Goal: Task Accomplishment & Management: Complete application form

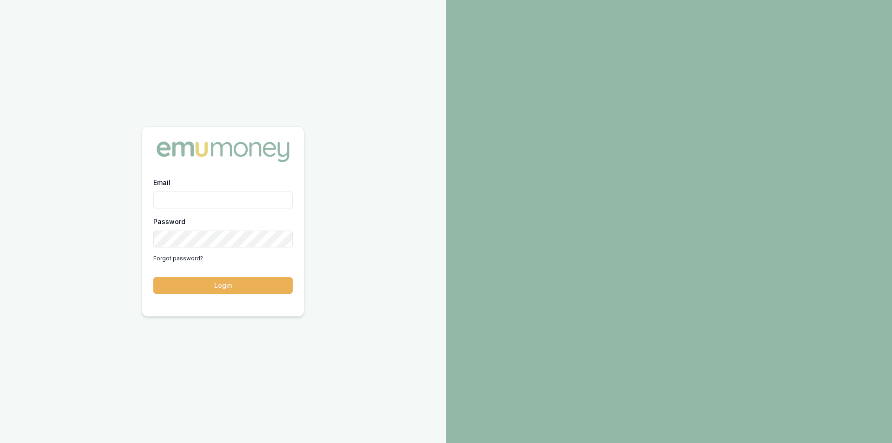
type input "peter.sarris@emumoney.com.au"
click at [227, 289] on button "Login" at bounding box center [222, 285] width 139 height 17
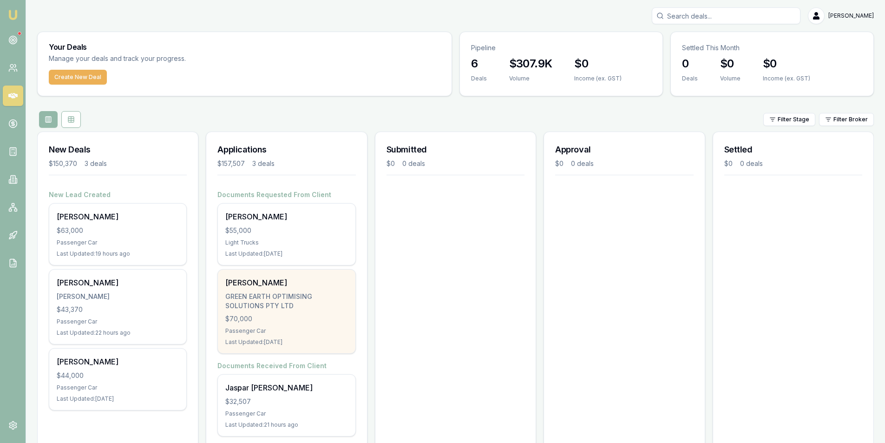
scroll to position [20, 0]
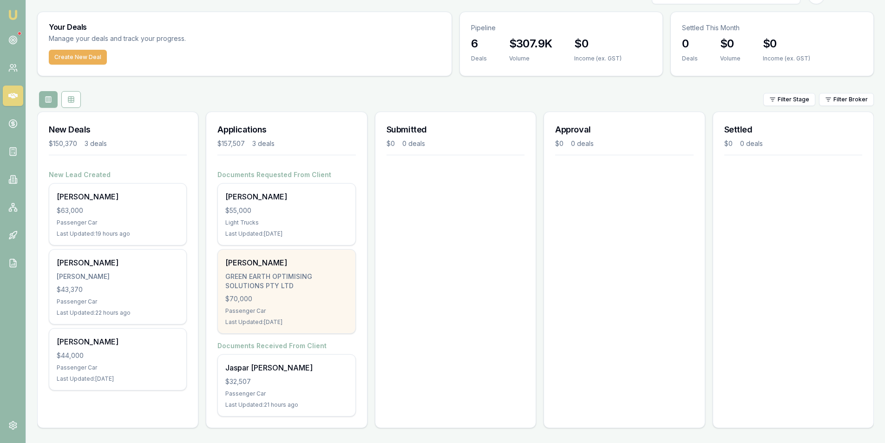
click at [328, 280] on div "GREEN EARTH OPTIMISING SOLUTIONS PTY LTD" at bounding box center [286, 281] width 122 height 19
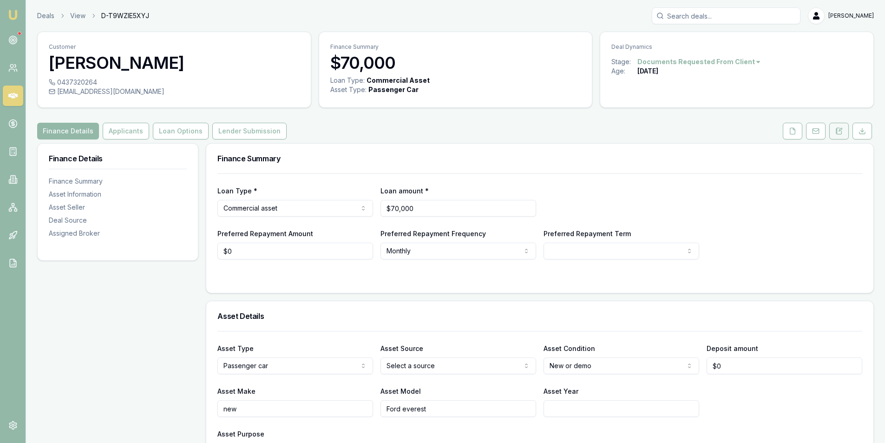
click at [838, 131] on icon at bounding box center [838, 130] width 7 height 7
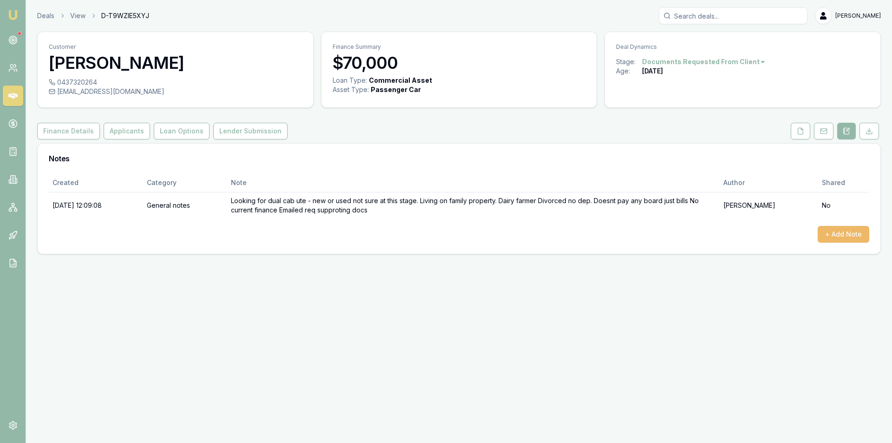
click at [819, 228] on div "+ Add Note" at bounding box center [459, 234] width 821 height 17
click at [826, 231] on button "+ Add Note" at bounding box center [844, 234] width 52 height 17
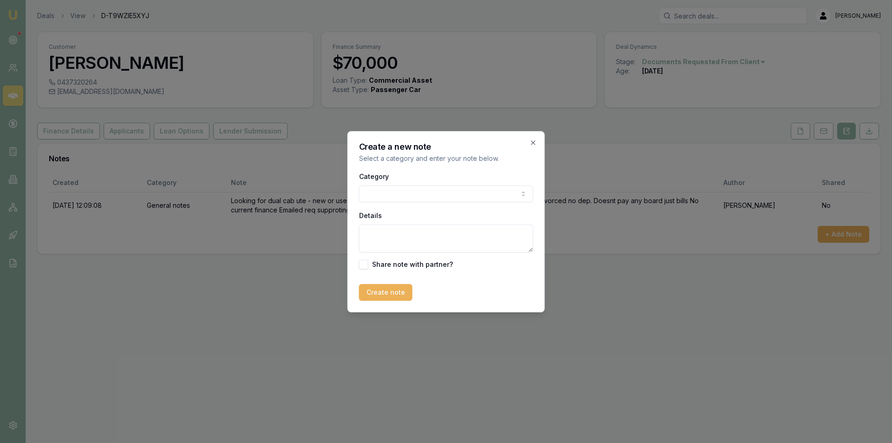
click at [421, 194] on body "Emu Broker Deals View D-T9WZIE5XYJ Peter Sarris Toggle Menu Customer Benjamin M…" at bounding box center [446, 221] width 892 height 443
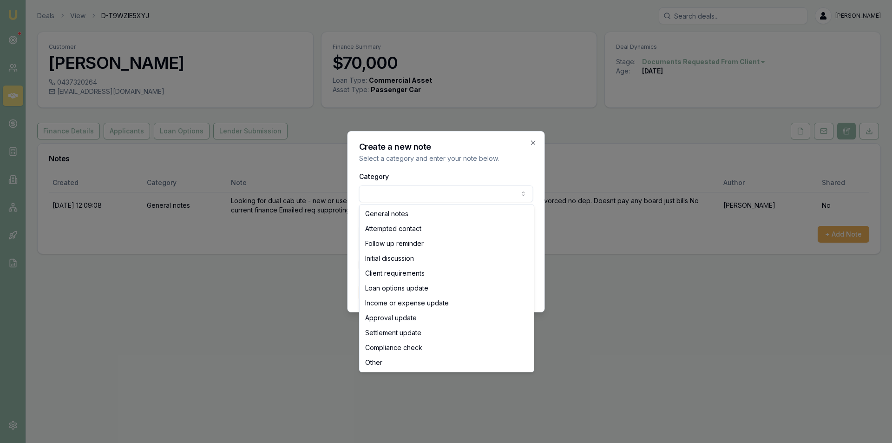
select select "ATTEMPTED_CONTACT"
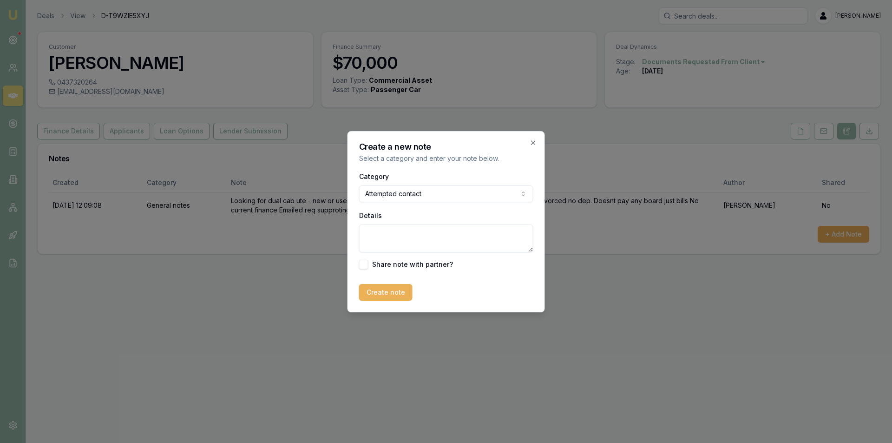
click at [420, 239] on textarea "Details" at bounding box center [446, 238] width 174 height 28
type textarea "Follow up call made. LVM + SMS"
click at [395, 297] on button "Create note" at bounding box center [385, 292] width 53 height 17
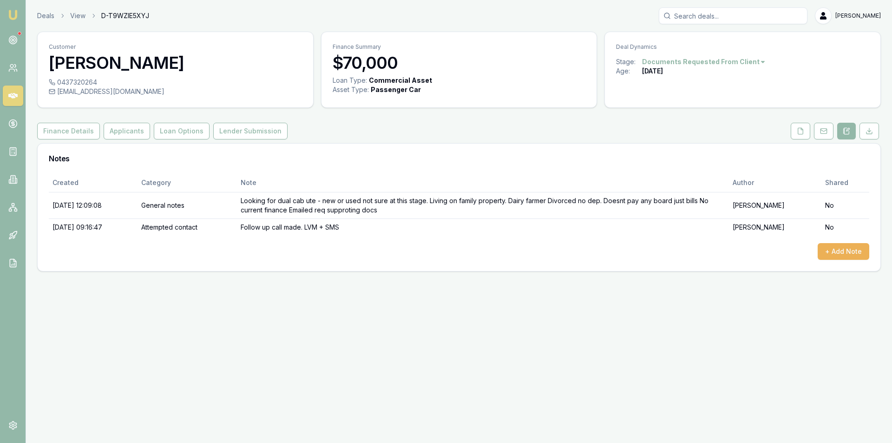
click at [17, 95] on icon at bounding box center [12, 96] width 9 height 6
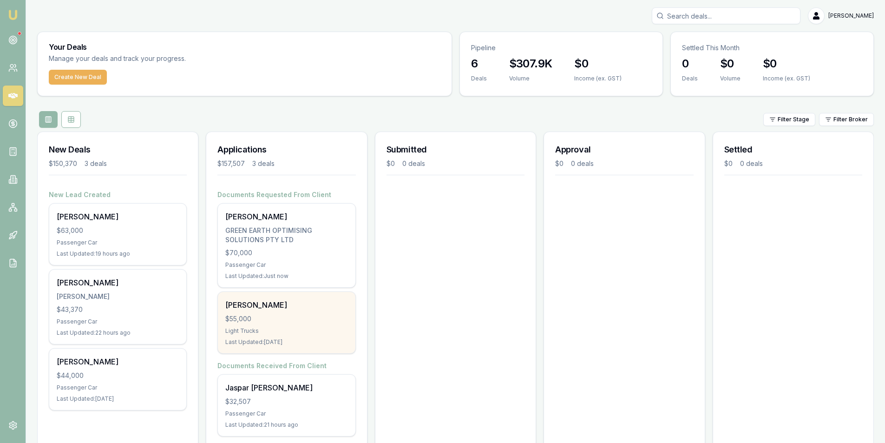
click at [305, 316] on div "$55,000" at bounding box center [286, 318] width 122 height 9
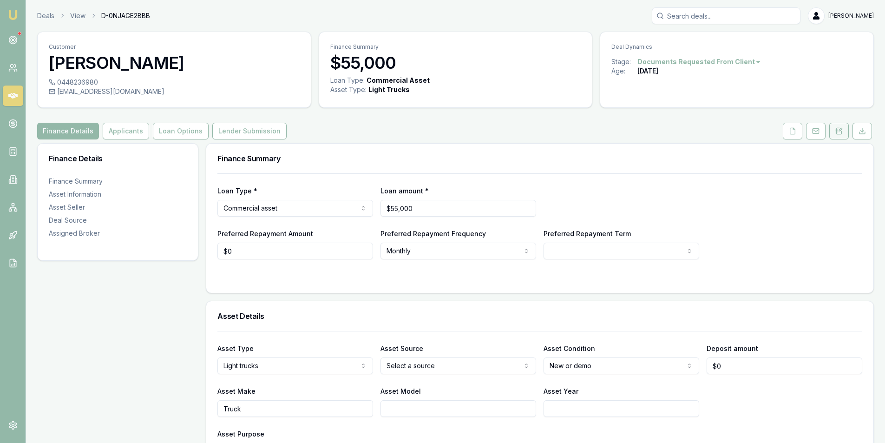
click at [842, 133] on icon at bounding box center [838, 130] width 7 height 7
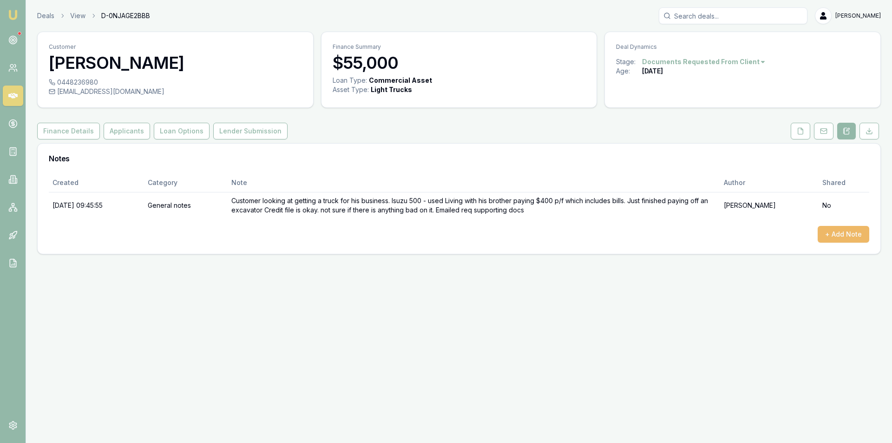
click at [834, 234] on button "+ Add Note" at bounding box center [844, 234] width 52 height 17
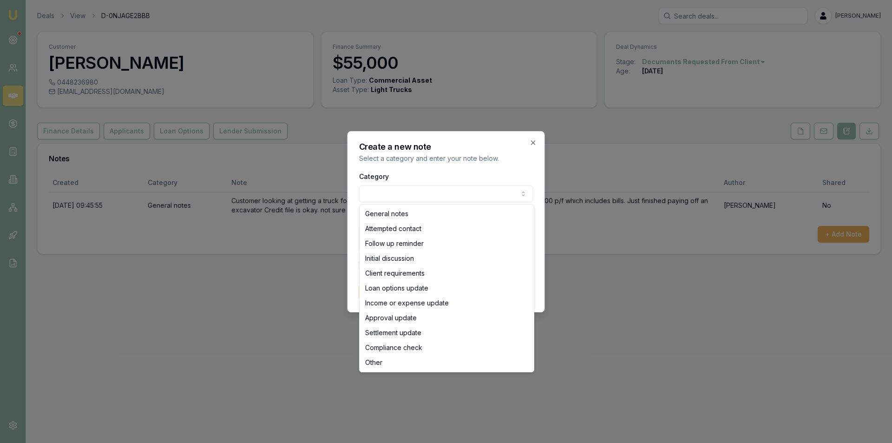
click at [385, 192] on body "Emu Broker Deals View D-0NJAGE2BBB Peter Sarris Toggle Menu Customer Lee Sulliv…" at bounding box center [446, 221] width 892 height 443
select select "ATTEMPTED_CONTACT"
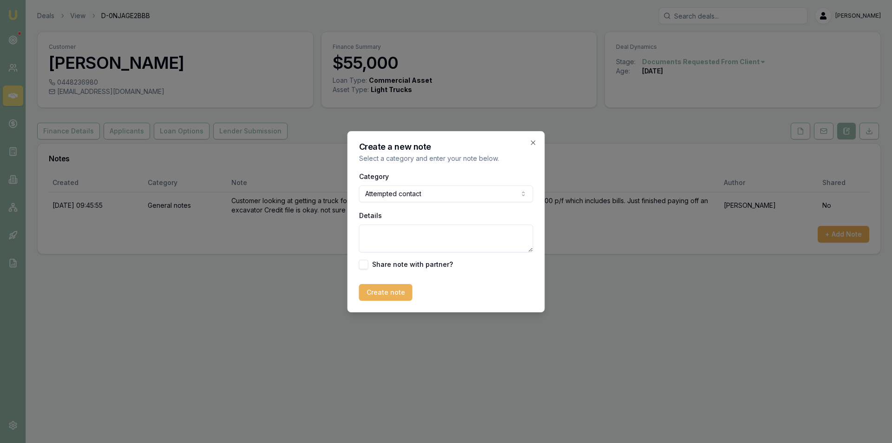
click at [397, 233] on textarea "Details" at bounding box center [446, 238] width 174 height 28
type textarea "Follow up call made. LVM + SMS"
click at [378, 297] on button "Create note" at bounding box center [385, 292] width 53 height 17
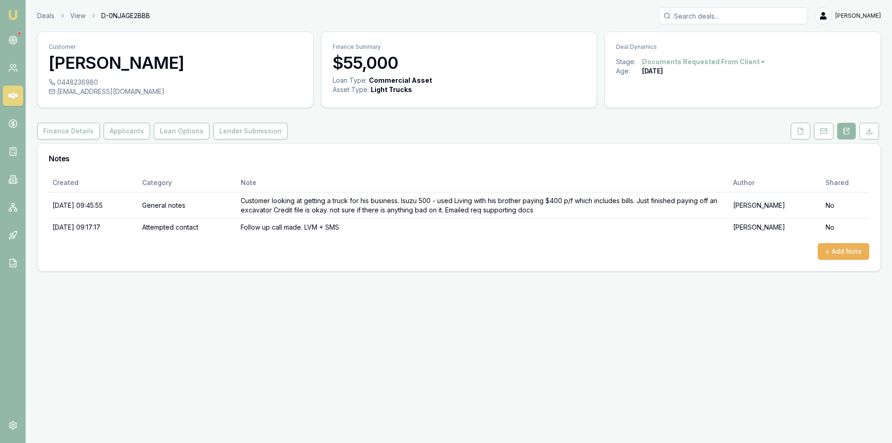
click at [19, 92] on link at bounding box center [13, 95] width 20 height 20
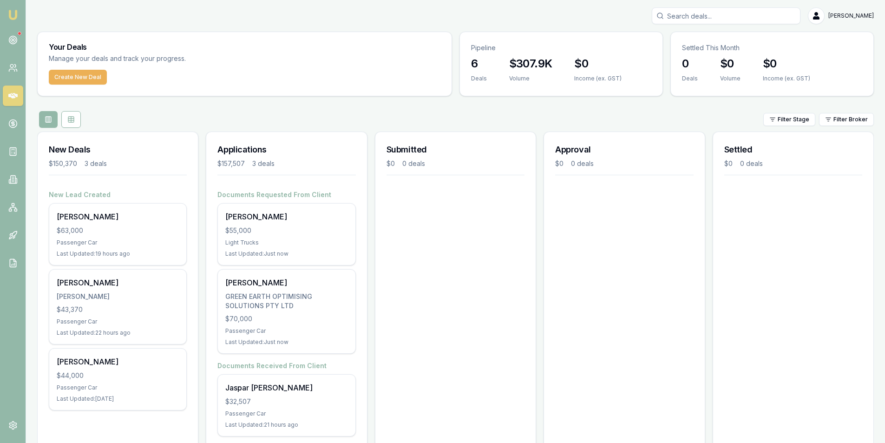
scroll to position [20, 0]
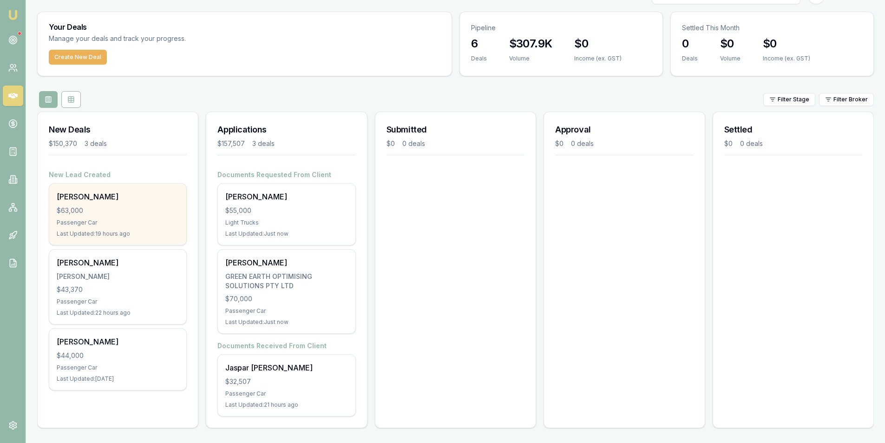
click at [121, 201] on div "[PERSON_NAME]" at bounding box center [118, 196] width 122 height 11
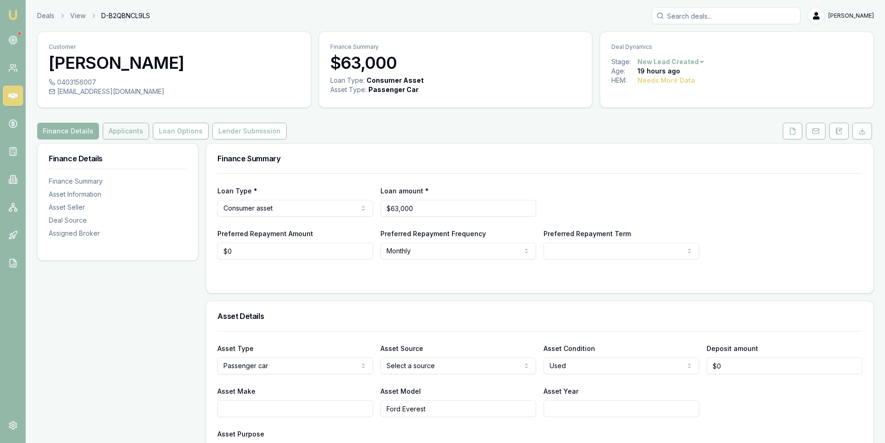
click at [126, 125] on button "Applicants" at bounding box center [126, 131] width 46 height 17
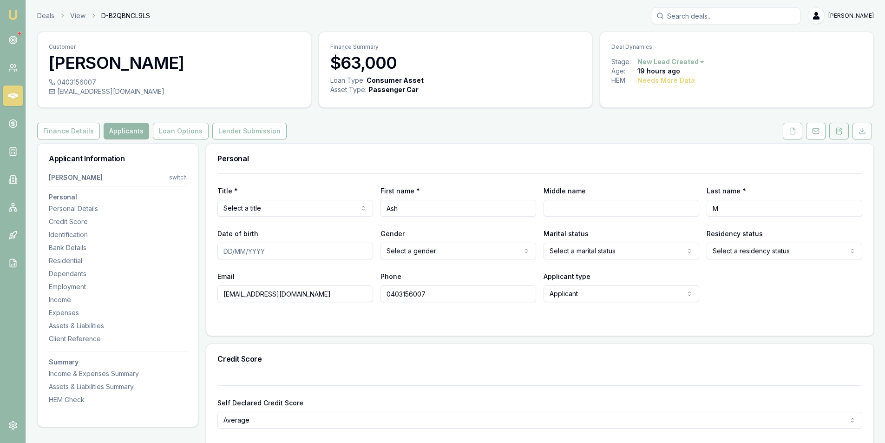
click at [837, 129] on icon at bounding box center [839, 131] width 5 height 6
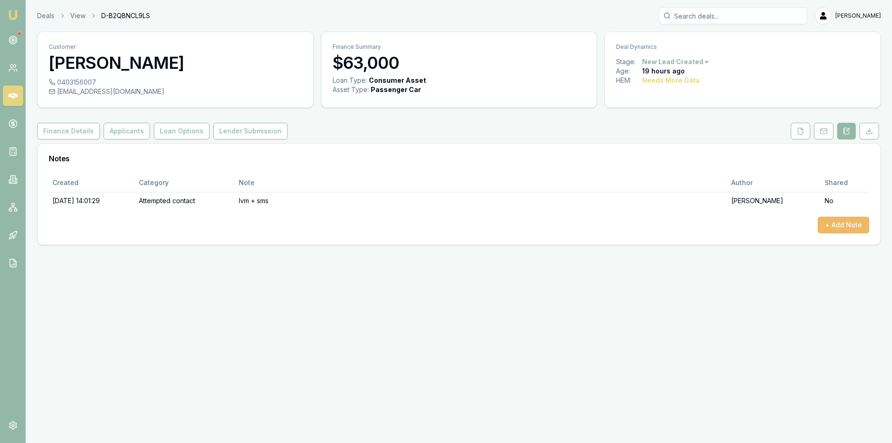
click at [846, 221] on button "+ Add Note" at bounding box center [844, 225] width 52 height 17
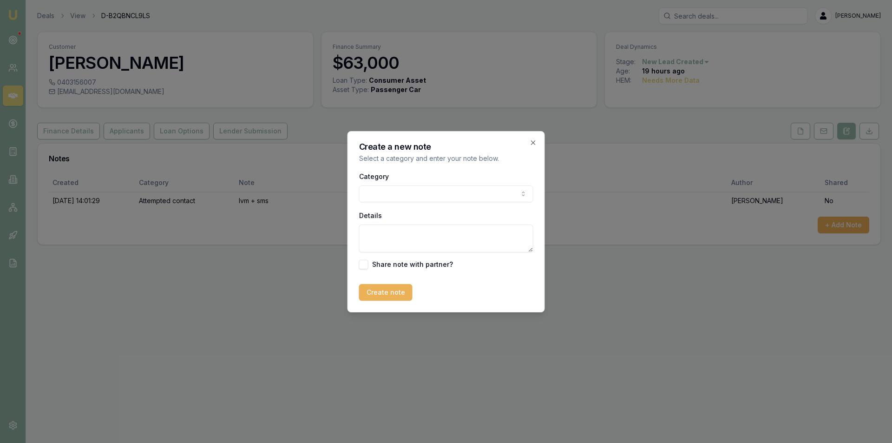
click at [438, 190] on body "Emu Broker Deals View D-B2QBNCL9LS Peter Sarris Toggle Menu Customer Ash M 0403…" at bounding box center [446, 221] width 892 height 443
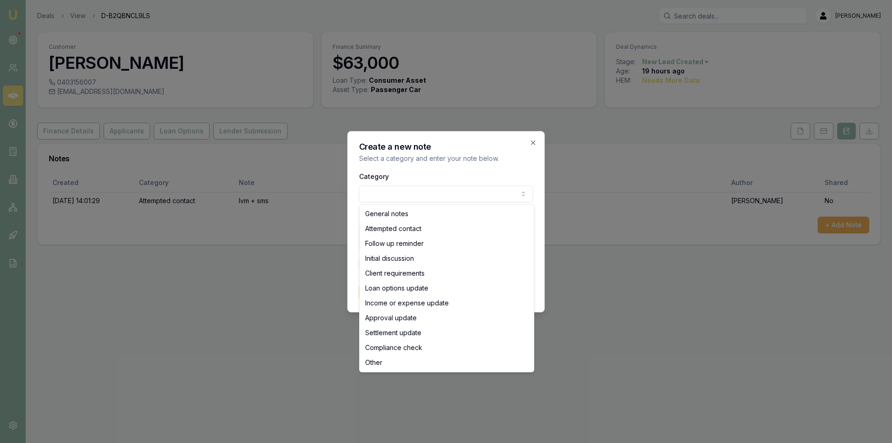
select select "ATTEMPTED_CONTACT"
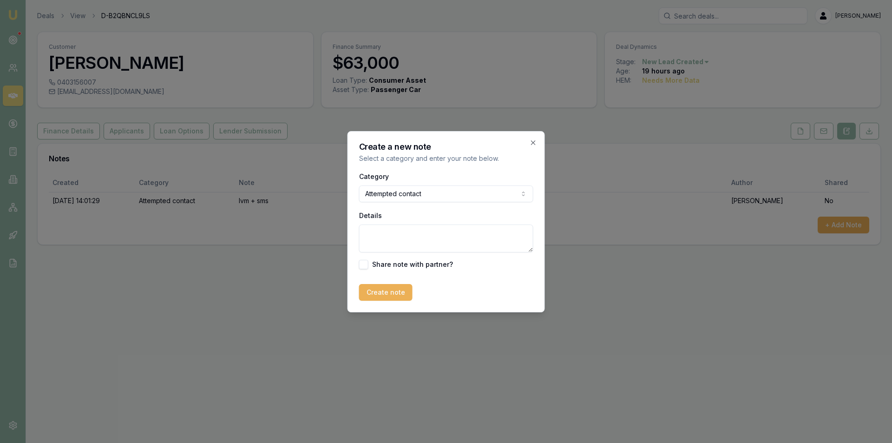
click at [433, 229] on textarea "Details" at bounding box center [446, 238] width 174 height 28
type textarea "LVM"
click at [408, 290] on button "Create note" at bounding box center [385, 292] width 53 height 17
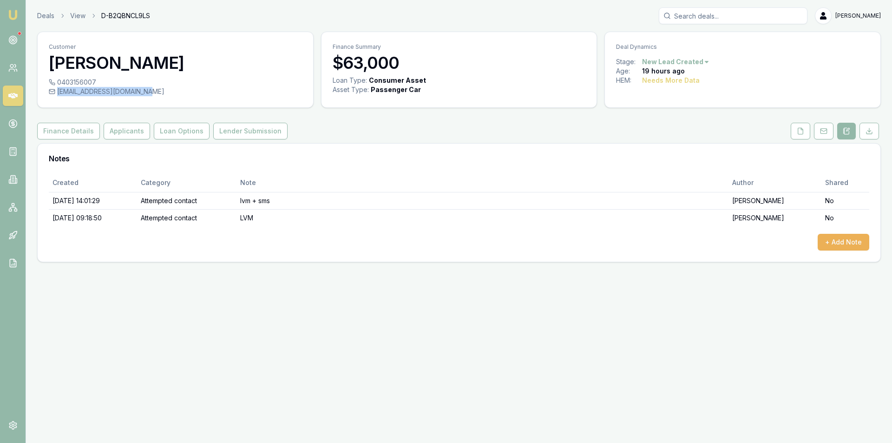
drag, startPoint x: 58, startPoint y: 92, endPoint x: 146, endPoint y: 94, distance: 88.8
click at [146, 94] on div "ashraf.george00@yahoo.com" at bounding box center [175, 91] width 253 height 9
copy div "ashraf.george00@yahoo.com"
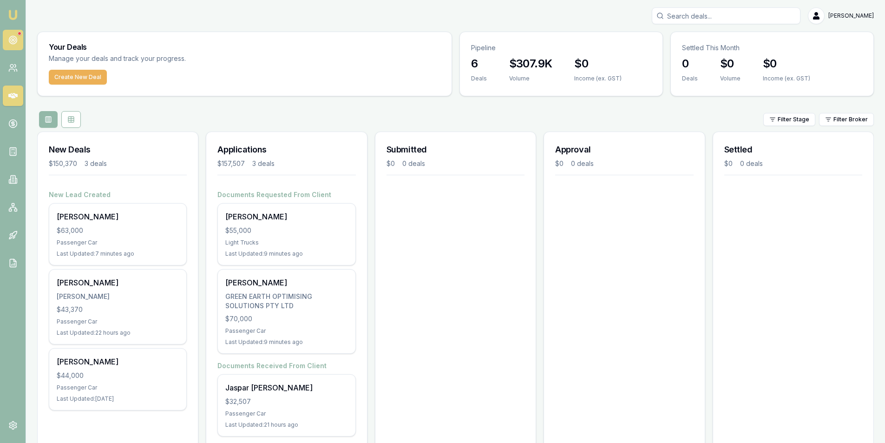
click at [8, 32] on link at bounding box center [13, 40] width 20 height 20
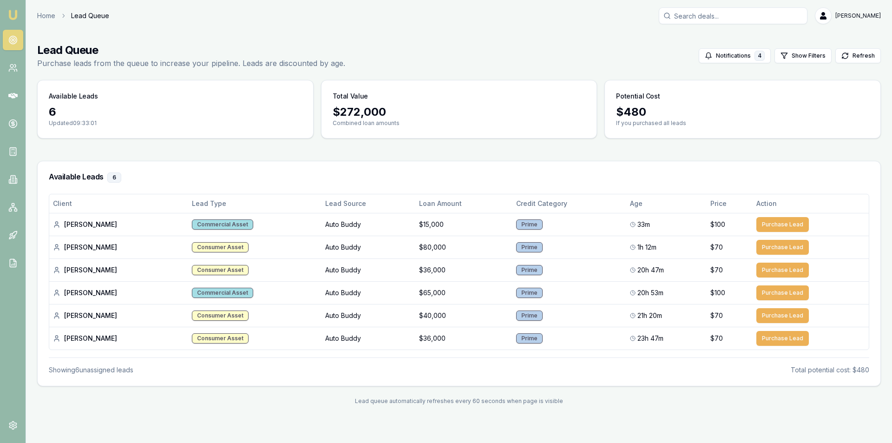
click at [7, 38] on link at bounding box center [13, 40] width 20 height 20
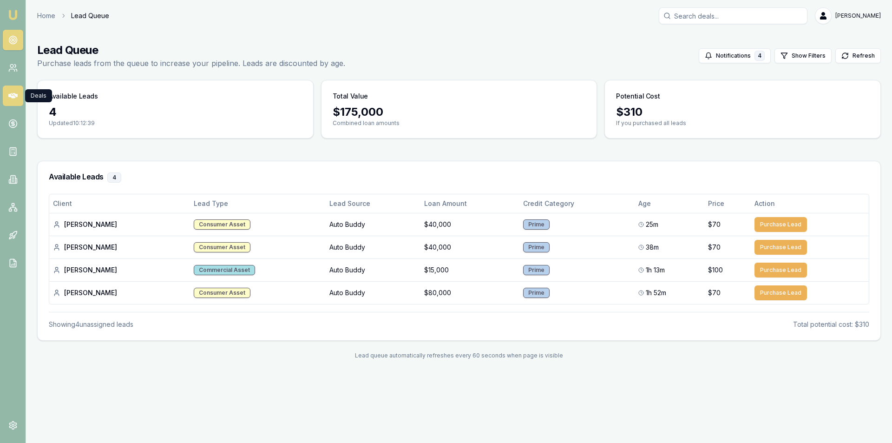
click at [10, 95] on icon at bounding box center [12, 96] width 9 height 6
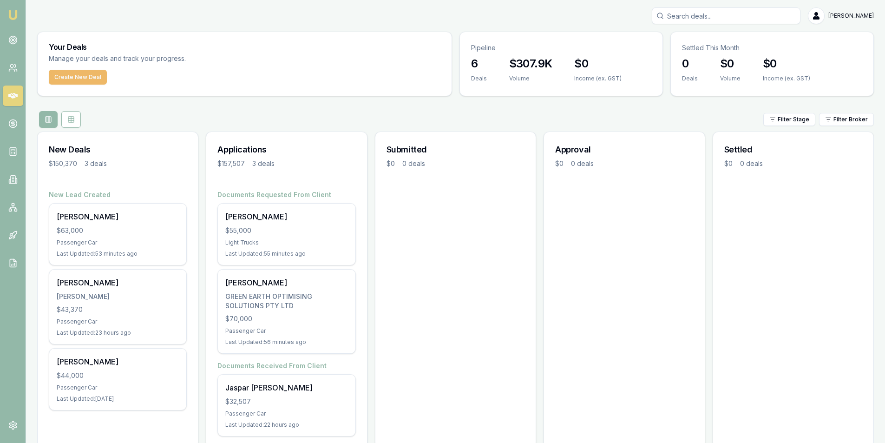
click at [68, 77] on button "Create New Deal" at bounding box center [78, 77] width 58 height 15
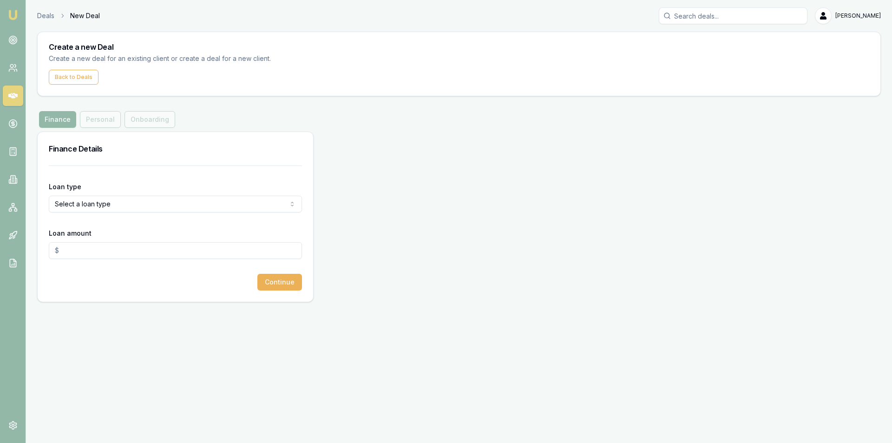
click at [129, 213] on form "Loan type Select a loan type Consumer Loan Consumer Asset Commercial Loan Comme…" at bounding box center [175, 227] width 253 height 125
click at [129, 209] on html "Emu Broker Deals New Deal Peter Sarris Toggle Menu Create a new Deal Create a n…" at bounding box center [446, 221] width 892 height 443
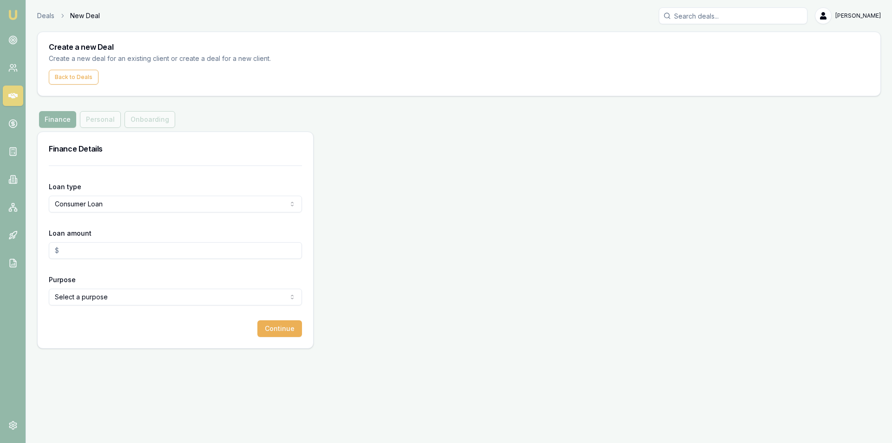
click at [132, 256] on input "Loan amount" at bounding box center [175, 250] width 253 height 17
type input "$0.00"
click at [151, 290] on html "Emu Broker Deals New Deal Peter Sarris Toggle Menu Create a new Deal Create a n…" at bounding box center [446, 221] width 892 height 443
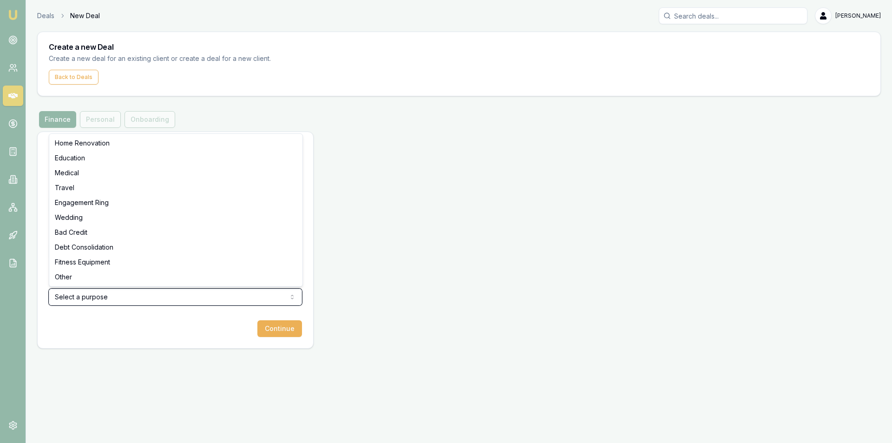
click at [155, 296] on html "Emu Broker Deals New Deal Peter Sarris Toggle Menu Create a new Deal Create a n…" at bounding box center [446, 221] width 892 height 443
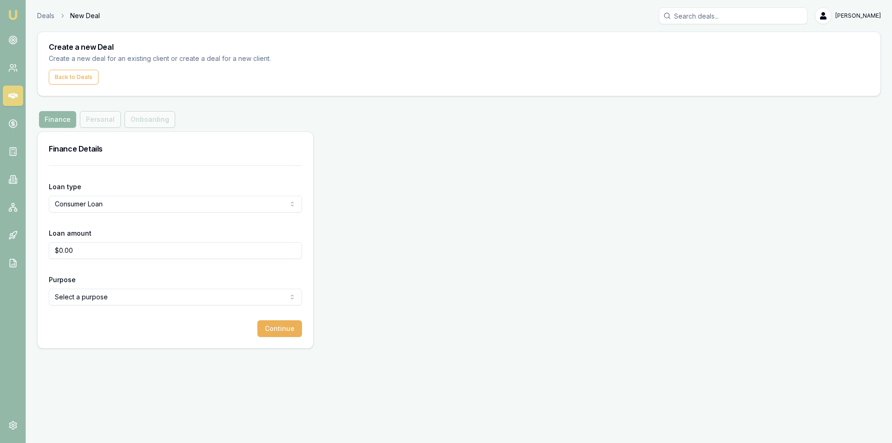
click at [99, 197] on html "Emu Broker Deals New Deal Peter Sarris Toggle Menu Create a new Deal Create a n…" at bounding box center [446, 221] width 892 height 443
click at [106, 247] on input "$0.00" at bounding box center [175, 250] width 253 height 17
click at [133, 302] on html "Emu Broker Deals New Deal Peter Sarris Toggle Menu Create a new Deal Create a n…" at bounding box center [446, 221] width 892 height 443
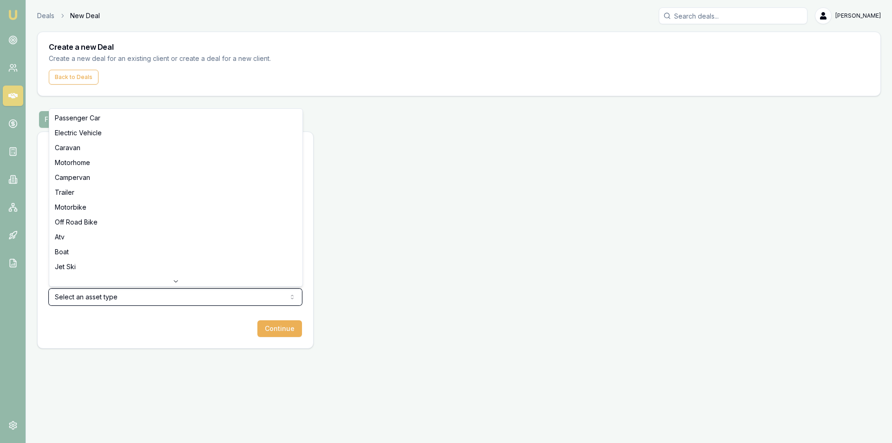
click at [165, 311] on html "Emu Broker Deals New Deal Peter Sarris Toggle Menu Create a new Deal Create a n…" at bounding box center [446, 221] width 892 height 443
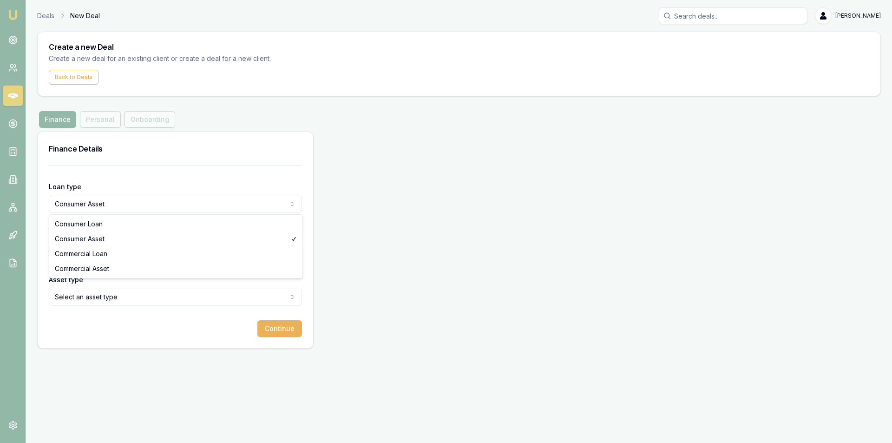
click at [102, 205] on html "Emu Broker Deals New Deal Peter Sarris Toggle Menu Create a new Deal Create a n…" at bounding box center [446, 221] width 892 height 443
select select "CONSUMER_LOAN"
click at [106, 250] on input "$0.00" at bounding box center [175, 250] width 253 height 17
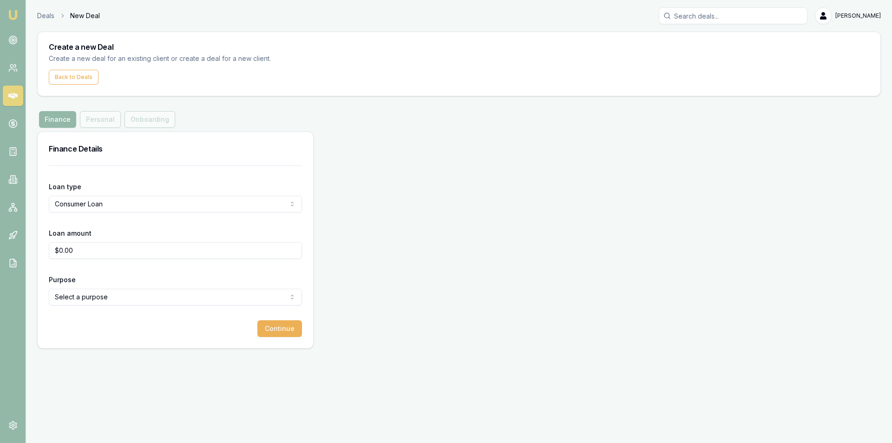
click at [121, 301] on html "Emu Broker Deals New Deal Peter Sarris Toggle Menu Create a new Deal Create a n…" at bounding box center [446, 221] width 892 height 443
select select "OTHER"
click at [101, 253] on input "$0.00" at bounding box center [175, 250] width 253 height 17
type input "$9,696.00"
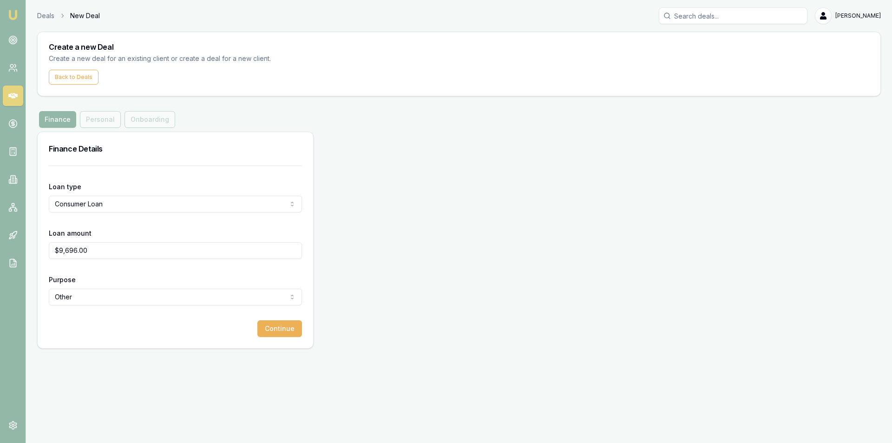
click at [158, 325] on div "Continue" at bounding box center [175, 328] width 253 height 17
click at [288, 330] on button "Continue" at bounding box center [279, 328] width 45 height 17
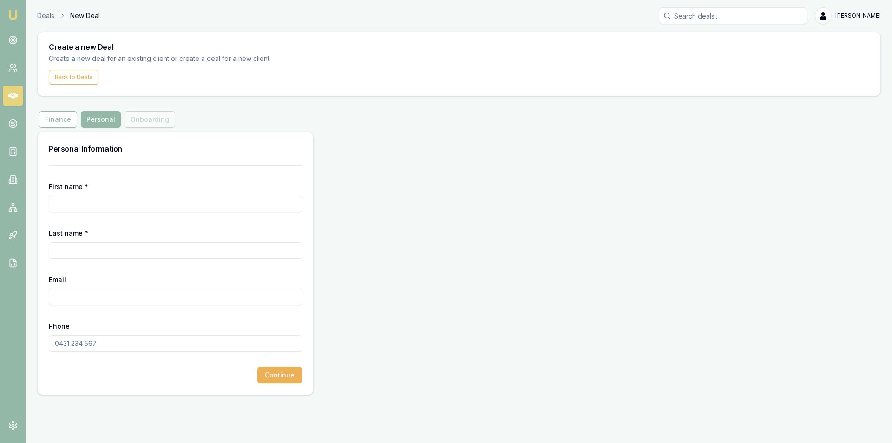
click at [77, 205] on input "First name *" at bounding box center [175, 204] width 253 height 17
type input "[PERSON_NAME]"
type input "[PERSON_NAME][EMAIL_ADDRESS][PERSON_NAME][DOMAIN_NAME]"
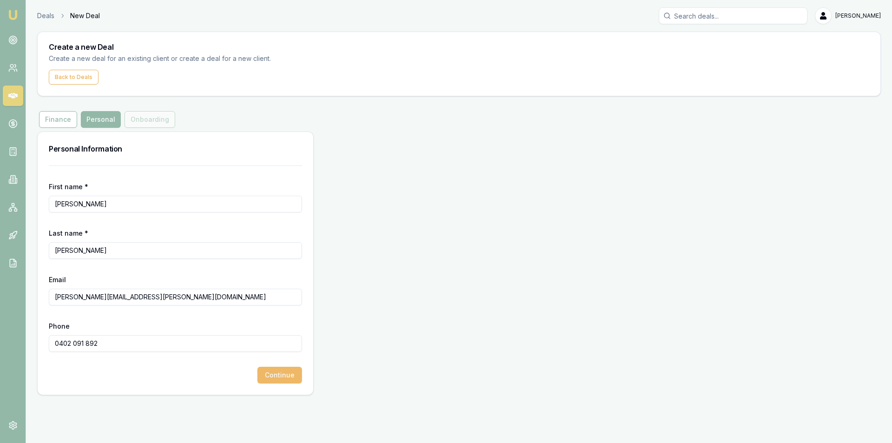
type input "0402 091 892"
click at [287, 382] on button "Continue" at bounding box center [279, 375] width 45 height 17
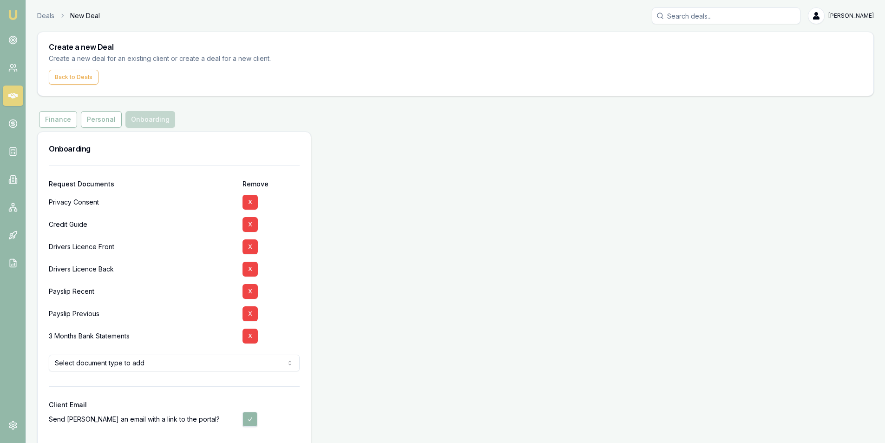
scroll to position [38, 0]
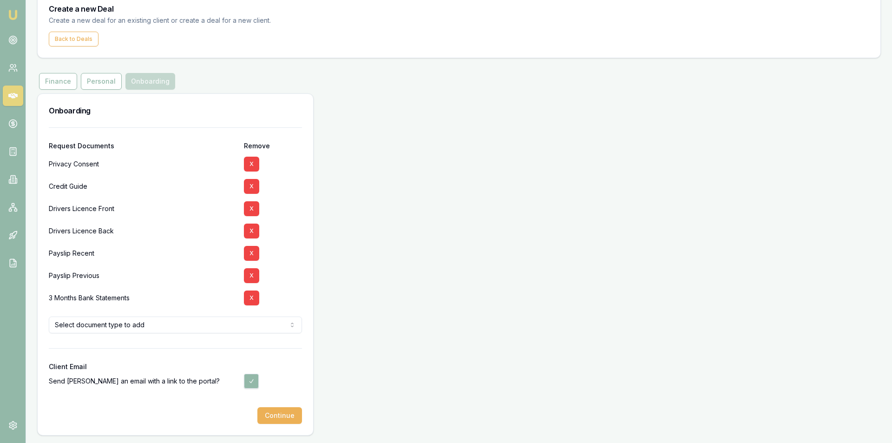
click at [106, 323] on html "Emu Broker Deals New Deal Peter Sarris Toggle Menu Create a new Deal Create a n…" at bounding box center [446, 183] width 892 height 443
click at [107, 323] on html "Emu Broker Deals New Deal Peter Sarris Toggle Menu Create a new Deal Create a n…" at bounding box center [442, 183] width 885 height 443
click at [276, 417] on button "Continue" at bounding box center [277, 415] width 45 height 17
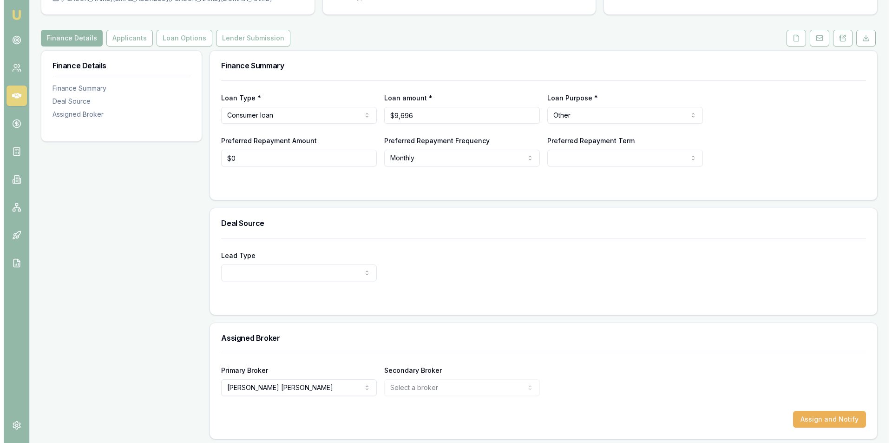
scroll to position [97, 0]
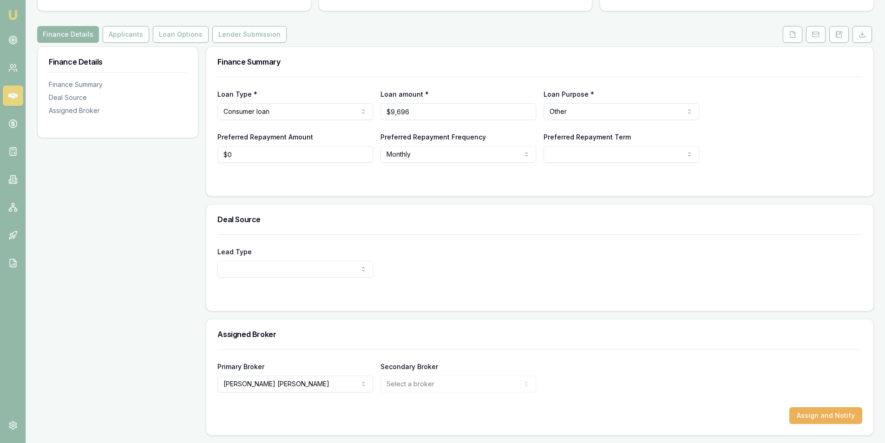
click at [296, 269] on html "Emu Broker Deals View D-NIOOIW4GE8 Peter Sarris Toggle Menu Customer Krystal Se…" at bounding box center [442, 124] width 885 height 443
drag, startPoint x: 256, startPoint y: 287, endPoint x: 288, endPoint y: 289, distance: 31.6
click at [477, 264] on html "Emu Broker Deals View D-NIOOIW4GE8 Peter Sarris Toggle Menu Customer Krystal Se…" at bounding box center [442, 124] width 885 height 443
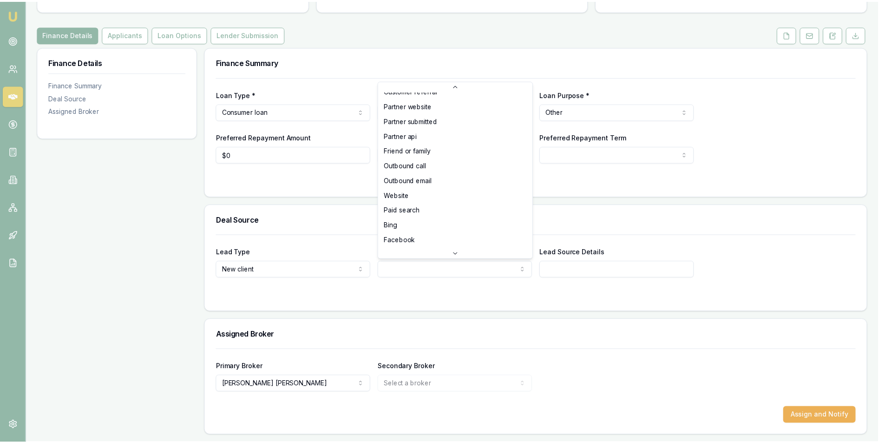
scroll to position [0, 0]
select select "CUSTOMER_REFERRAL"
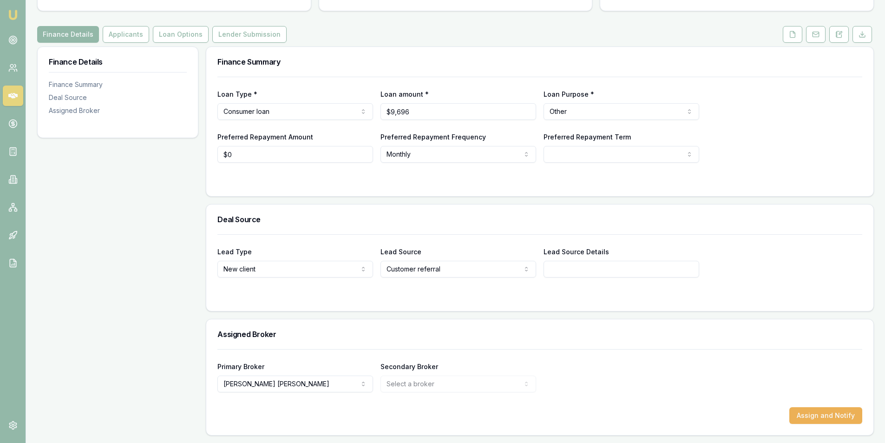
click at [562, 289] on form "Lead Type New client New client Repeat client Partner Campaign Other Lead Sourc…" at bounding box center [539, 267] width 645 height 66
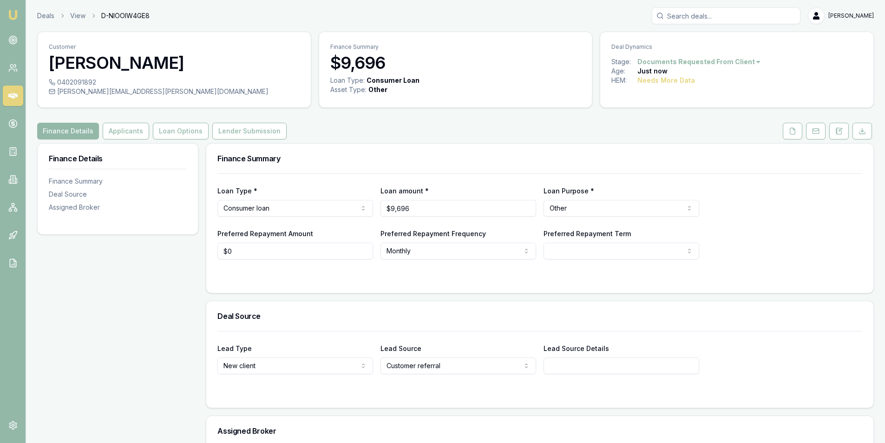
click at [131, 120] on div "Customer Krystal Semaan 0402091892 krystal.semaan@gmail.com Finance Summary $9,…" at bounding box center [455, 282] width 837 height 500
click at [134, 129] on button "Applicants" at bounding box center [126, 131] width 46 height 17
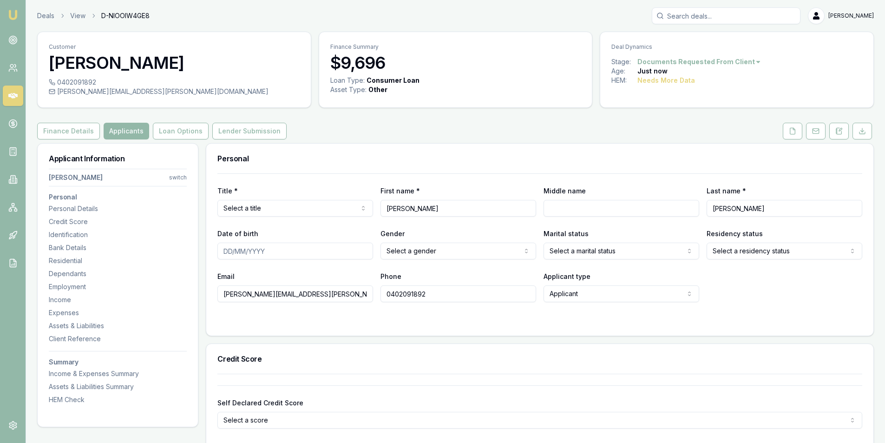
click at [319, 204] on html "Emu Broker Deals View D-NIOOIW4GE8 Peter Sarris Toggle Menu Customer Krystal Se…" at bounding box center [442, 221] width 885 height 443
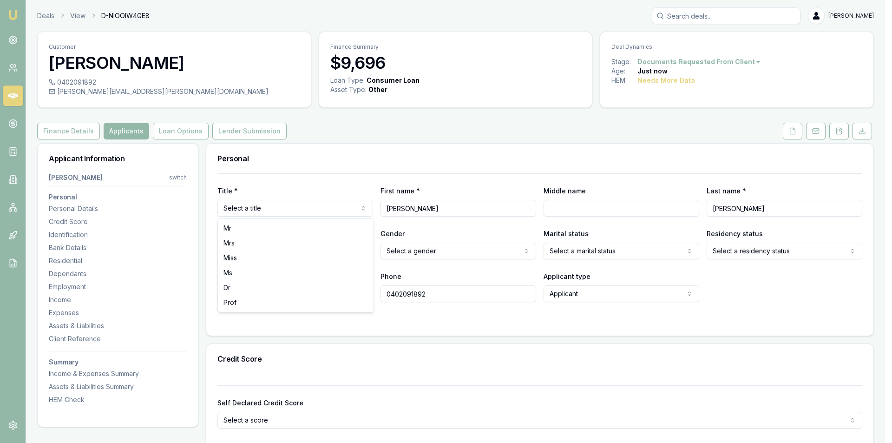
select select "Miss"
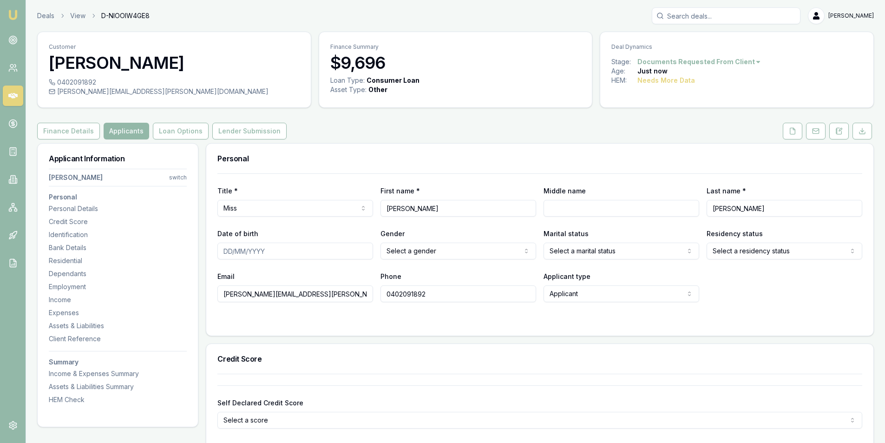
click at [613, 211] on input "Middle name" at bounding box center [622, 208] width 156 height 17
type input "[DEMOGRAPHIC_DATA]"
click at [604, 206] on input "[DEMOGRAPHIC_DATA]" at bounding box center [622, 208] width 156 height 17
click at [507, 251] on html "Emu Broker Deals View D-NIOOIW4GE8 Peter Sarris Toggle Menu Customer Krystal Se…" at bounding box center [442, 221] width 885 height 443
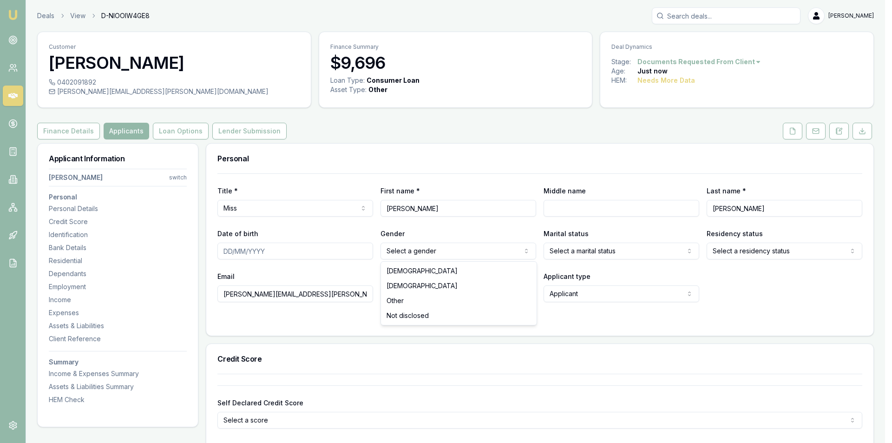
select select "FEMALE"
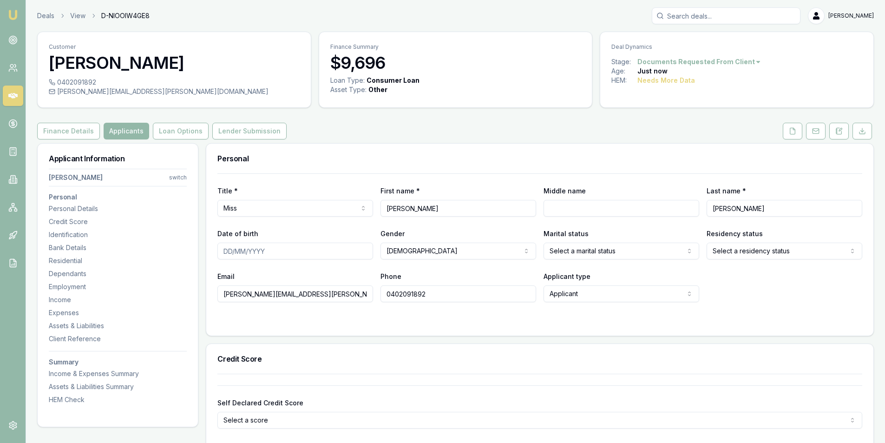
click at [641, 254] on html "Emu Broker Deals View D-NIOOIW4GE8 Peter Sarris Toggle Menu Customer Krystal Se…" at bounding box center [442, 221] width 885 height 443
click at [810, 250] on html "Emu Broker Deals View D-NIOOIW4GE8 Peter Sarris Toggle Menu Customer Krystal Se…" at bounding box center [442, 221] width 885 height 443
click at [479, 315] on form "Title * Miss Mr Mrs Miss Ms Dr Prof First name * Krystal Middle name Last name …" at bounding box center [539, 248] width 645 height 151
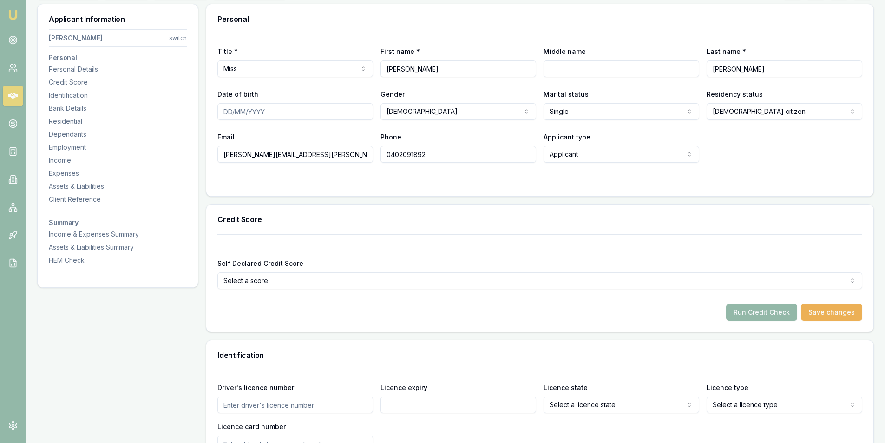
scroll to position [325, 0]
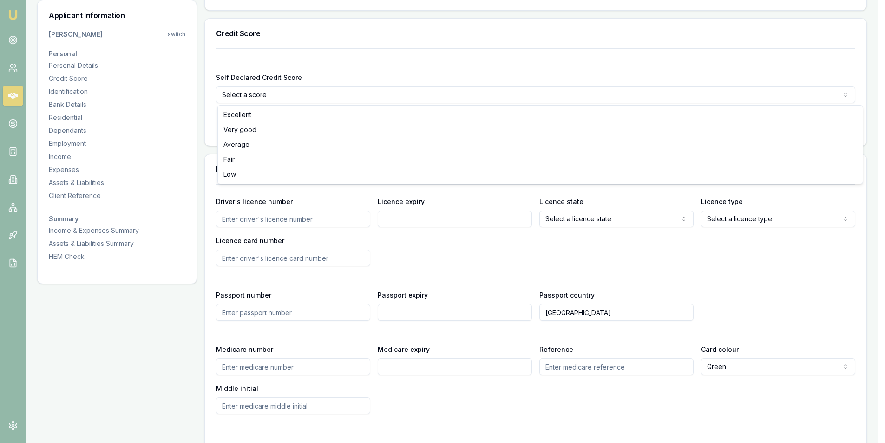
select select "AVERAGE"
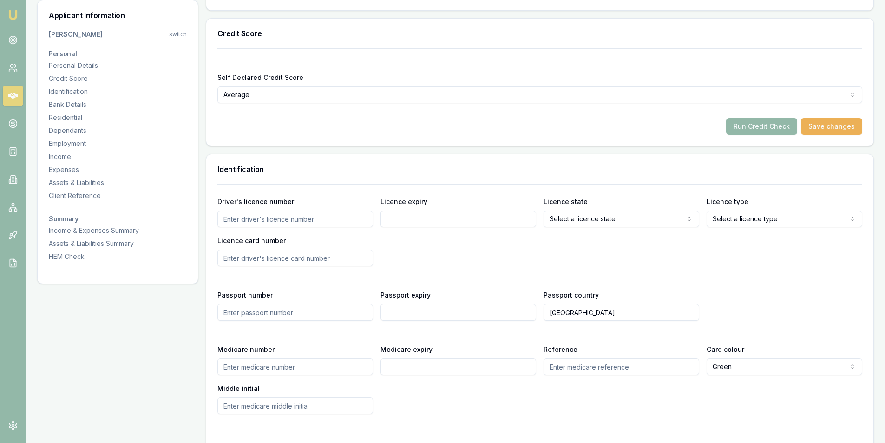
click at [320, 119] on div "Run Credit Check Save changes" at bounding box center [539, 126] width 645 height 17
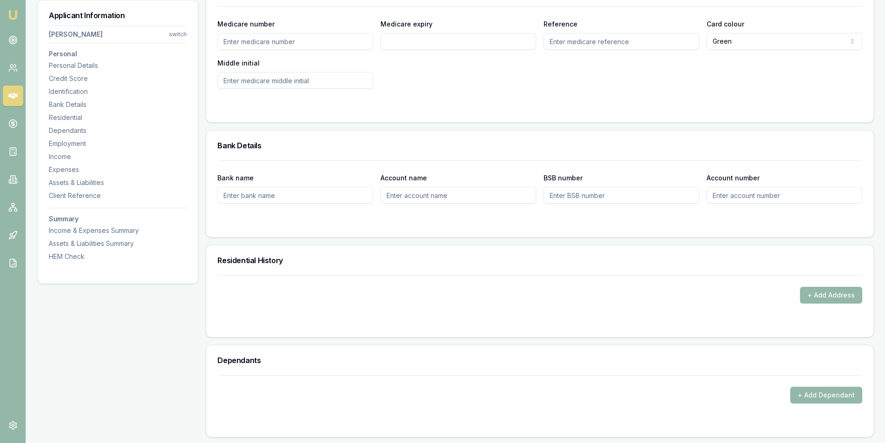
scroll to position [790, 0]
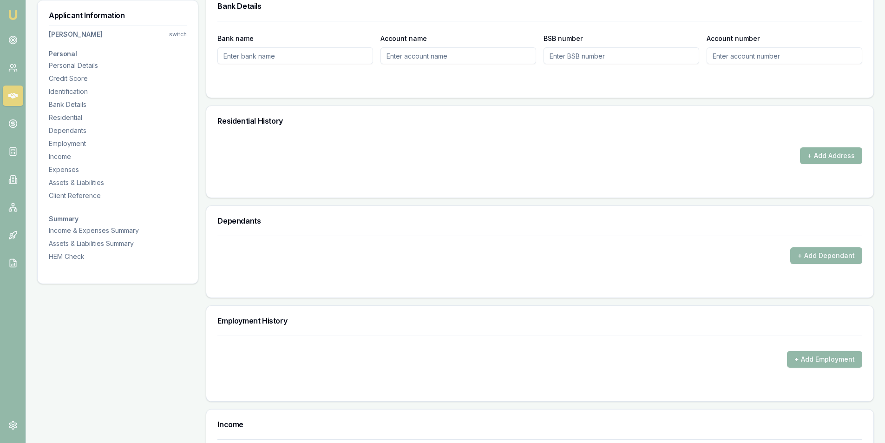
click at [831, 147] on button "+ Add Address" at bounding box center [831, 155] width 62 height 17
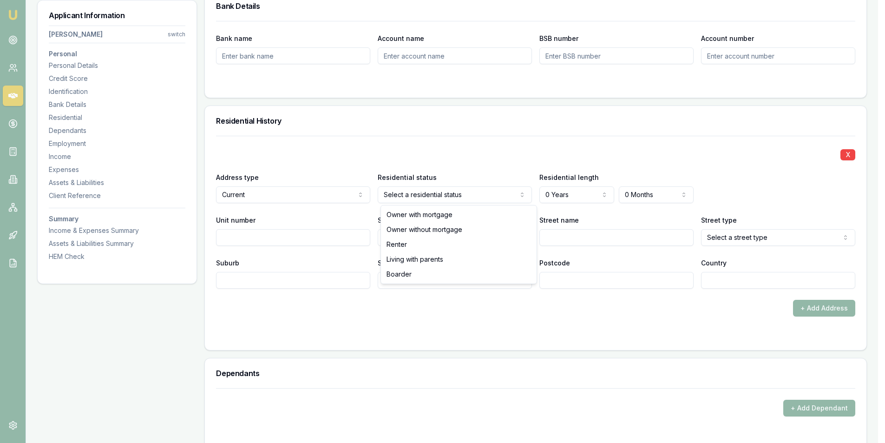
select select "RENTER"
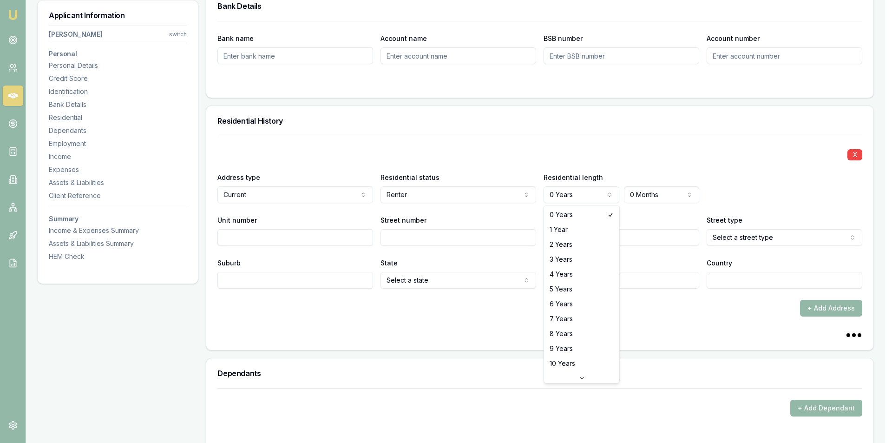
select select
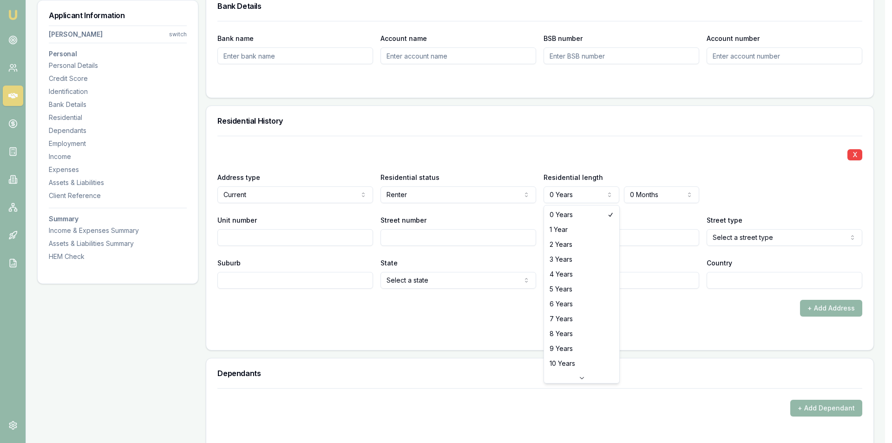
select select "7"
drag, startPoint x: 565, startPoint y: 316, endPoint x: 522, endPoint y: 287, distance: 51.9
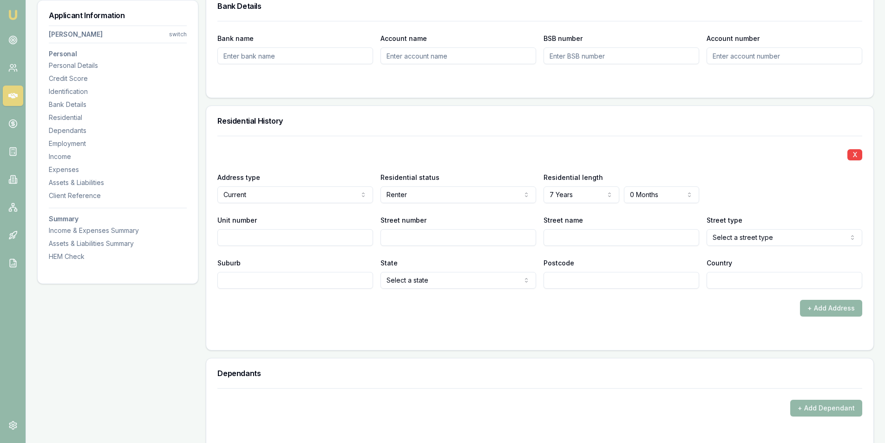
click at [424, 236] on input "Street number" at bounding box center [459, 237] width 156 height 17
click at [327, 231] on input "Unit number" at bounding box center [295, 237] width 156 height 17
type input "8"
type input "2A"
type input "Harcourt"
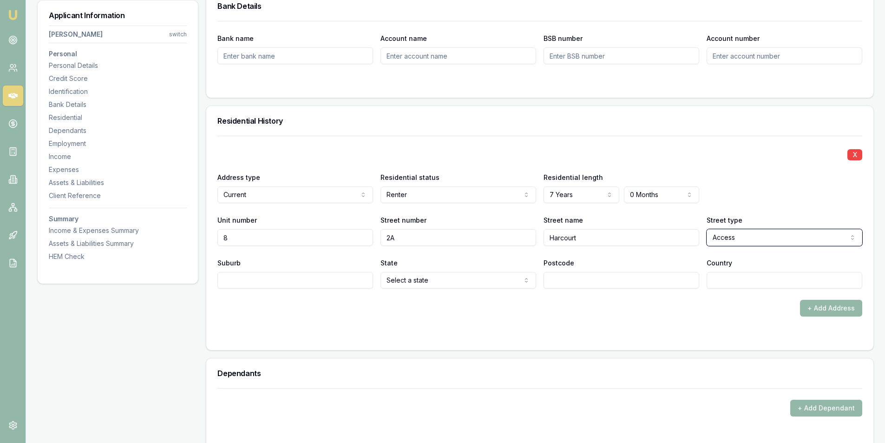
select select "Avenue"
type input "East Hills"
type input "2213"
click at [658, 315] on div "+ Add Address" at bounding box center [539, 308] width 645 height 17
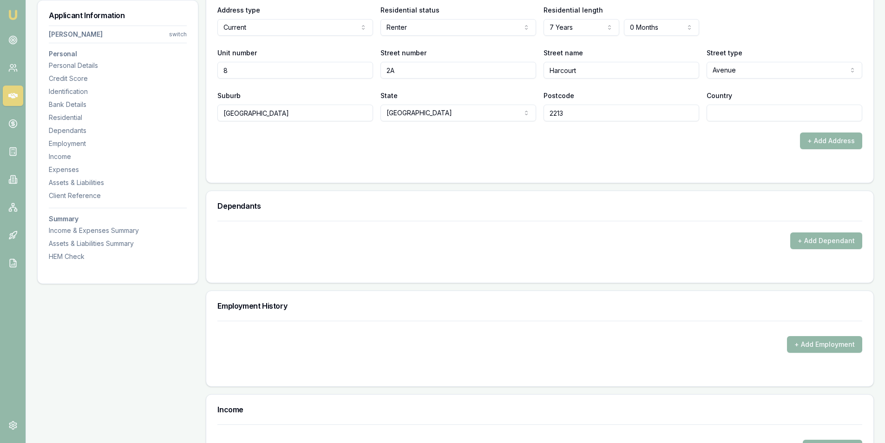
scroll to position [929, 0]
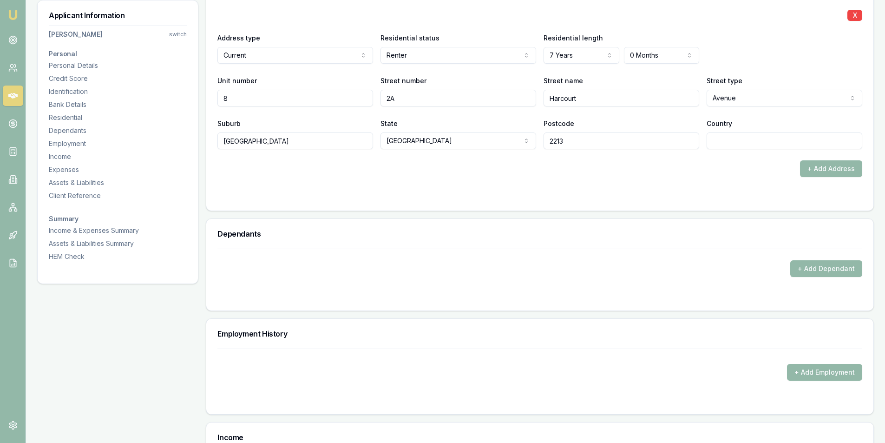
click at [747, 136] on input "Country" at bounding box center [785, 140] width 156 height 17
type input "[GEOGRAPHIC_DATA]"
click at [632, 164] on div "+ Add Address" at bounding box center [539, 168] width 645 height 17
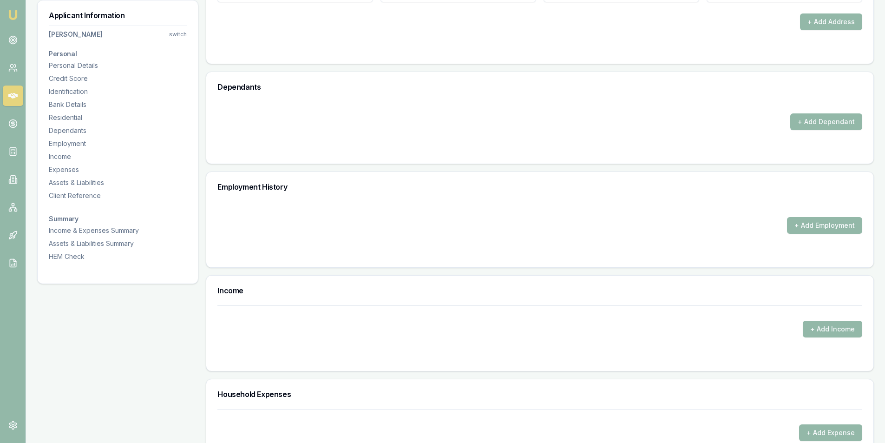
scroll to position [1208, 0]
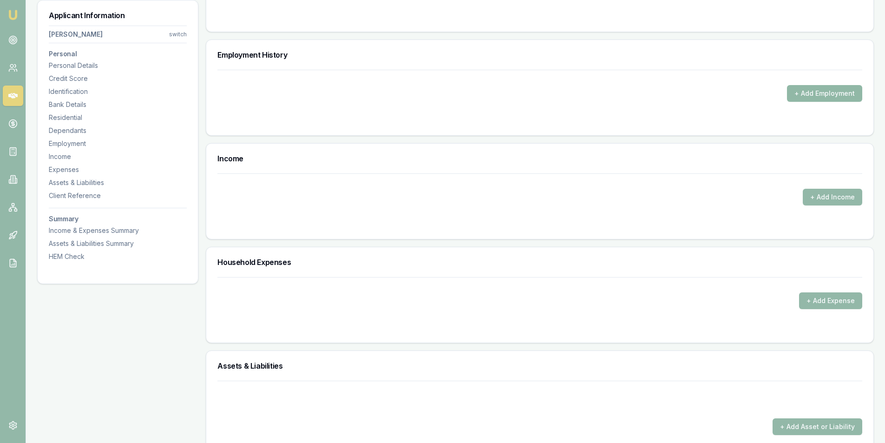
click at [813, 92] on button "+ Add Employment" at bounding box center [824, 93] width 75 height 17
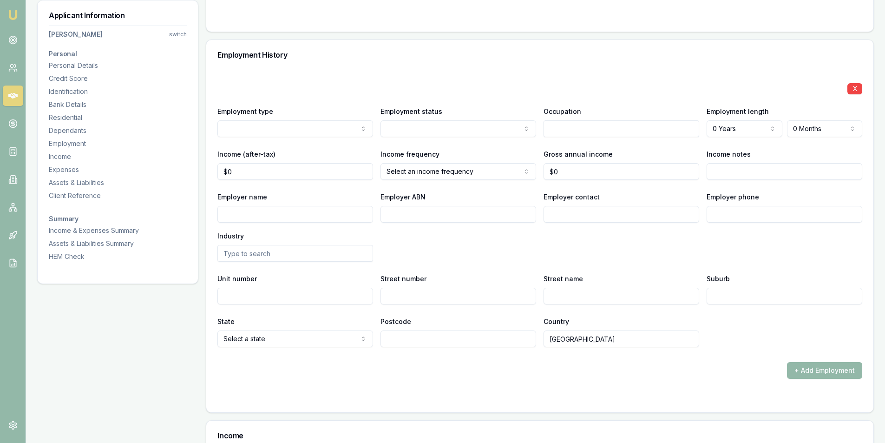
drag, startPoint x: 285, startPoint y: 152, endPoint x: 361, endPoint y: 141, distance: 77.1
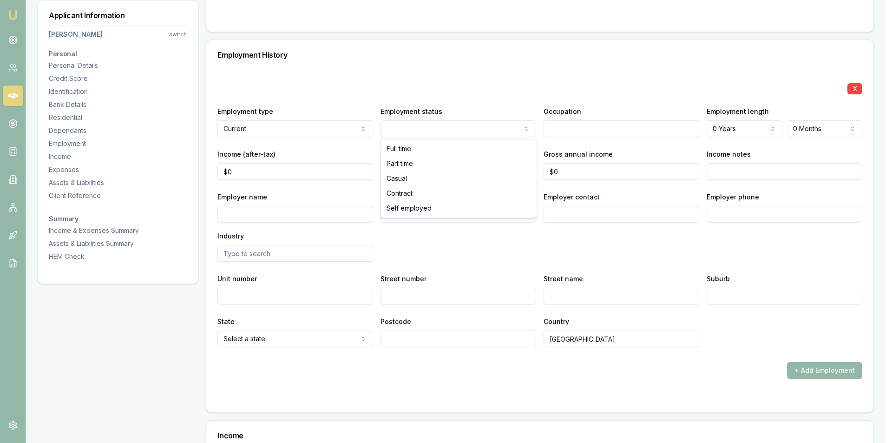
select select "CASUAL"
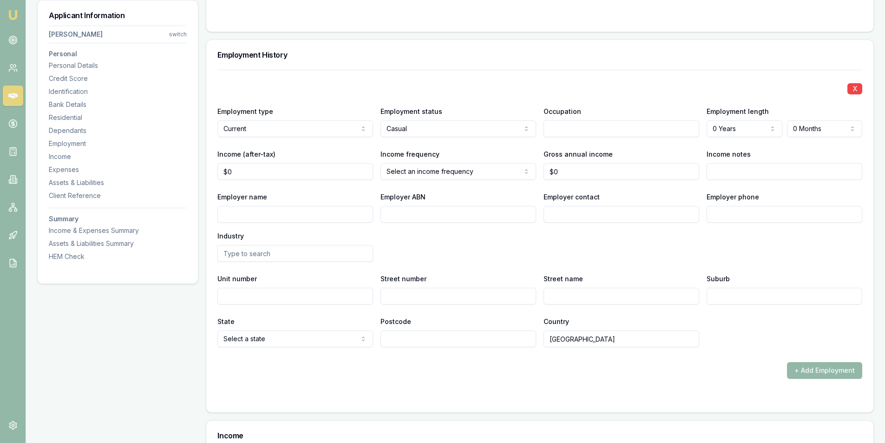
click at [591, 132] on input "text" at bounding box center [622, 128] width 156 height 17
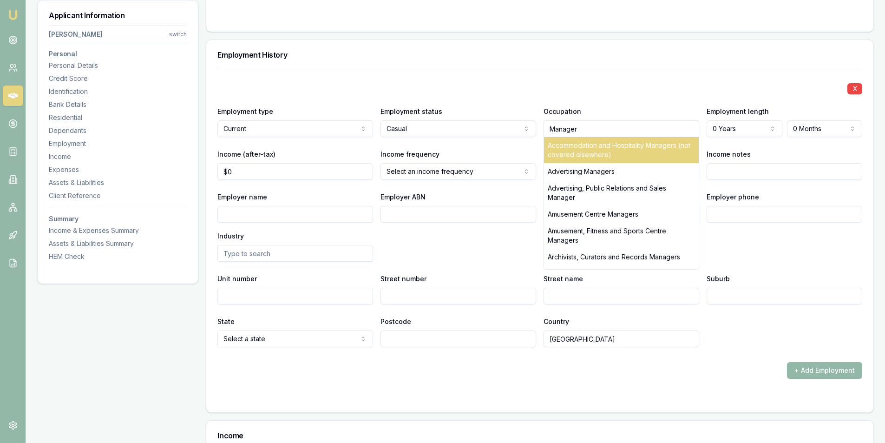
click at [647, 150] on div "Accommodation and Hospitality Managers (not covered elsewhere)" at bounding box center [621, 150] width 155 height 26
type input "Accommodation and Hospitality Managers (not covered elsewhere)"
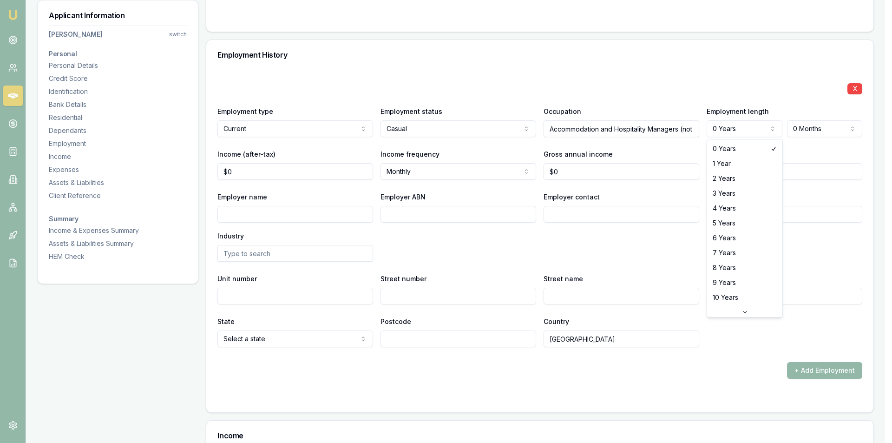
select select "3"
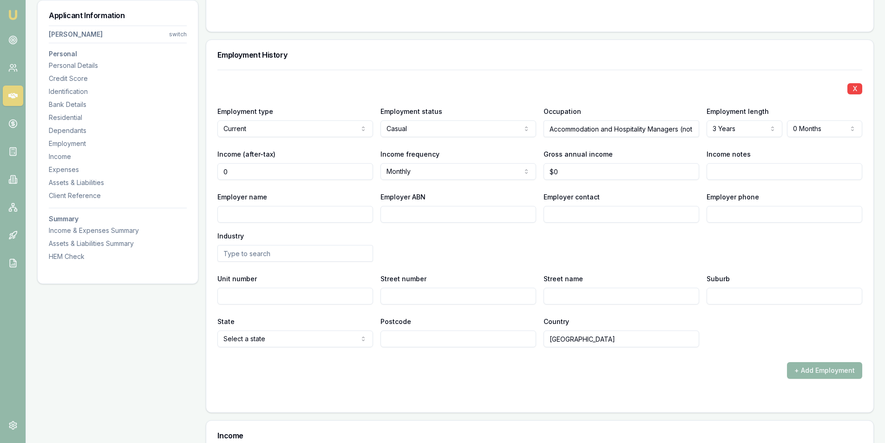
click at [273, 169] on input "0" at bounding box center [295, 171] width 156 height 17
type input "$800"
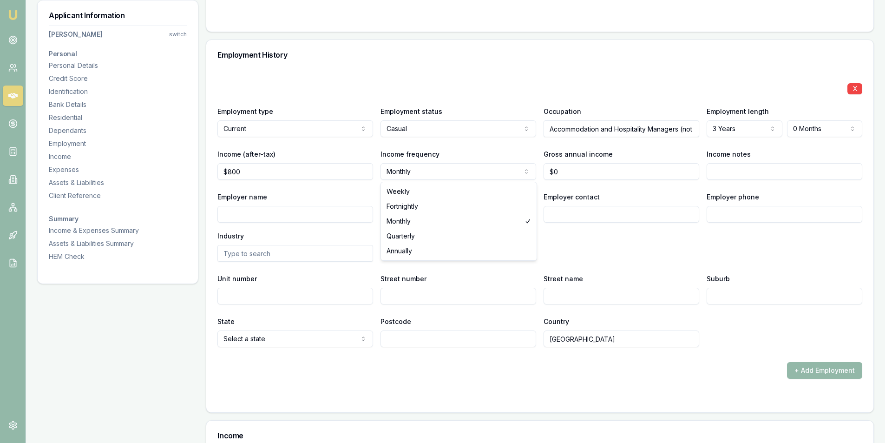
select select "WEEKLY"
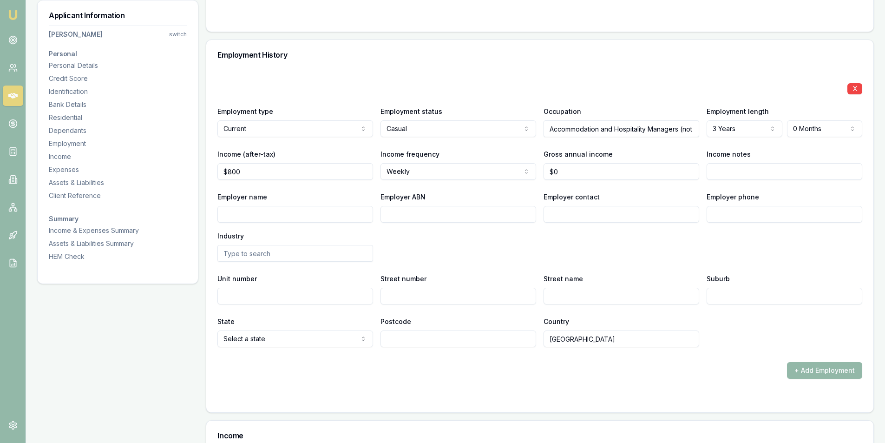
drag, startPoint x: 689, startPoint y: 186, endPoint x: 268, endPoint y: 197, distance: 421.1
click at [683, 187] on div "X Employment type Current Current Previous Employment status Casual Full time P…" at bounding box center [539, 208] width 645 height 277
click at [329, 210] on input "Employer name" at bounding box center [295, 214] width 156 height 17
type input "Riverwood Sports Club"
click at [532, 230] on div "Employer name Riverwood Sports Club Employer ABN Employer contact Employer phon…" at bounding box center [539, 226] width 645 height 71
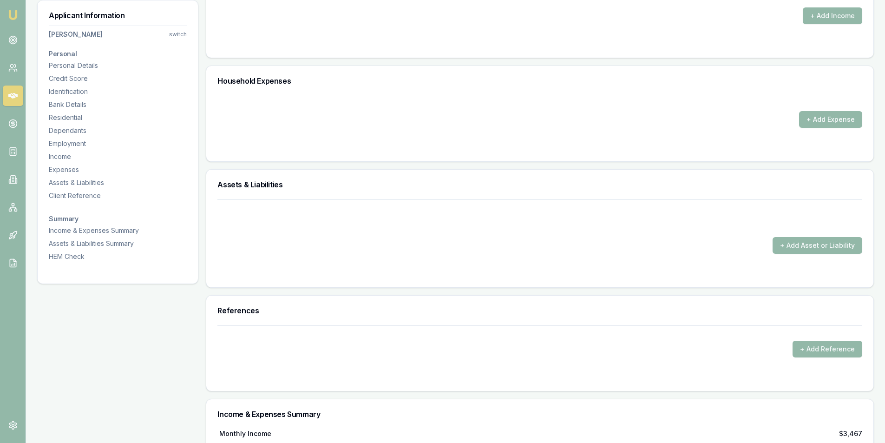
scroll to position [1719, 0]
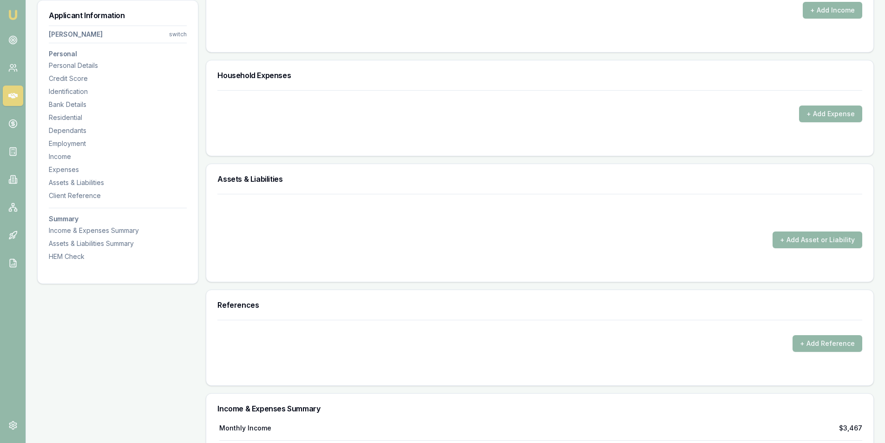
drag, startPoint x: 814, startPoint y: 114, endPoint x: 260, endPoint y: 152, distance: 555.6
click at [812, 114] on button "+ Add Expense" at bounding box center [830, 113] width 63 height 17
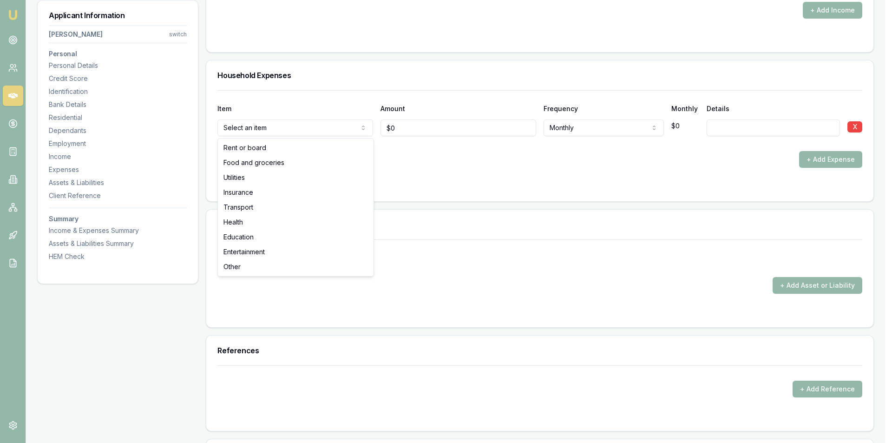
drag, startPoint x: 263, startPoint y: 152, endPoint x: 272, endPoint y: 151, distance: 8.9
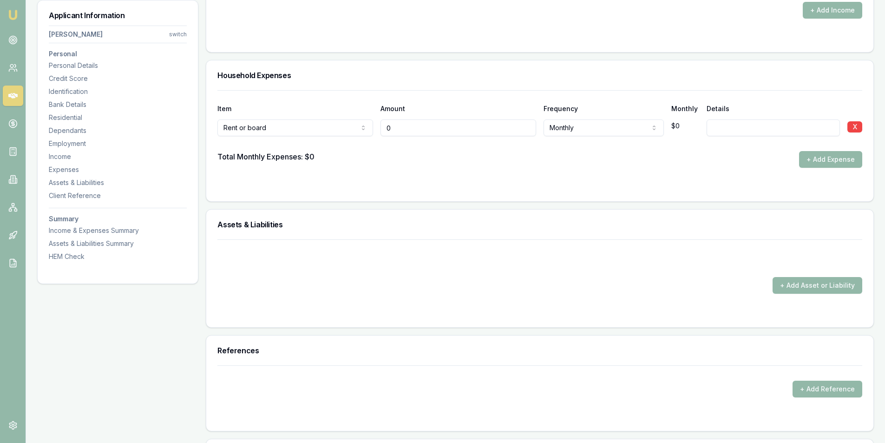
click at [433, 127] on input "0" at bounding box center [459, 127] width 156 height 17
type input "$350"
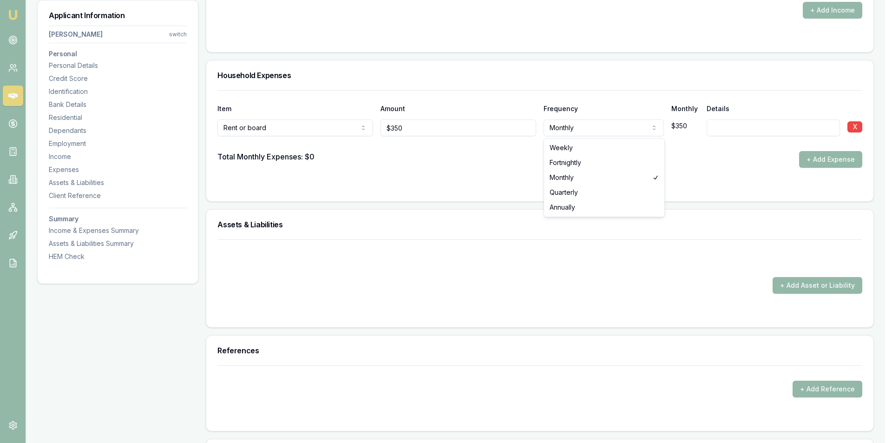
select select "WEEKLY"
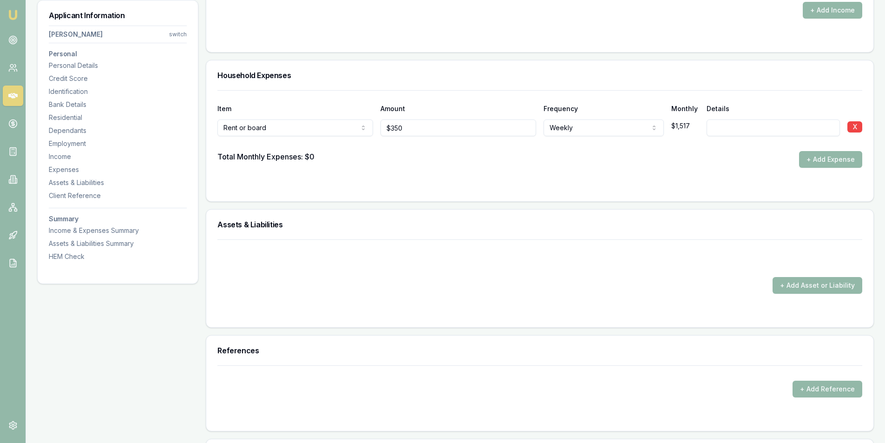
drag, startPoint x: 594, startPoint y: 171, endPoint x: 374, endPoint y: 204, distance: 222.3
click at [595, 171] on form "Item Amount Frequency Monthly Details Rent or board Rent or board Food and groc…" at bounding box center [539, 140] width 645 height 100
click at [815, 166] on button "+ Add Expense" at bounding box center [830, 159] width 63 height 17
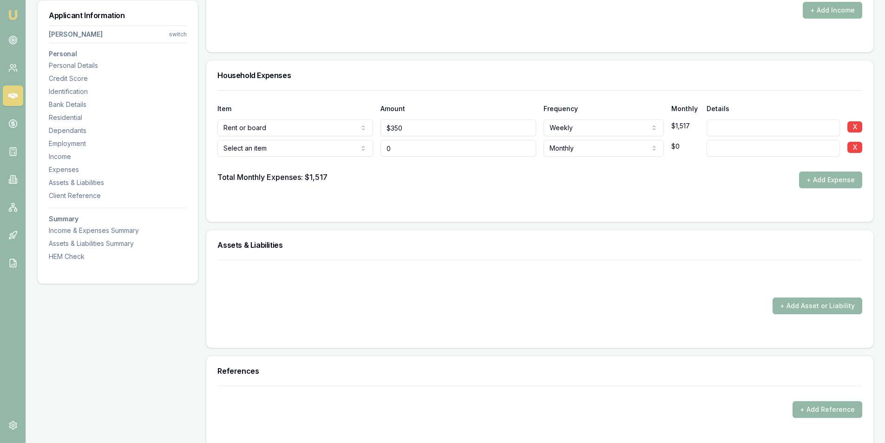
type input "$0"
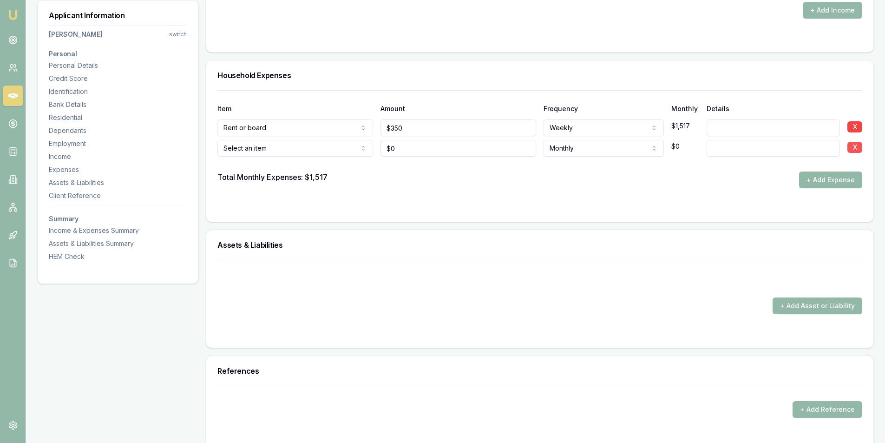
click at [855, 149] on button "X" at bounding box center [854, 147] width 15 height 11
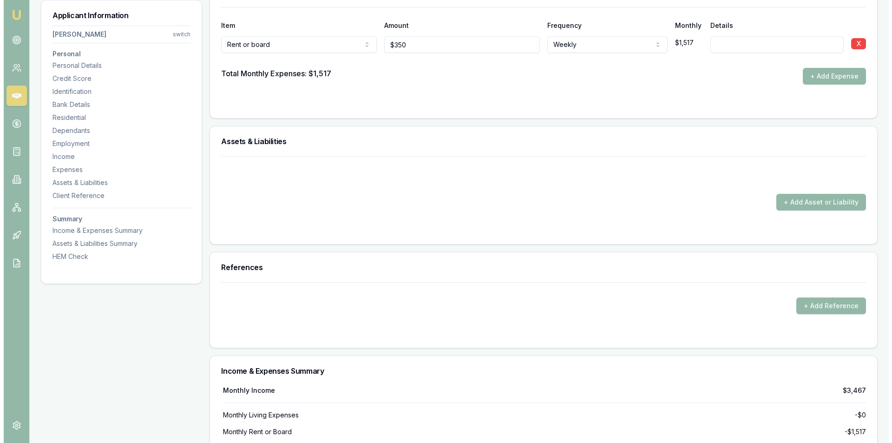
scroll to position [1812, 0]
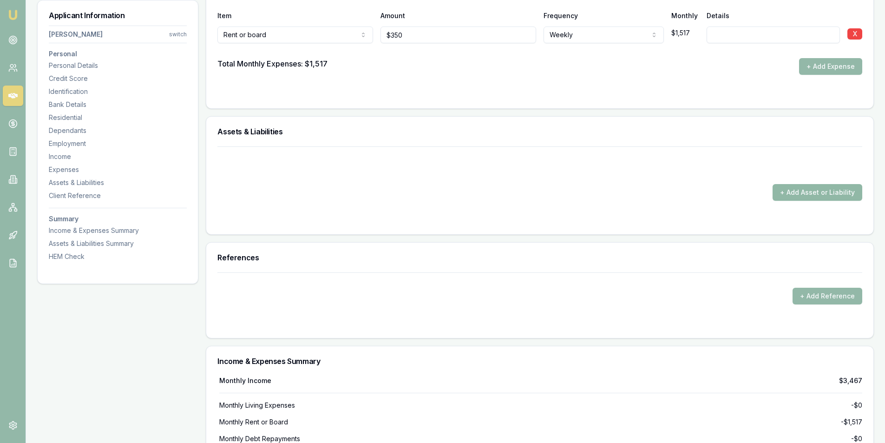
click at [792, 192] on button "+ Add Asset or Liability" at bounding box center [818, 192] width 90 height 17
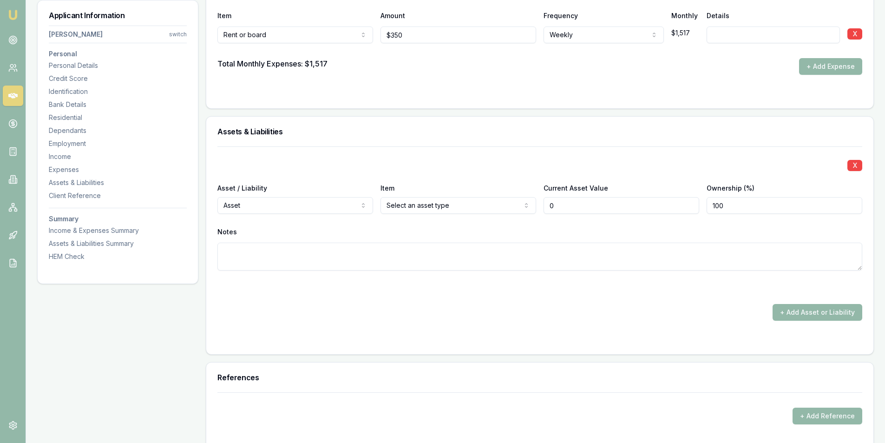
type input "$0"
select select "LIABILITY"
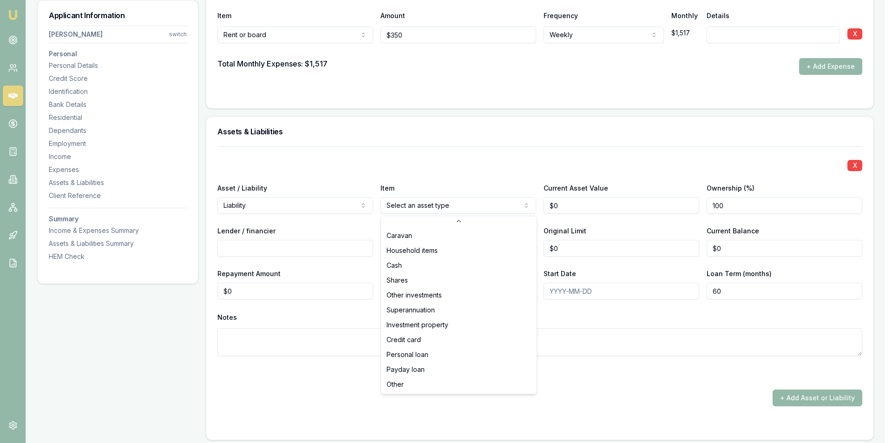
scroll to position [60, 0]
select select "OTHER"
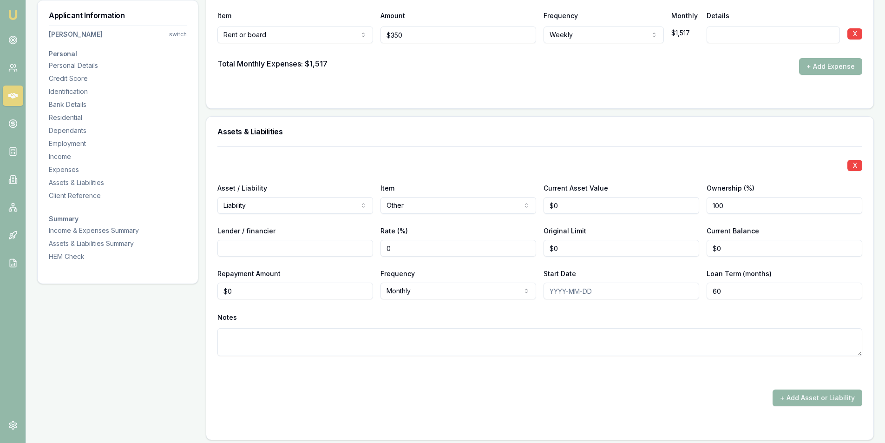
click at [318, 246] on input "Lender / financier" at bounding box center [295, 248] width 156 height 17
type input "Mypay Now"
drag, startPoint x: 608, startPoint y: 313, endPoint x: 600, endPoint y: 311, distance: 8.0
click at [608, 312] on div "Notes" at bounding box center [539, 317] width 645 height 14
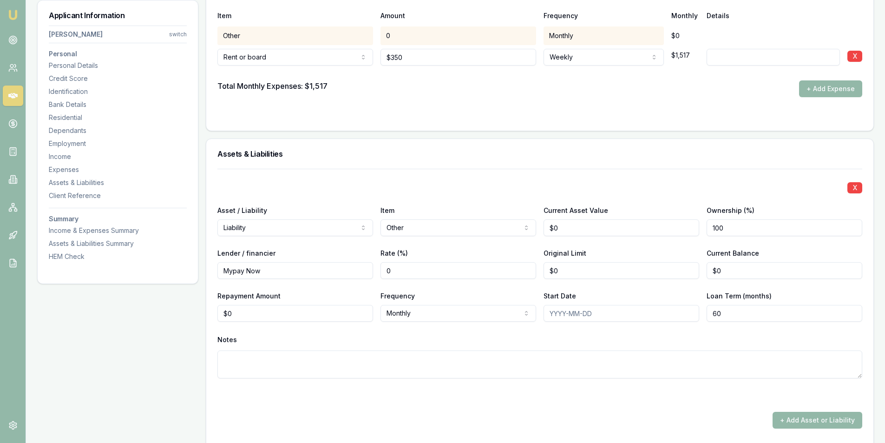
click at [297, 273] on input "Mypay Now" at bounding box center [295, 270] width 156 height 17
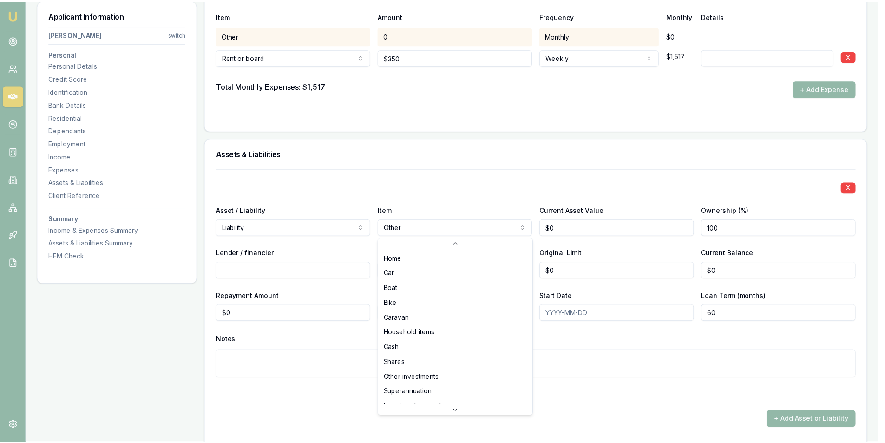
scroll to position [69, 0]
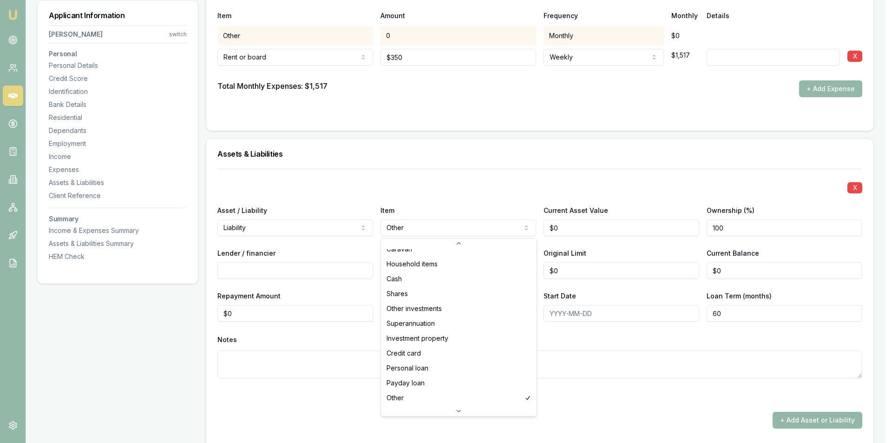
select select "PAYDAY_LOAN"
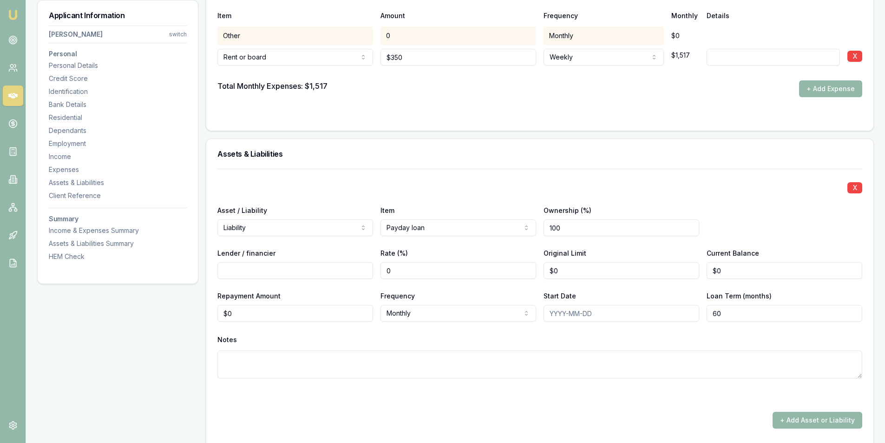
click at [266, 272] on input "Lender / financier" at bounding box center [295, 270] width 156 height 17
type input "Wallet Wizard"
click at [295, 309] on input "0" at bounding box center [295, 313] width 156 height 17
type input "$58"
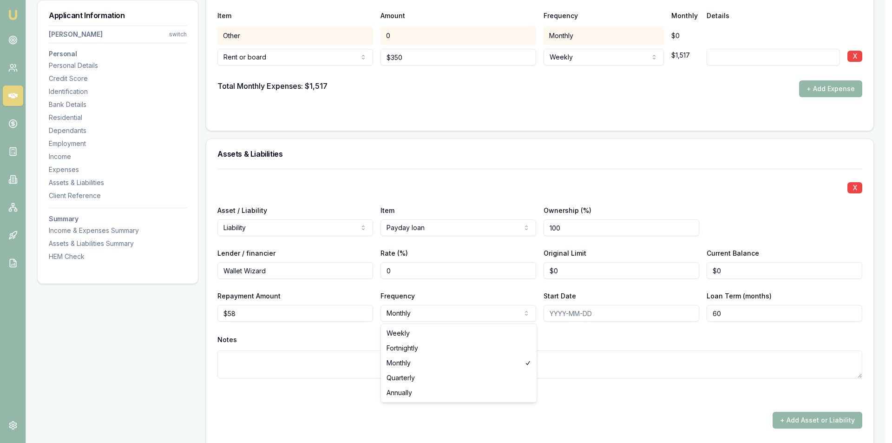
select select "WEEKLY"
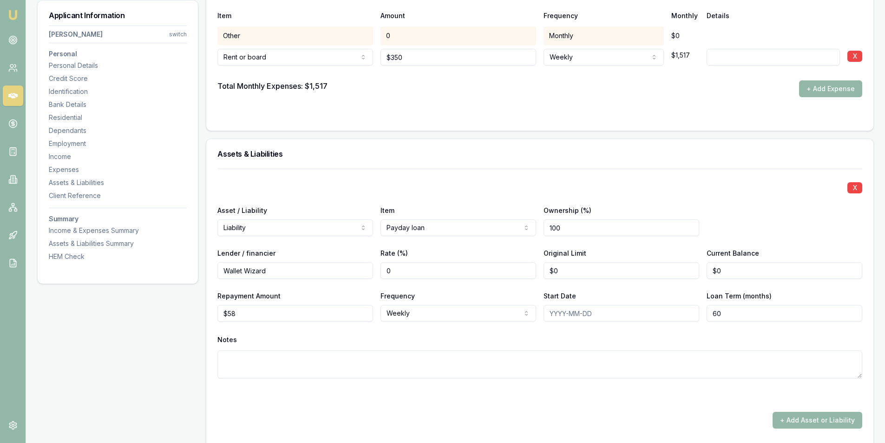
click at [485, 330] on div "X Asset / Liability Liability Asset Liability Item Payday loan Home Car Boat Bi…" at bounding box center [539, 285] width 645 height 232
click at [568, 273] on input "0" at bounding box center [622, 270] width 156 height 17
click at [569, 273] on input "0" at bounding box center [622, 270] width 156 height 17
type input "$3,000"
click at [767, 275] on input "0" at bounding box center [785, 270] width 156 height 17
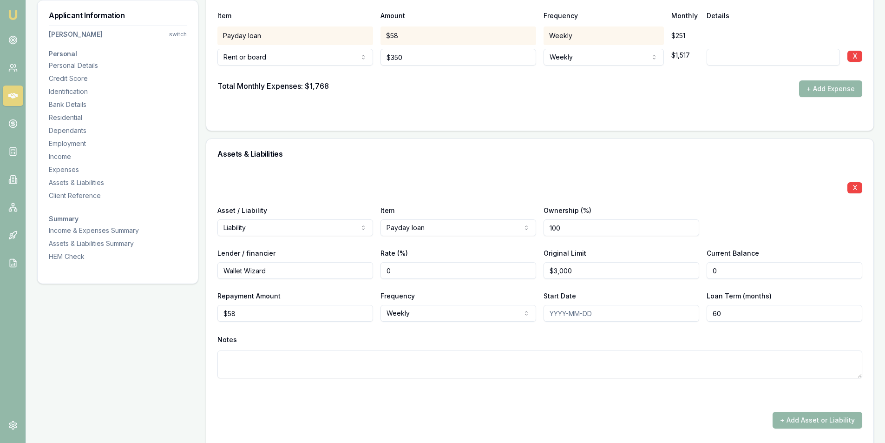
click at [767, 275] on input "0" at bounding box center [785, 270] width 156 height 17
type input "$0"
click at [722, 51] on input at bounding box center [773, 57] width 133 height 17
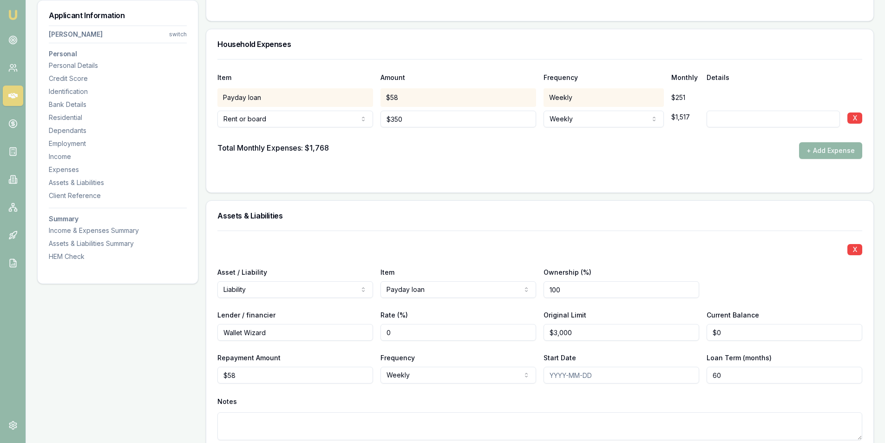
click at [742, 85] on div "Item Amount Frequency Monthly Details Payday loan $58 Weekly $251 Rent or board…" at bounding box center [539, 109] width 645 height 100
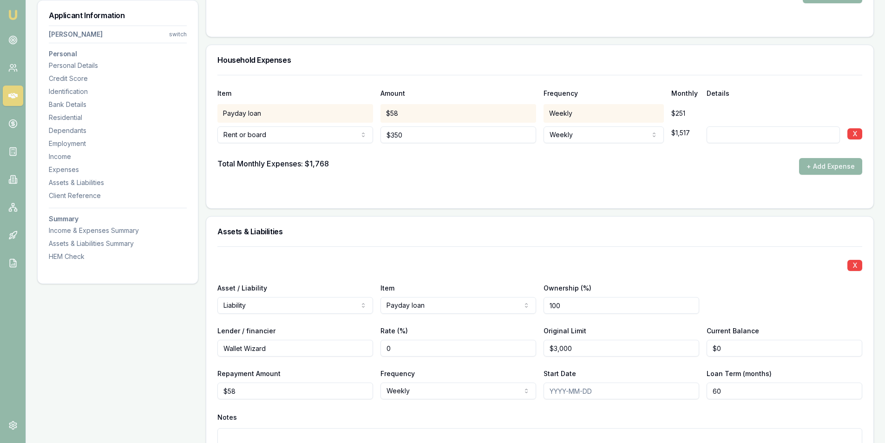
click at [750, 124] on div "Item Amount Frequency Monthly Details Payday loan $58 Weekly $251 Rent or board…" at bounding box center [539, 125] width 645 height 100
click at [750, 132] on input at bounding box center [773, 134] width 133 height 17
type input "Government Housing"
click at [458, 171] on div "Total Monthly Expenses: $1,768 + Add Expense" at bounding box center [539, 166] width 645 height 17
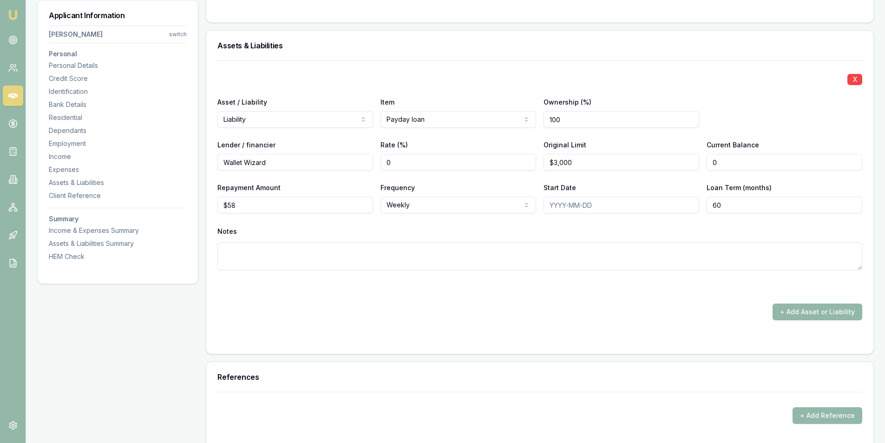
click at [722, 166] on input "0" at bounding box center [785, 162] width 156 height 17
type input "$794"
click at [743, 126] on div "Asset / Liability Liability Asset Liability Item Payday loan Home Car Boat Bike…" at bounding box center [539, 112] width 645 height 32
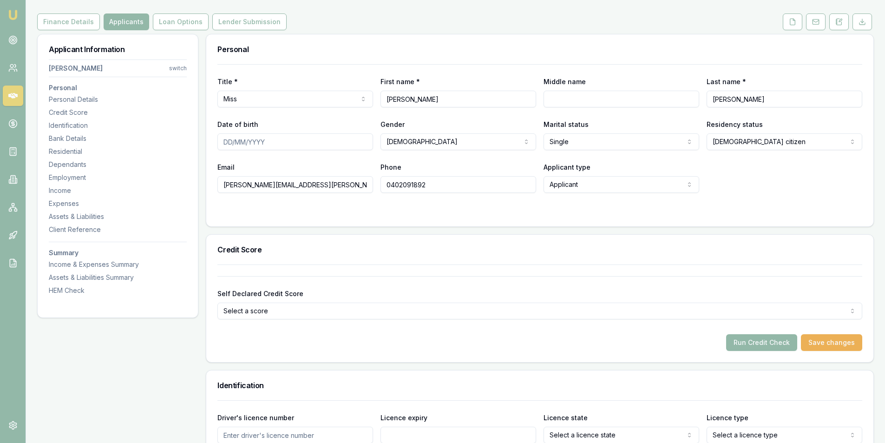
scroll to position [108, 0]
click at [829, 337] on button "Save changes" at bounding box center [831, 343] width 61 height 17
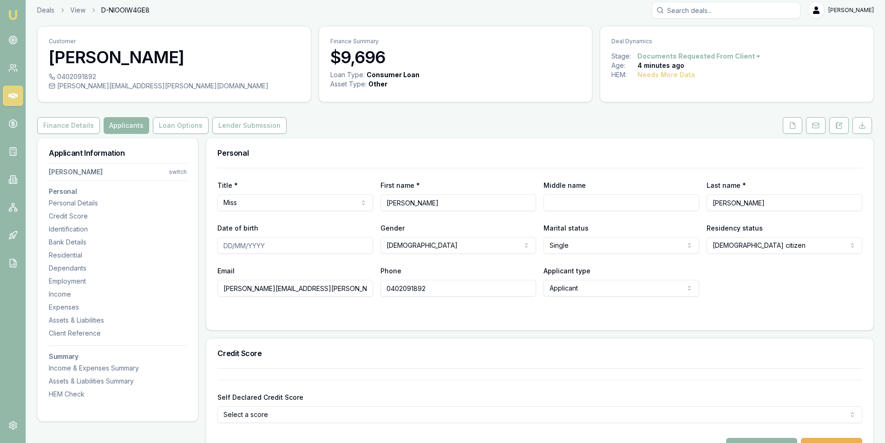
scroll to position [0, 0]
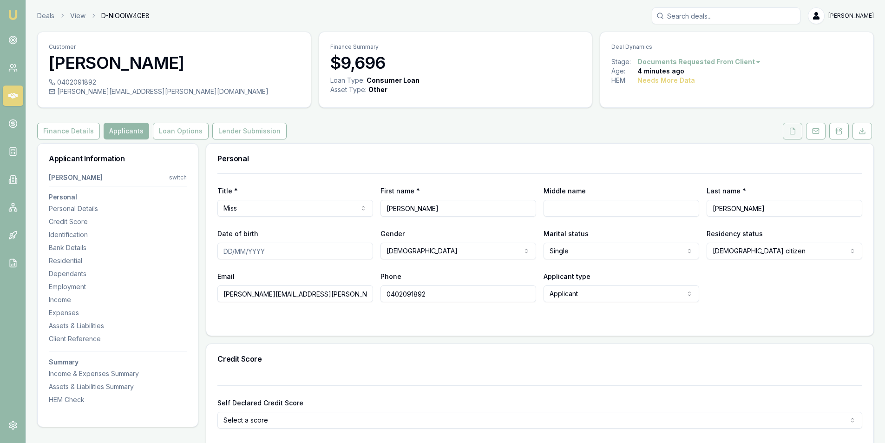
click at [792, 129] on icon at bounding box center [792, 130] width 7 height 7
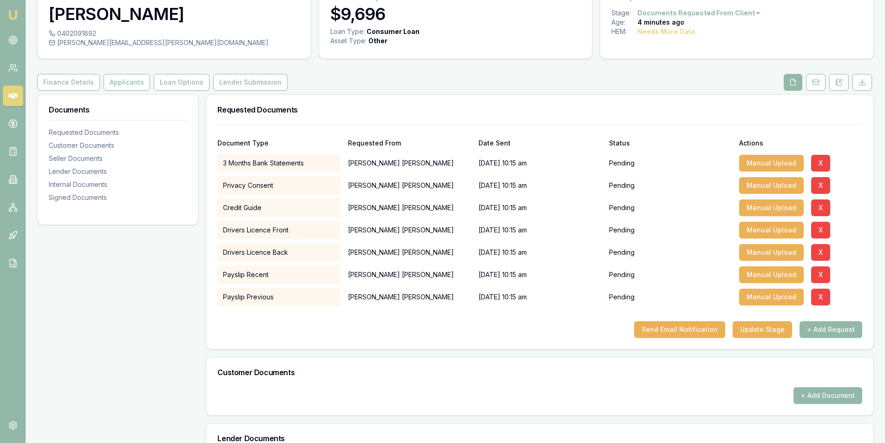
scroll to position [46, 0]
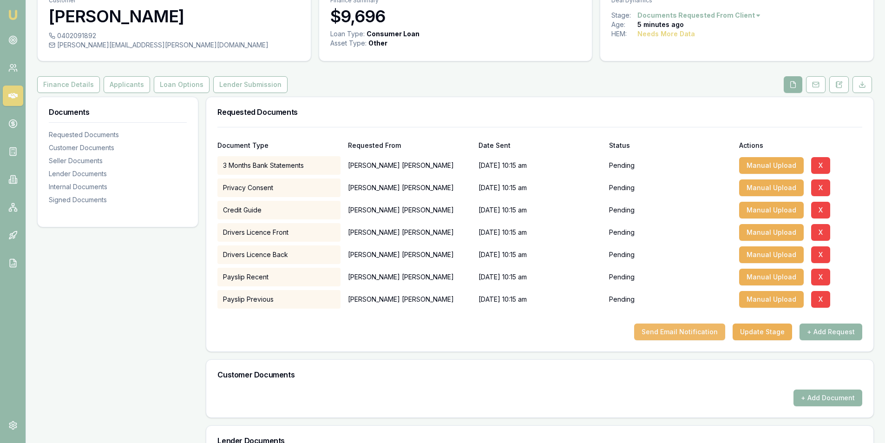
click at [665, 329] on button "Send Email Notification" at bounding box center [679, 331] width 91 height 17
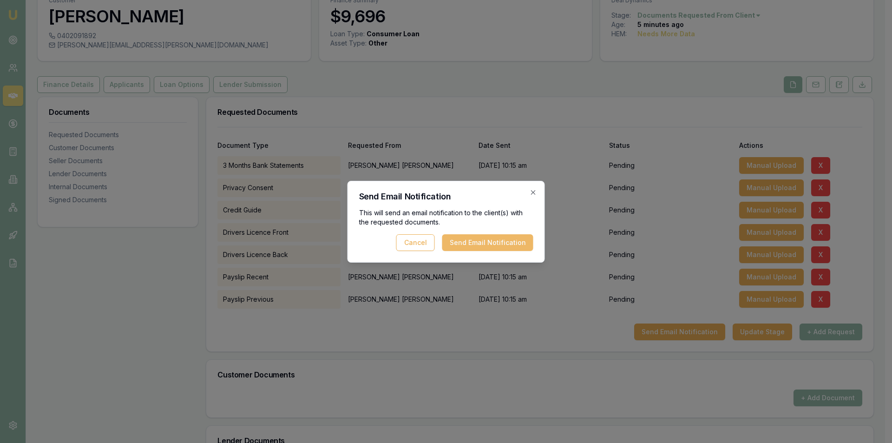
click at [459, 236] on button "Send Email Notification" at bounding box center [487, 242] width 91 height 17
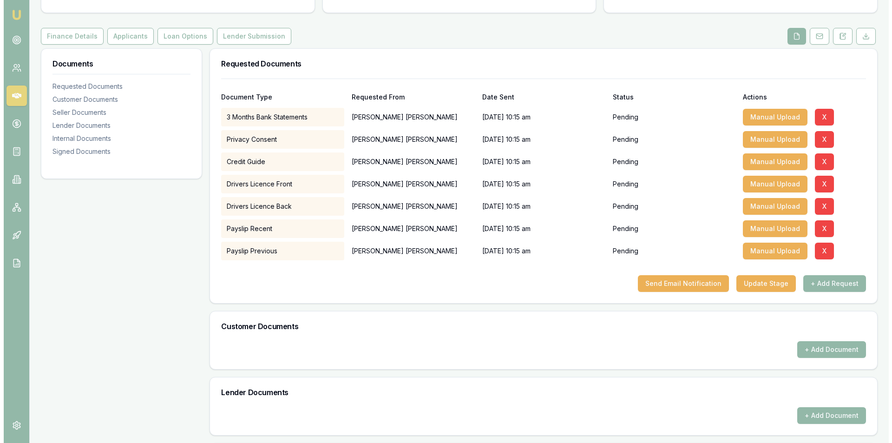
scroll to position [0, 0]
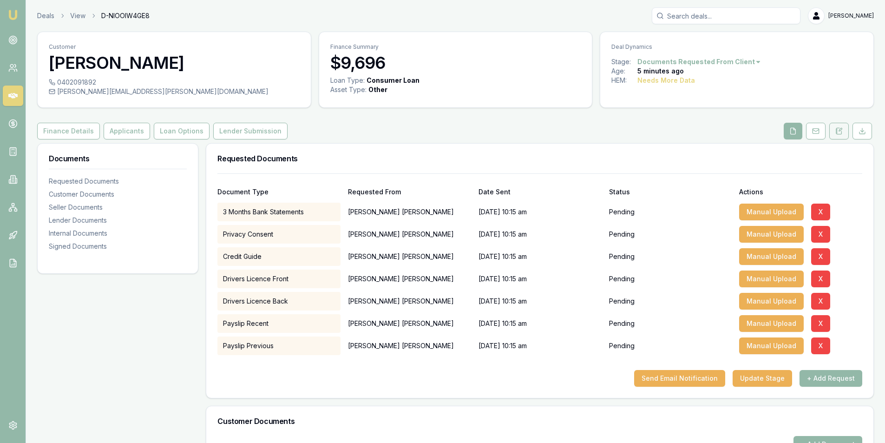
click at [836, 133] on icon at bounding box center [836, 133] width 1 height 0
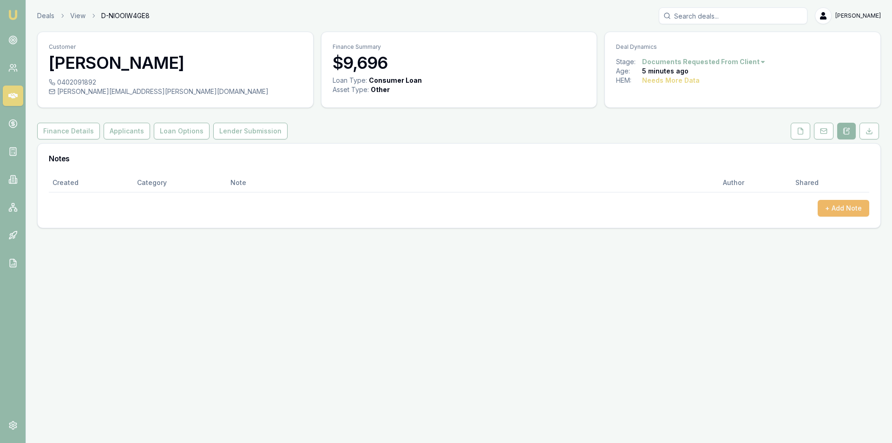
click at [847, 208] on button "+ Add Note" at bounding box center [844, 208] width 52 height 17
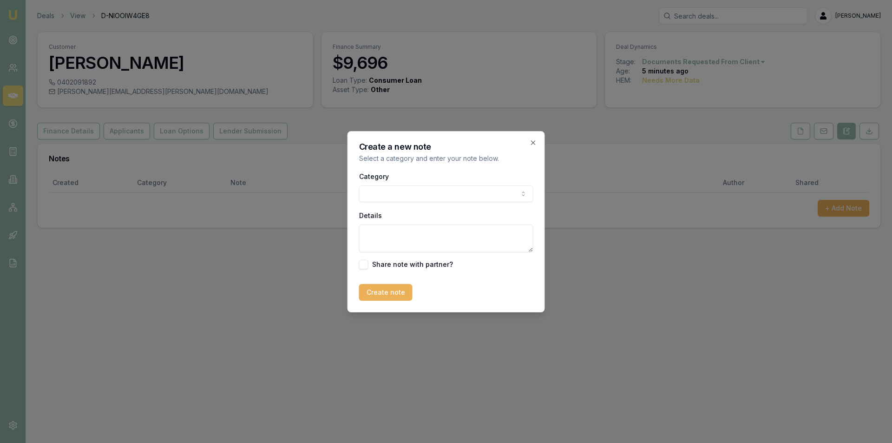
click at [437, 196] on body "Emu Broker Deals View D-NIOOIW4GE8 Peter Sarris Toggle Menu Customer Krystal Se…" at bounding box center [446, 221] width 892 height 443
click at [435, 229] on textarea "Details" at bounding box center [446, 238] width 174 height 28
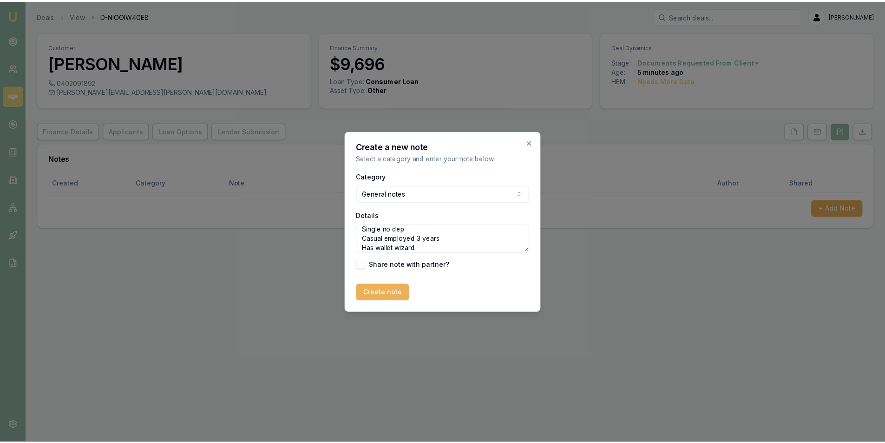
scroll to position [51, 0]
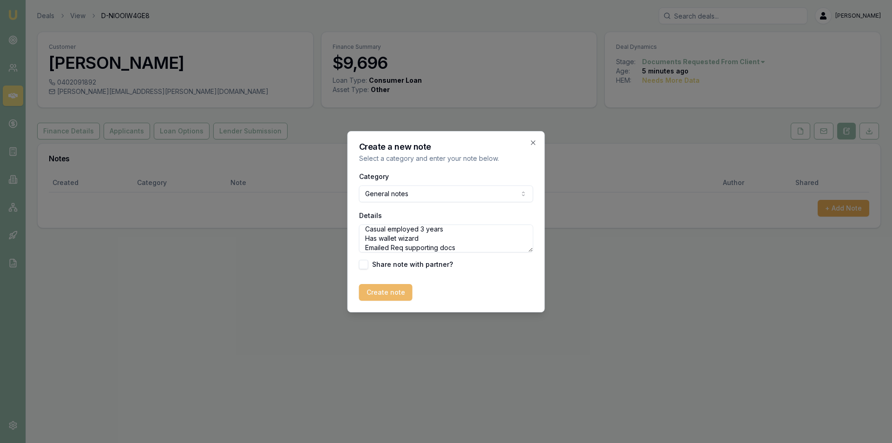
type textarea "Looking at refinancing current car loan she has with Carstart finance. Paying 2…"
click at [377, 290] on button "Create note" at bounding box center [385, 292] width 53 height 17
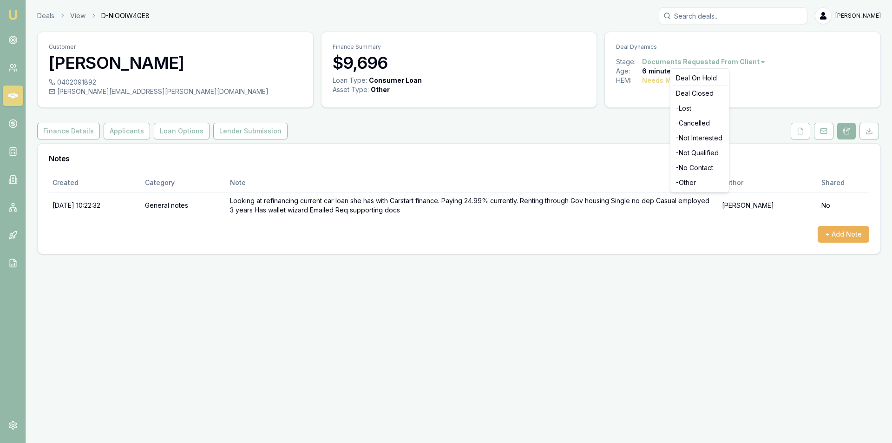
click at [732, 61] on html "Emu Broker Deals View D-NIOOIW4GE8 Peter Sarris Toggle Menu Customer Krystal Se…" at bounding box center [446, 221] width 892 height 443
drag, startPoint x: 142, startPoint y: 417, endPoint x: 143, endPoint y: 404, distance: 12.6
click at [143, 415] on html "Emu Broker Deals View D-NIOOIW4GE8 Peter Sarris Toggle Menu Customer Krystal Se…" at bounding box center [446, 221] width 892 height 443
click at [8, 37] on icon at bounding box center [12, 39] width 9 height 9
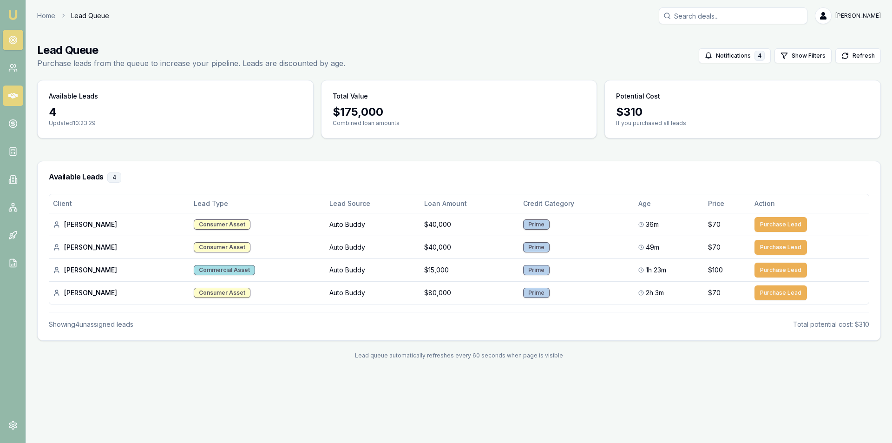
click at [13, 97] on icon at bounding box center [12, 96] width 9 height 6
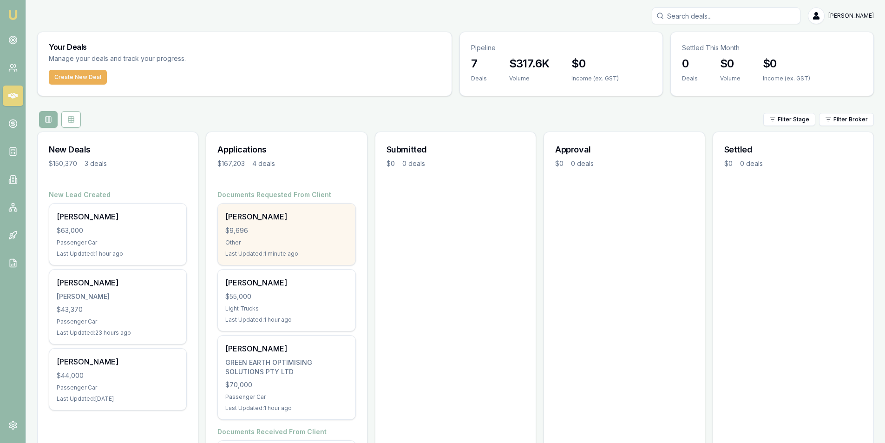
click at [303, 229] on div "$9,696" at bounding box center [286, 230] width 122 height 9
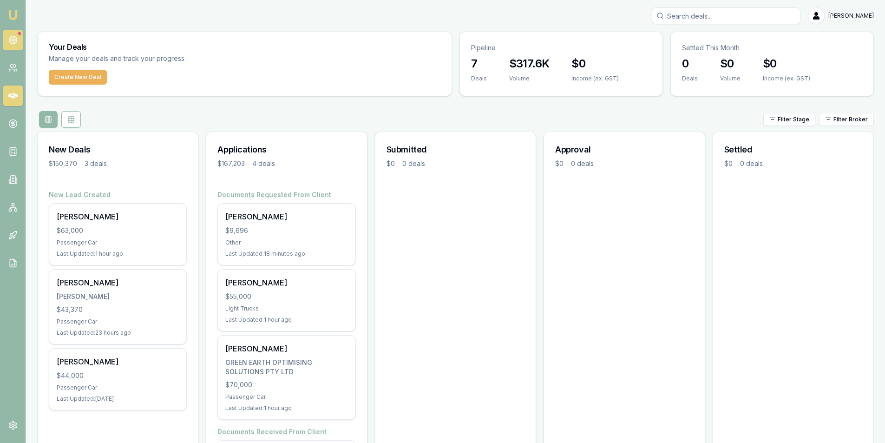
click at [13, 37] on icon at bounding box center [12, 39] width 9 height 9
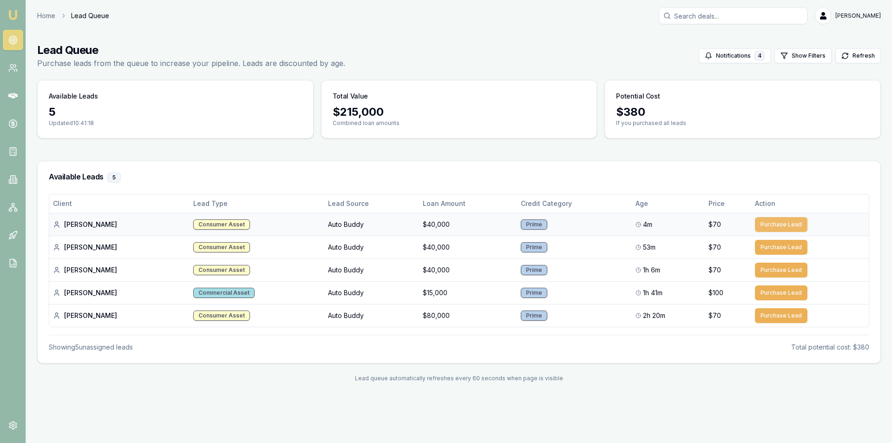
click at [774, 221] on button "Purchase Lead" at bounding box center [781, 224] width 53 height 15
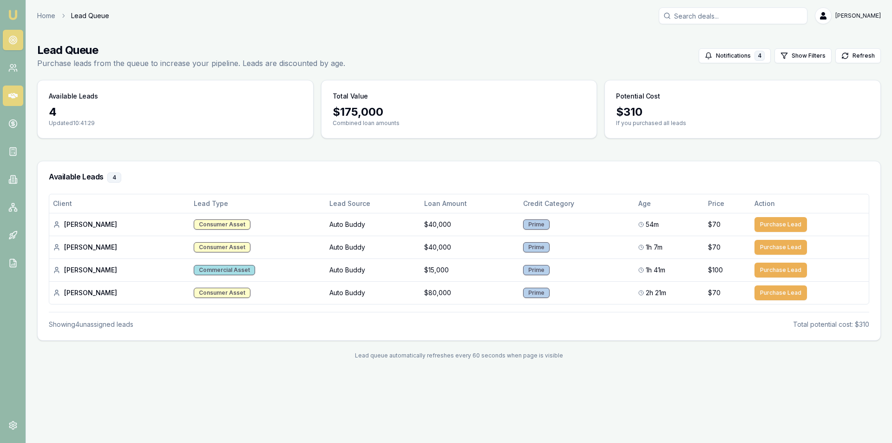
click at [15, 87] on link at bounding box center [13, 95] width 20 height 20
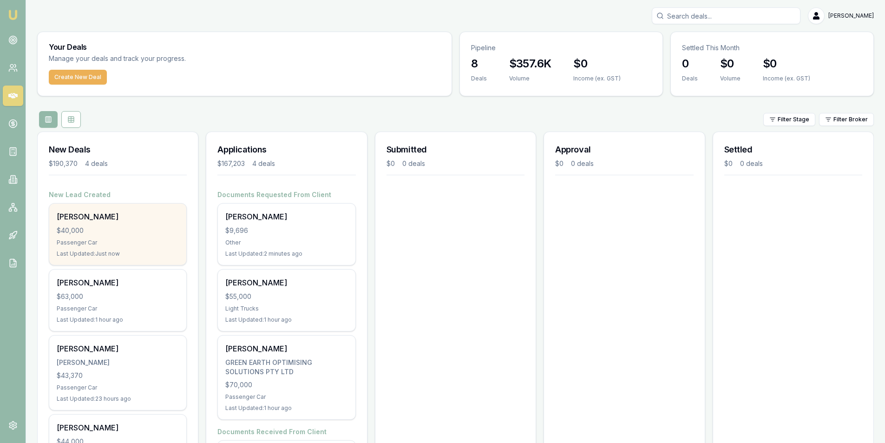
click at [146, 235] on div "$40,000" at bounding box center [118, 230] width 122 height 9
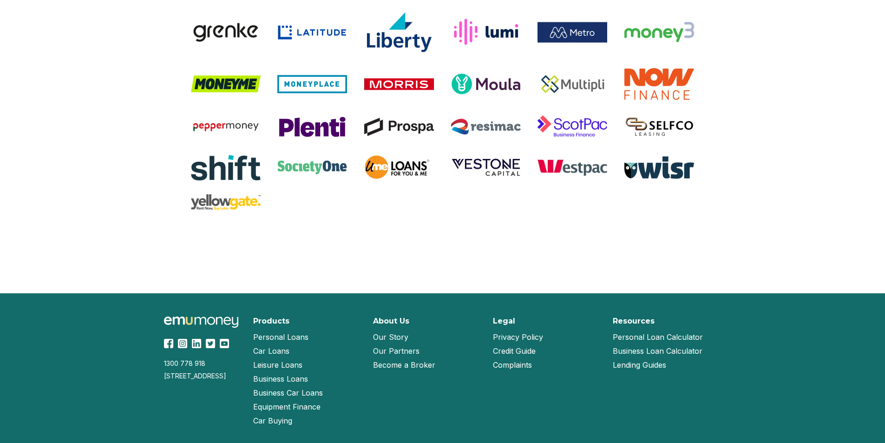
scroll to position [1943, 0]
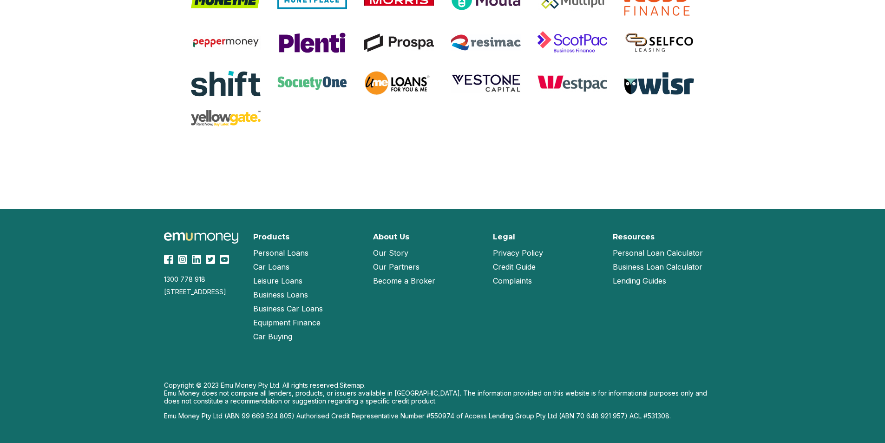
click at [411, 268] on link "Our Partners" at bounding box center [396, 267] width 46 height 14
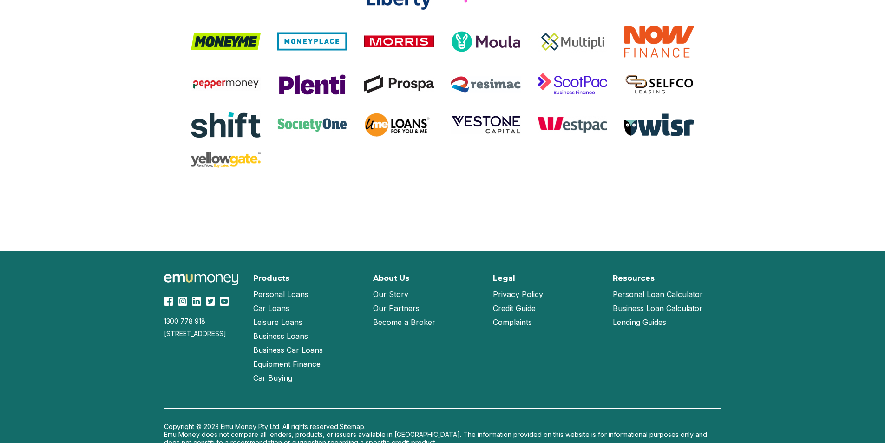
scroll to position [827, 0]
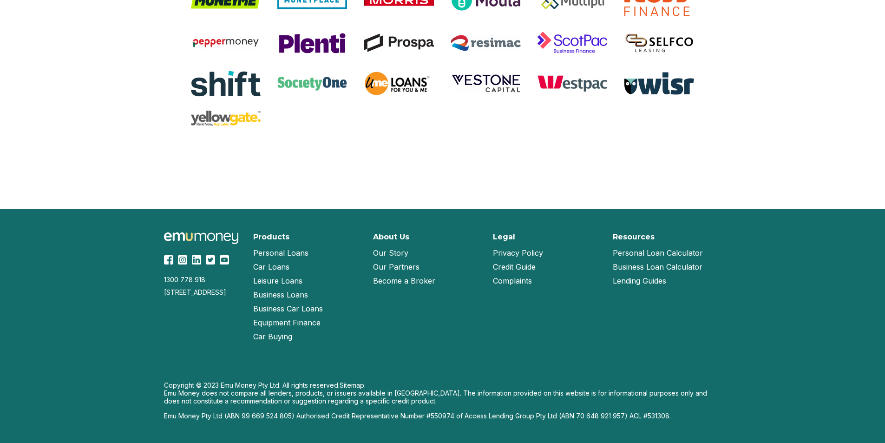
click at [398, 251] on link "Our Story" at bounding box center [390, 253] width 35 height 14
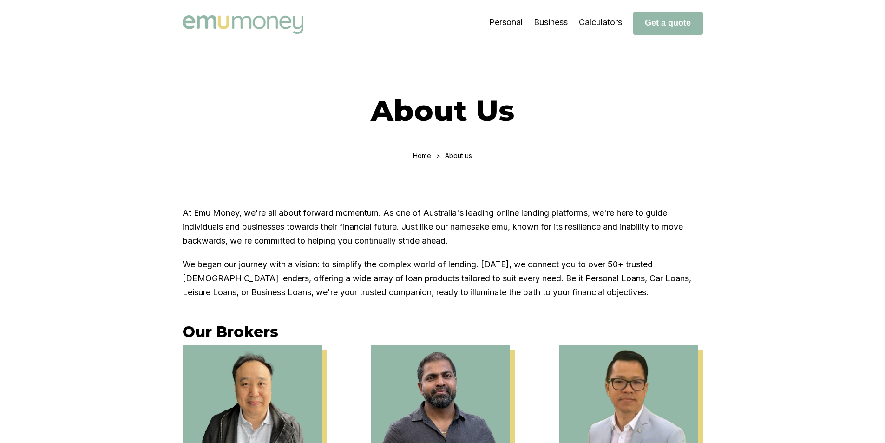
click at [211, 14] on link at bounding box center [245, 23] width 125 height 25
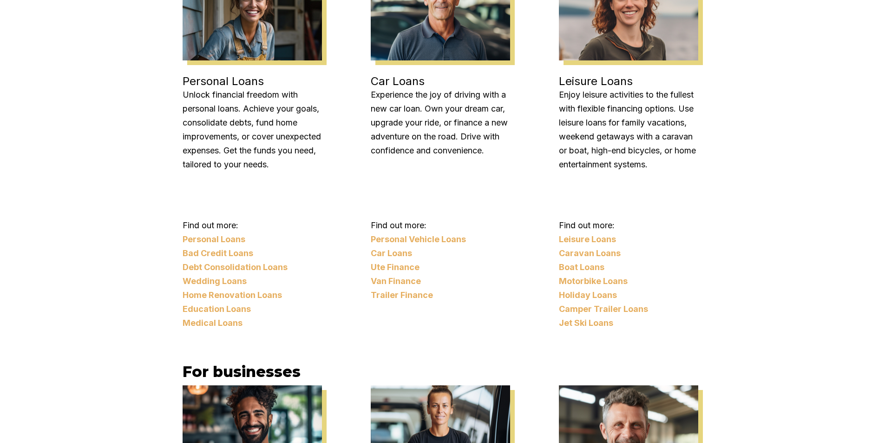
scroll to position [1943, 0]
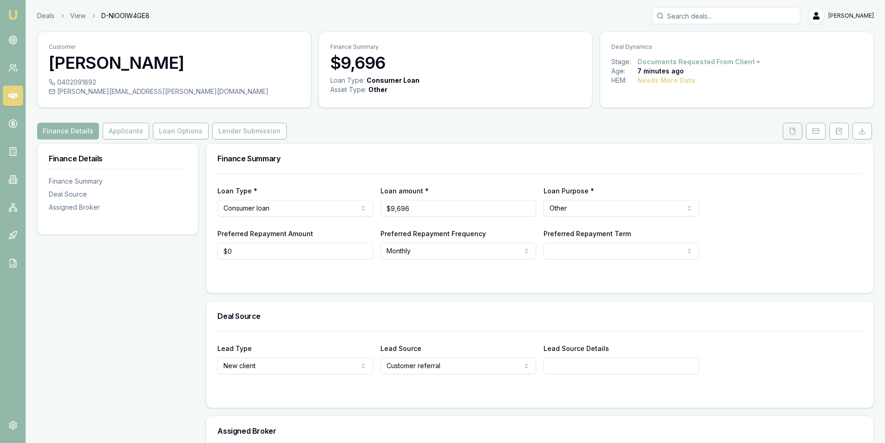
click at [794, 132] on icon at bounding box center [792, 130] width 7 height 7
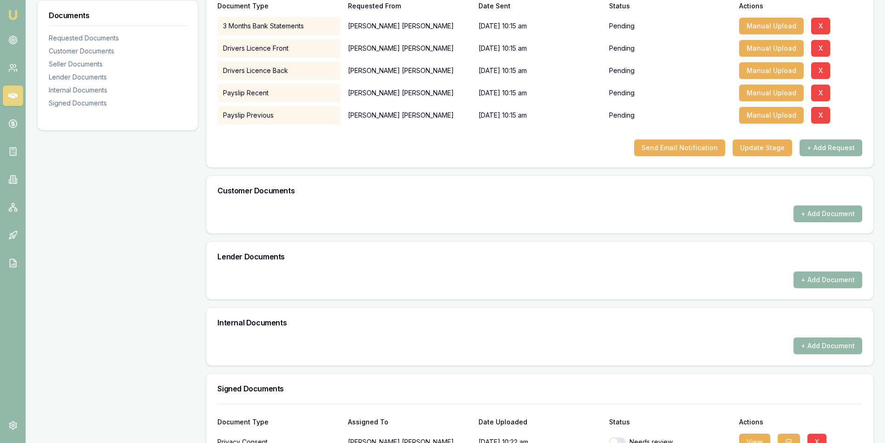
scroll to position [267, 0]
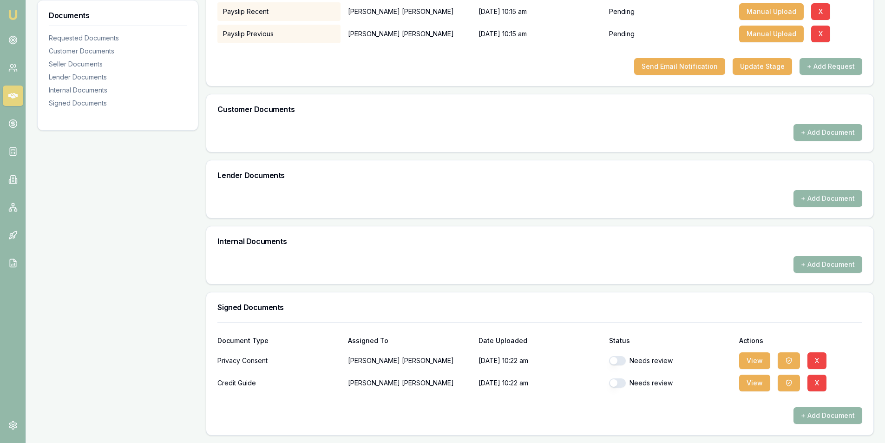
click at [629, 359] on div "Needs review" at bounding box center [670, 360] width 123 height 9
click at [625, 361] on button "button" at bounding box center [617, 360] width 17 height 9
checkbox input "true"
click at [620, 381] on button "button" at bounding box center [617, 382] width 17 height 9
checkbox input "true"
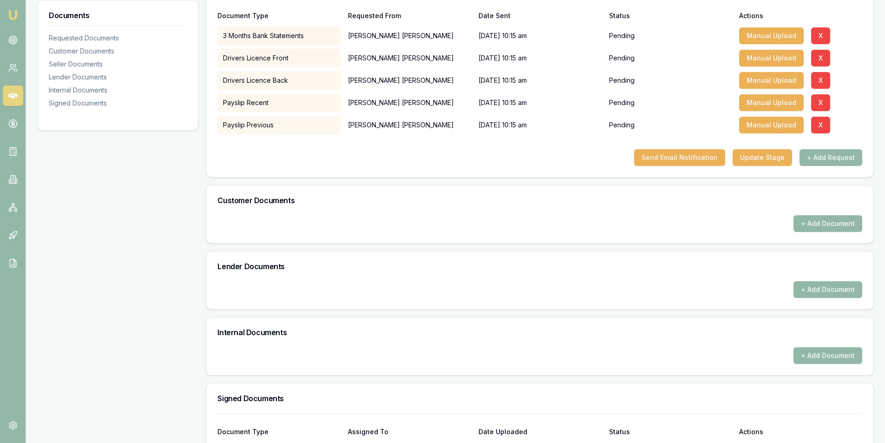
scroll to position [0, 0]
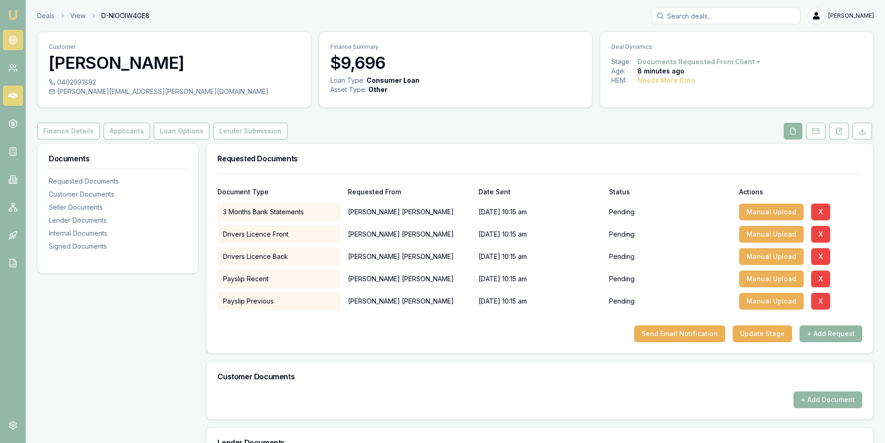
click at [15, 39] on icon at bounding box center [12, 39] width 9 height 9
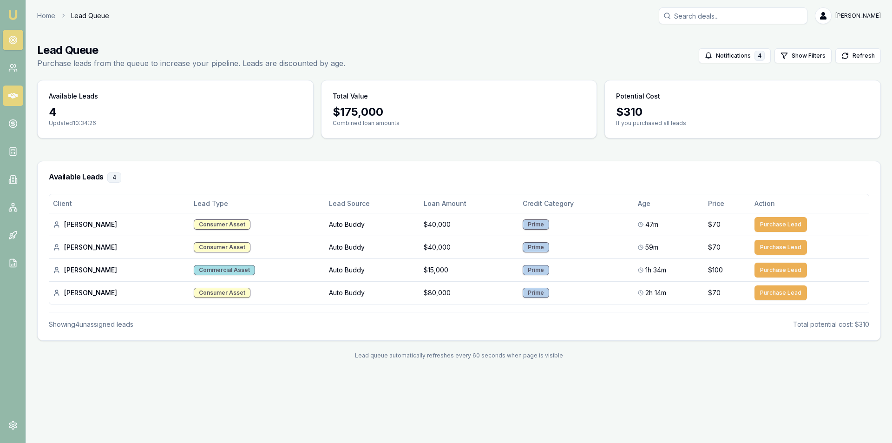
drag, startPoint x: 16, startPoint y: 89, endPoint x: 6, endPoint y: 95, distance: 12.1
click at [16, 89] on link at bounding box center [13, 95] width 20 height 20
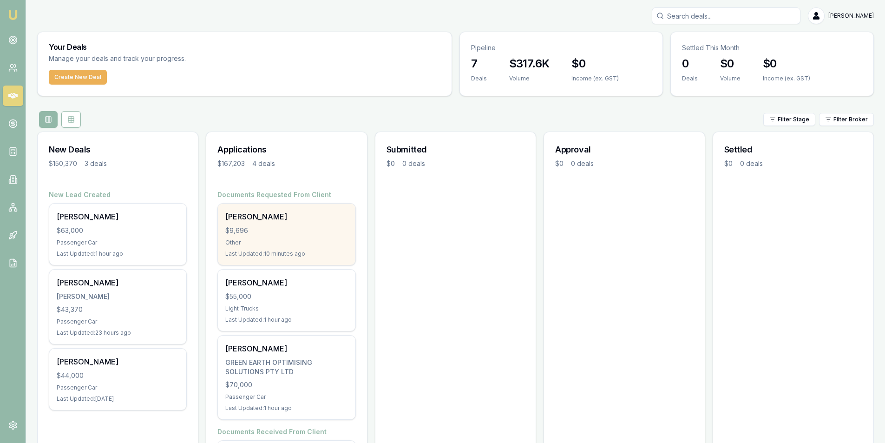
click at [278, 220] on div "[PERSON_NAME]" at bounding box center [286, 216] width 122 height 11
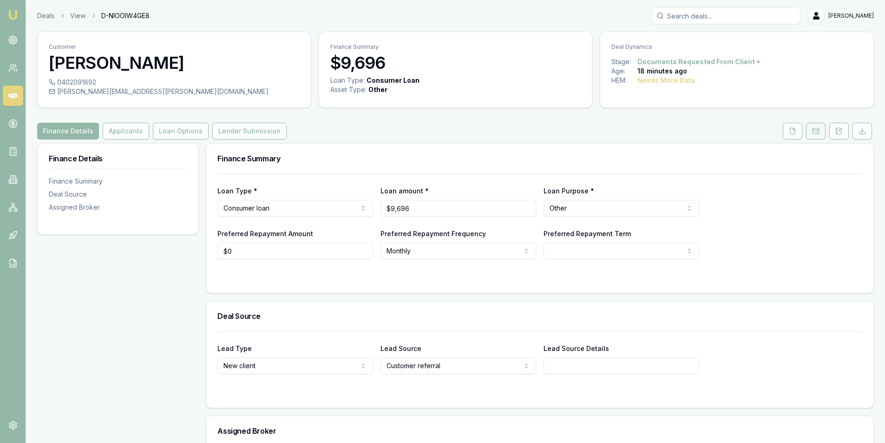
drag, startPoint x: 781, startPoint y: 134, endPoint x: 809, endPoint y: 128, distance: 28.9
click at [781, 134] on div "Finance Details Applicants Loan Options Lender Submission" at bounding box center [455, 131] width 837 height 17
click at [789, 131] on icon at bounding box center [792, 130] width 7 height 7
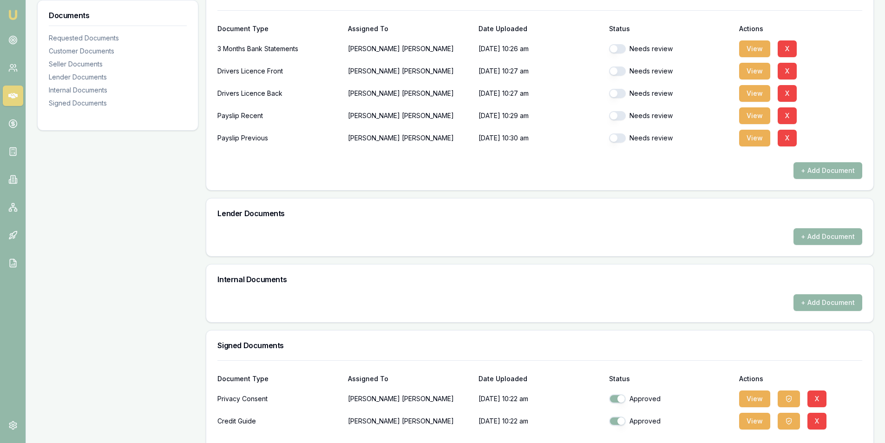
scroll to position [282, 0]
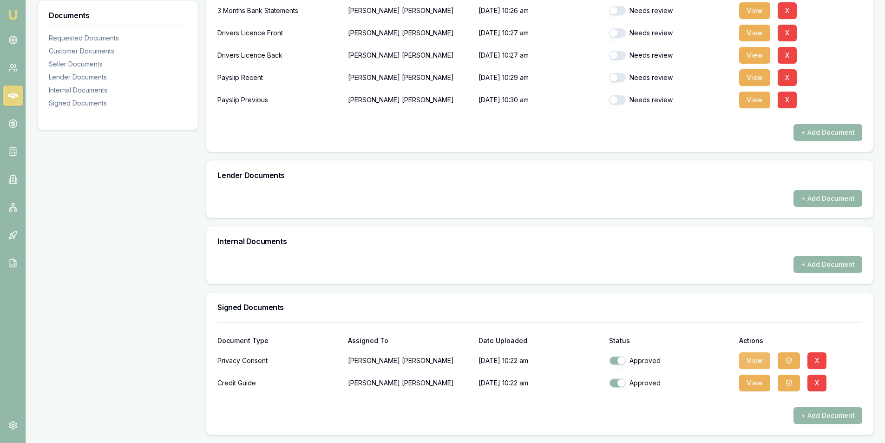
click at [759, 359] on button "View" at bounding box center [754, 360] width 31 height 17
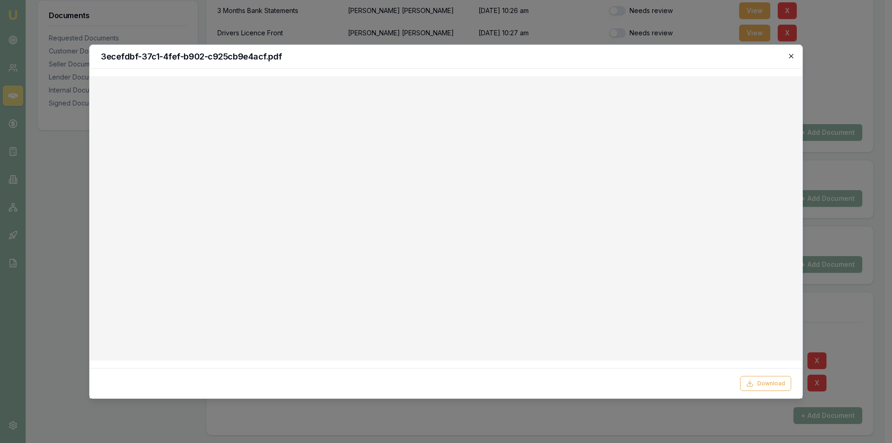
click at [792, 53] on icon "button" at bounding box center [791, 55] width 7 height 7
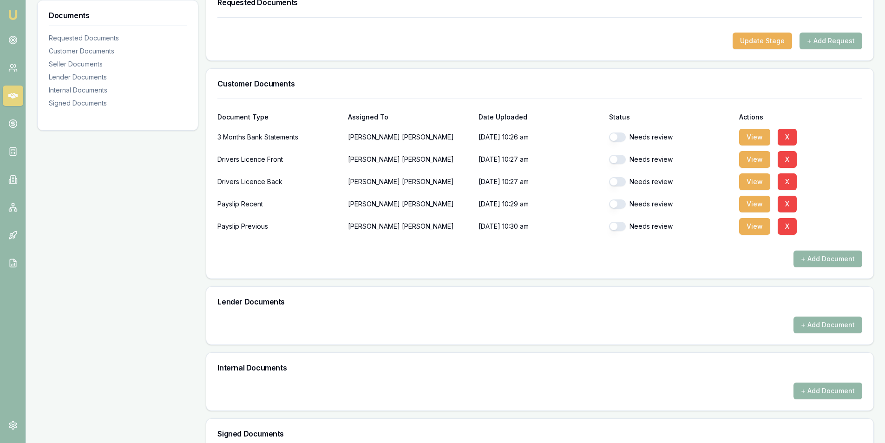
scroll to position [143, 0]
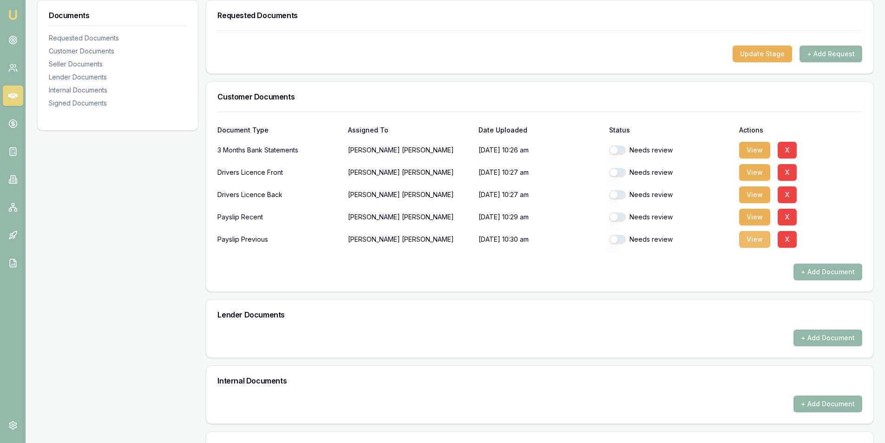
click at [753, 239] on button "View" at bounding box center [754, 239] width 31 height 17
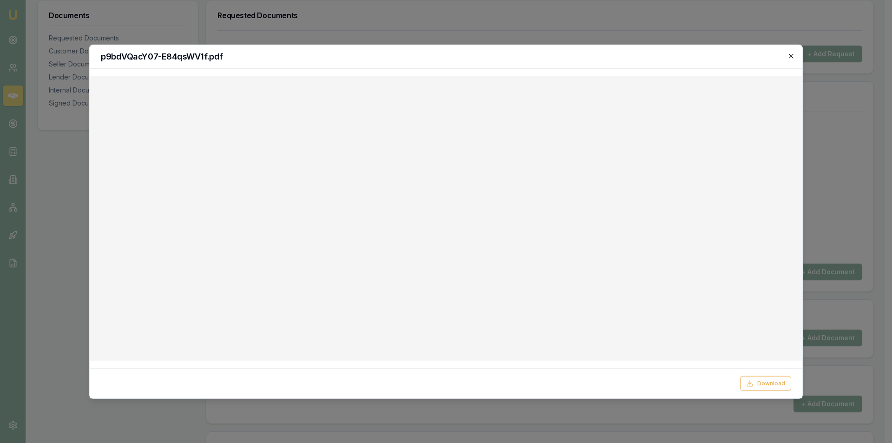
click at [788, 56] on icon "button" at bounding box center [791, 55] width 7 height 7
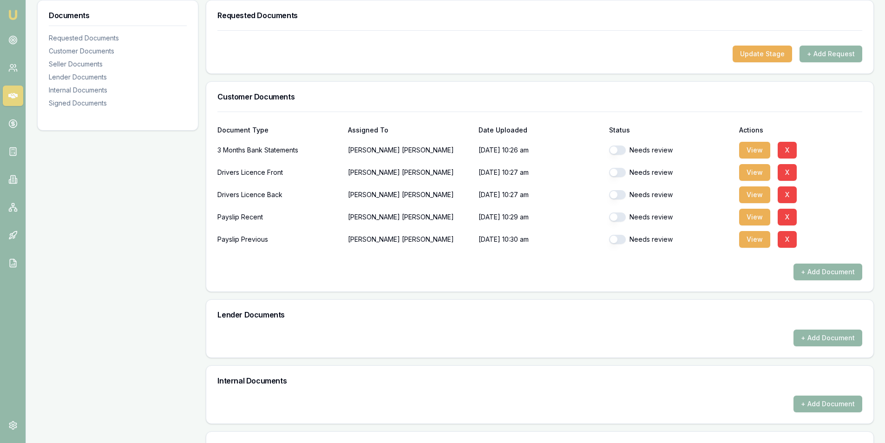
click at [622, 242] on button "button" at bounding box center [617, 239] width 17 height 9
checkbox input "true"
click at [758, 217] on button "View" at bounding box center [754, 217] width 31 height 17
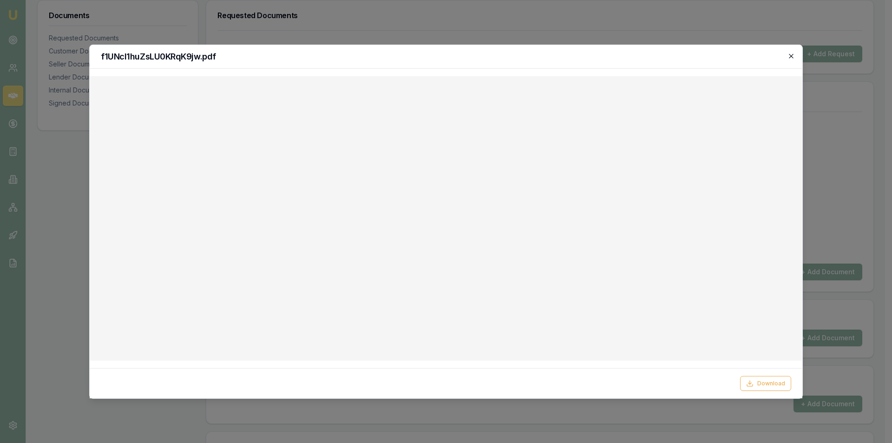
click at [787, 53] on h2 "f1UNcl1huZsLU0KRqK9jw.pdf" at bounding box center [446, 56] width 690 height 8
click at [789, 53] on icon "button" at bounding box center [791, 55] width 7 height 7
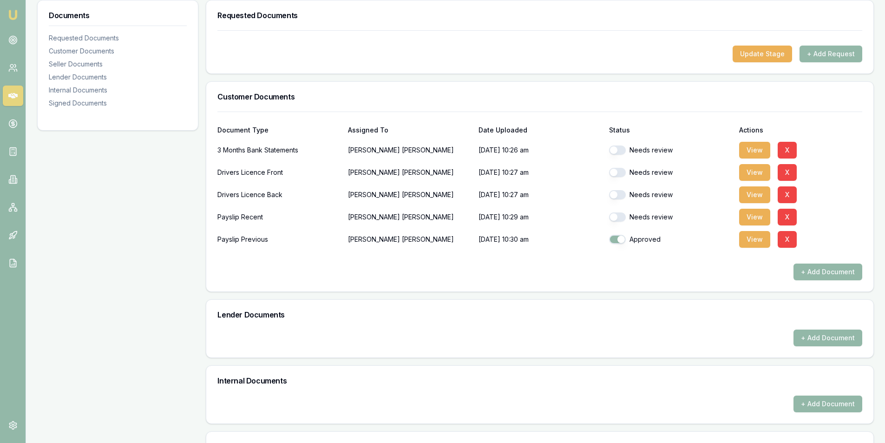
click at [621, 214] on button "button" at bounding box center [617, 216] width 17 height 9
checkbox input "true"
click at [755, 191] on button "View" at bounding box center [754, 194] width 31 height 17
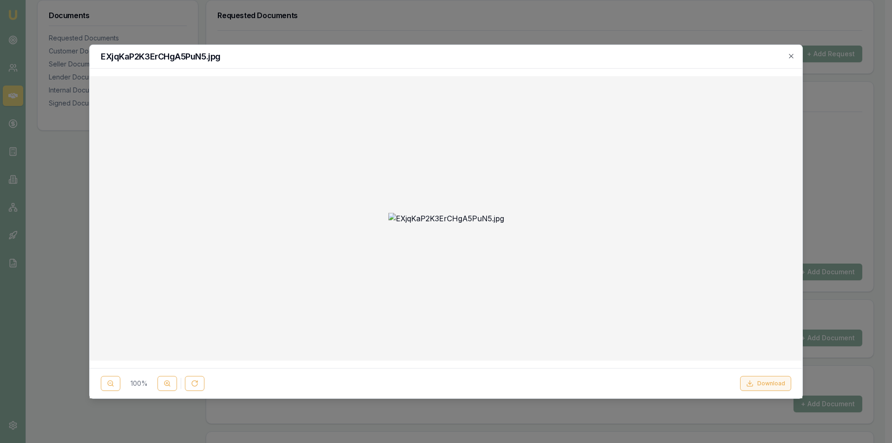
click at [760, 379] on button "Download" at bounding box center [765, 383] width 51 height 15
click at [778, 235] on div at bounding box center [446, 217] width 698 height 269
click at [791, 57] on icon "button" at bounding box center [791, 55] width 7 height 7
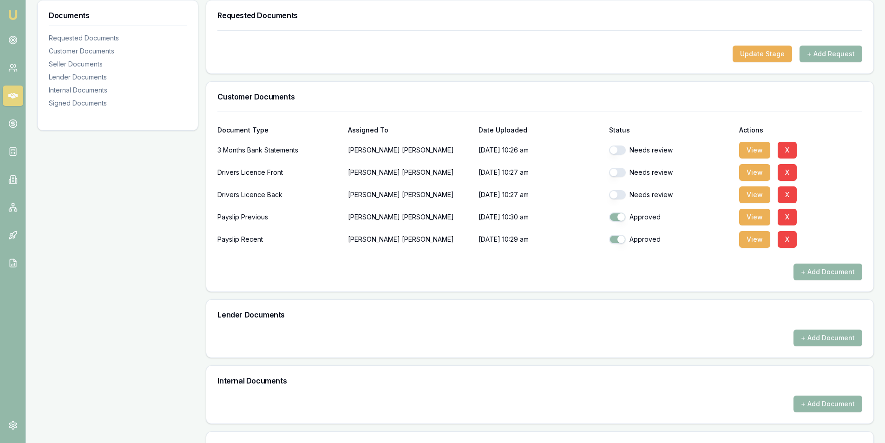
click at [622, 196] on button "button" at bounding box center [617, 194] width 17 height 9
checkbox input "true"
click at [747, 171] on button "View" at bounding box center [754, 172] width 31 height 17
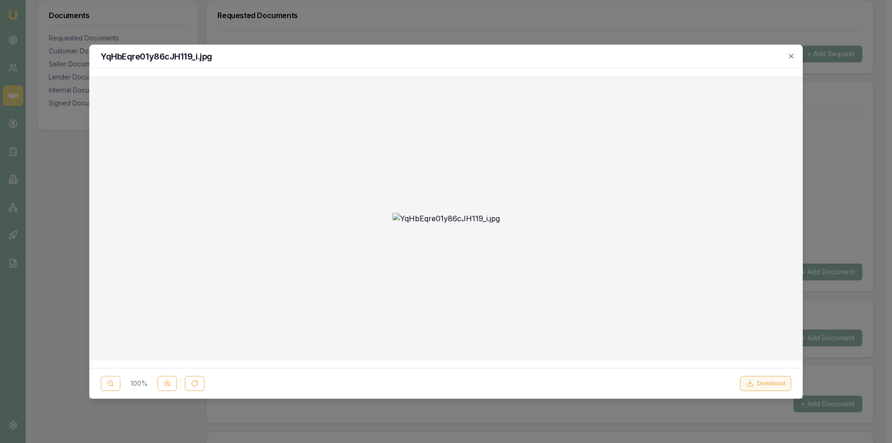
click at [745, 379] on button "Download" at bounding box center [765, 383] width 51 height 15
click at [716, 189] on div at bounding box center [446, 217] width 698 height 269
click at [791, 55] on icon "button" at bounding box center [791, 55] width 7 height 7
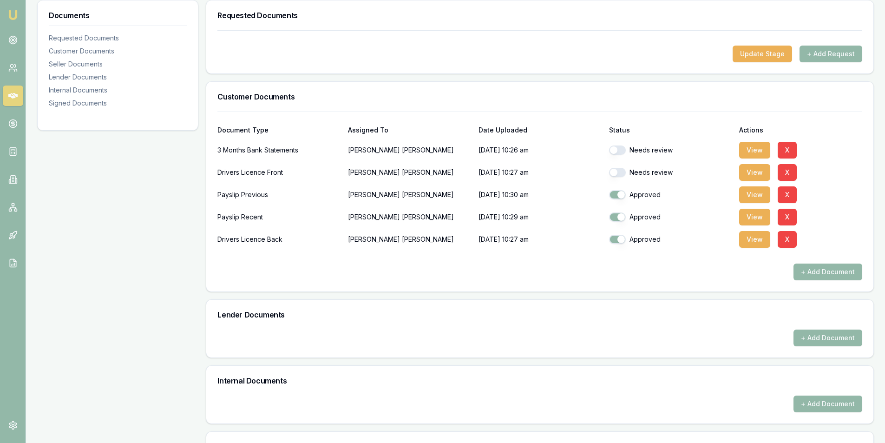
click at [620, 173] on button "button" at bounding box center [617, 172] width 17 height 9
checkbox input "true"
click at [749, 149] on button "View" at bounding box center [754, 150] width 31 height 17
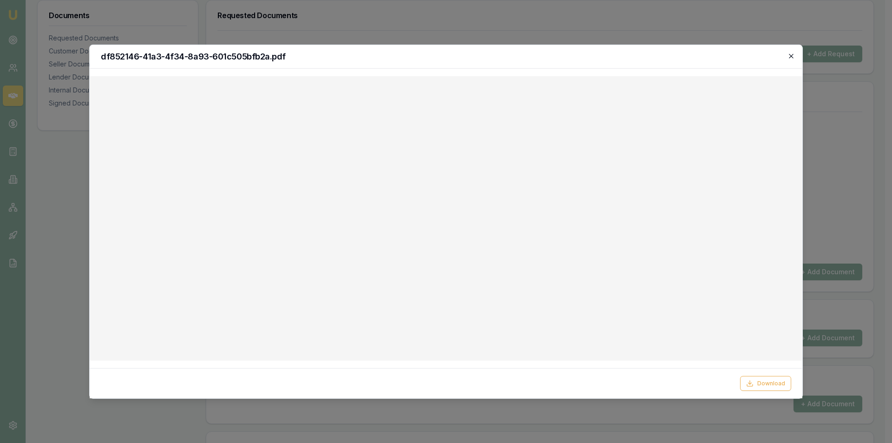
click at [790, 59] on icon "button" at bounding box center [791, 55] width 7 height 7
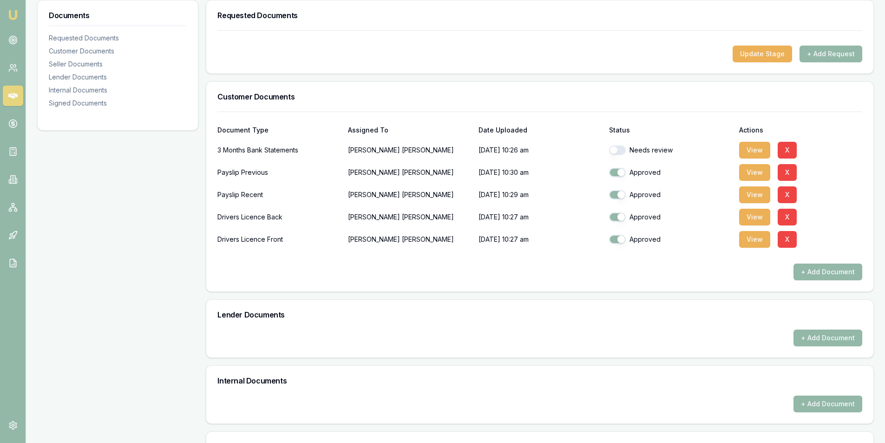
click at [626, 148] on div "Needs review" at bounding box center [670, 149] width 123 height 9
click at [619, 150] on button "button" at bounding box center [617, 149] width 17 height 9
checkbox input "true"
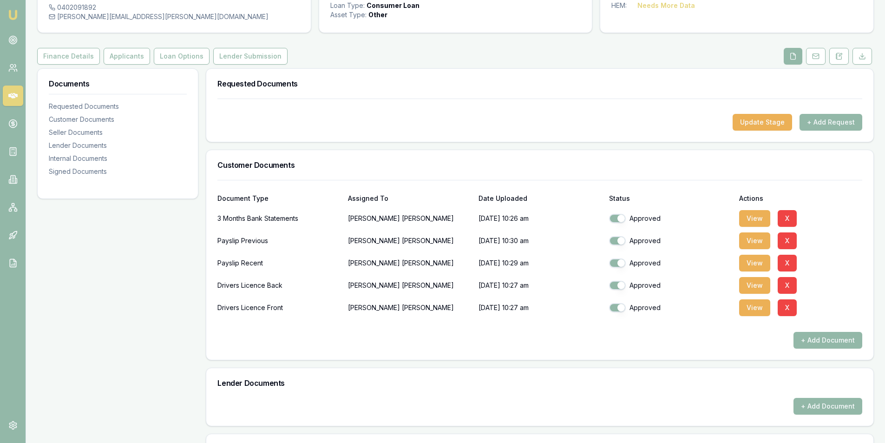
scroll to position [0, 0]
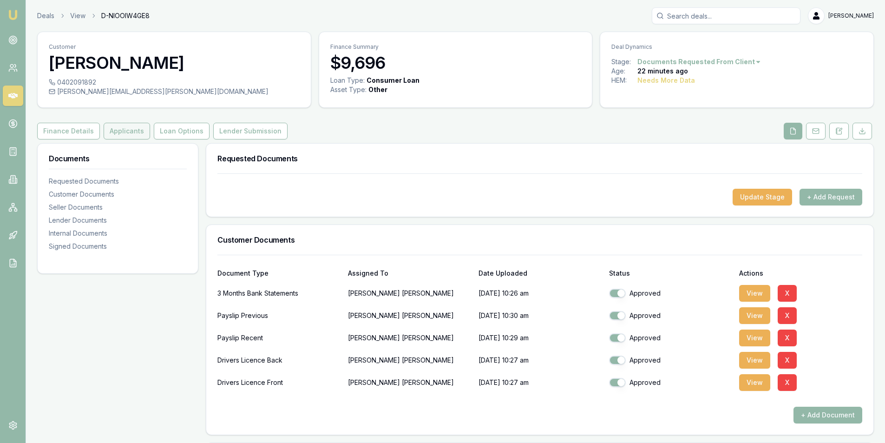
click at [128, 134] on button "Applicants" at bounding box center [127, 131] width 46 height 17
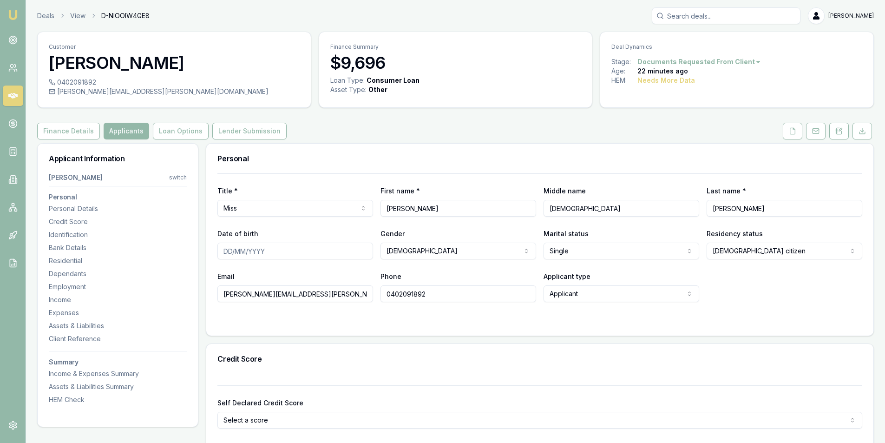
click at [229, 256] on input "Date of birth" at bounding box center [295, 251] width 156 height 17
type input "12/01/1987"
click at [773, 291] on div "Email krystal.semaan@gmail.com Phone 0402091892 Applicant type Applicant Applic…" at bounding box center [539, 286] width 645 height 32
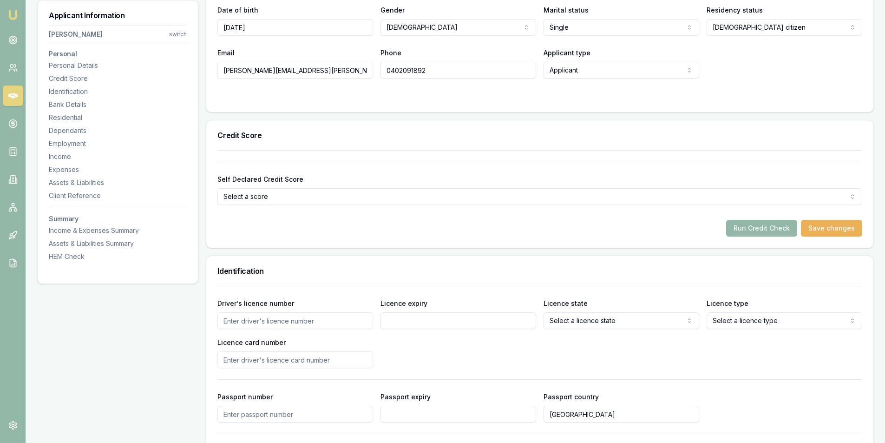
scroll to position [325, 0]
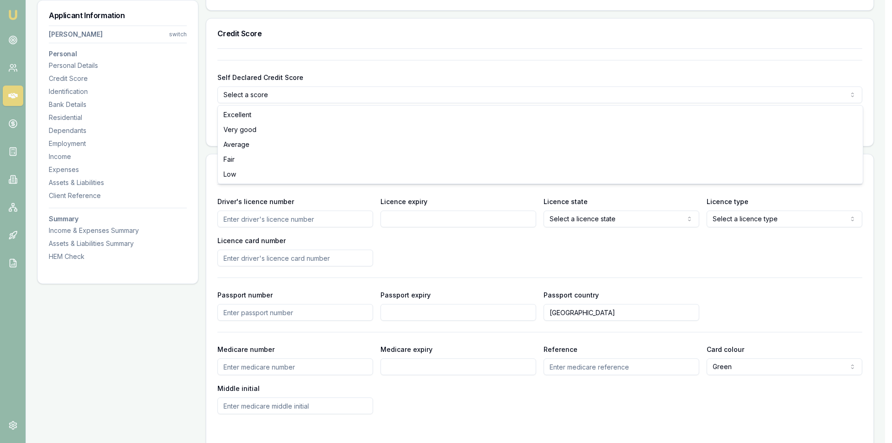
select select "AVERAGE"
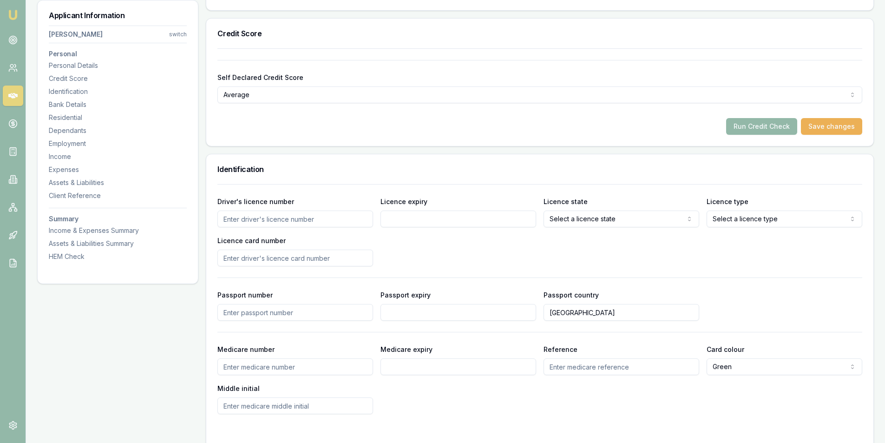
click at [308, 125] on div "Run Credit Check Save changes" at bounding box center [539, 126] width 645 height 17
click at [256, 222] on input "Driver's licence number" at bounding box center [295, 218] width 156 height 17
type input "1504177"
type input "01/02/2027"
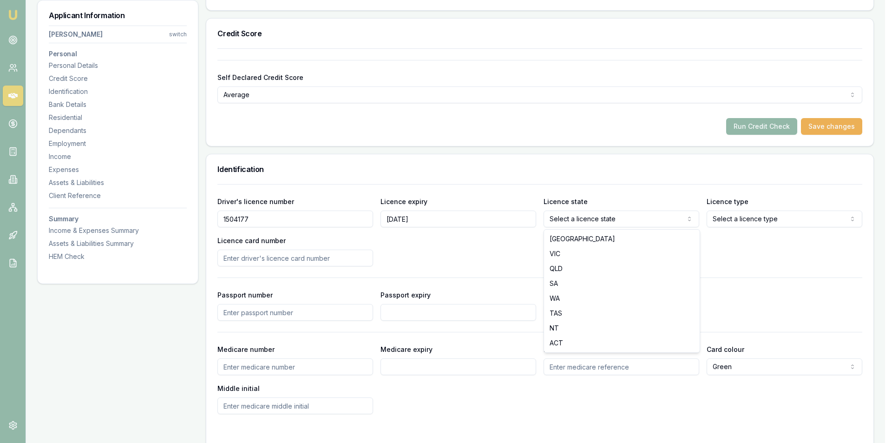
drag, startPoint x: 591, startPoint y: 242, endPoint x: 604, endPoint y: 237, distance: 14.3
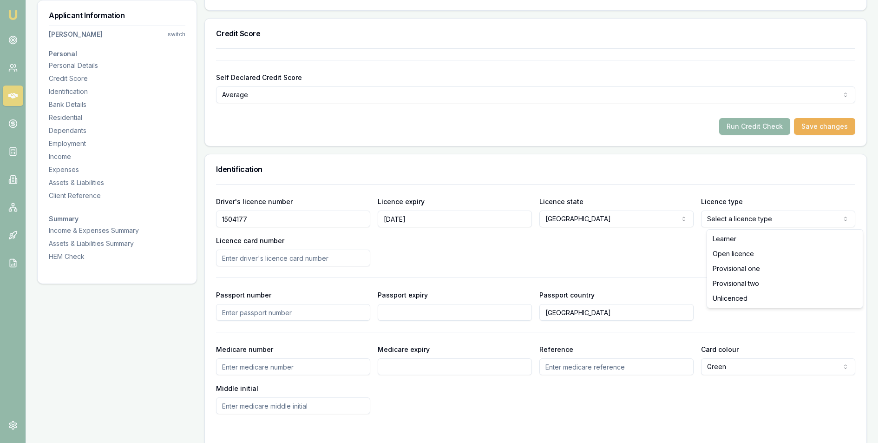
select select "PROVISIONAL_TWO"
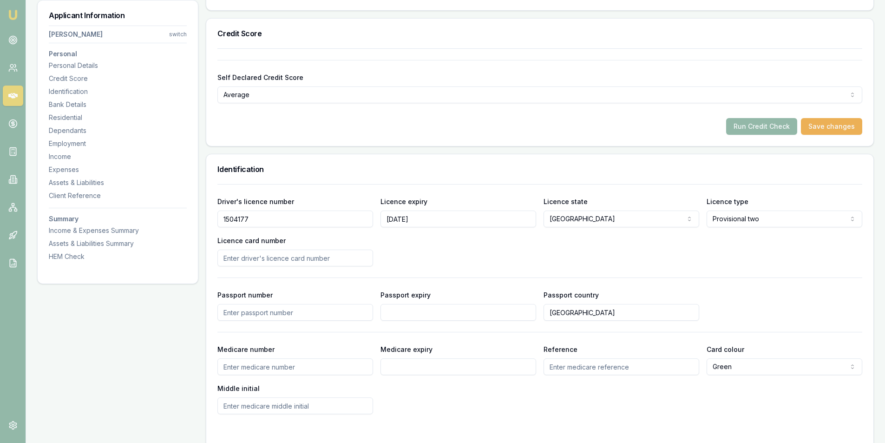
click at [247, 264] on input "Licence card number" at bounding box center [295, 258] width 156 height 17
type input "2057567252"
click at [552, 245] on div "Driver's licence number 1504177 Licence expiry 01/02/2027 Licence state NSW NSW…" at bounding box center [539, 231] width 645 height 71
select select
click at [831, 121] on button "Save changes" at bounding box center [831, 126] width 61 height 17
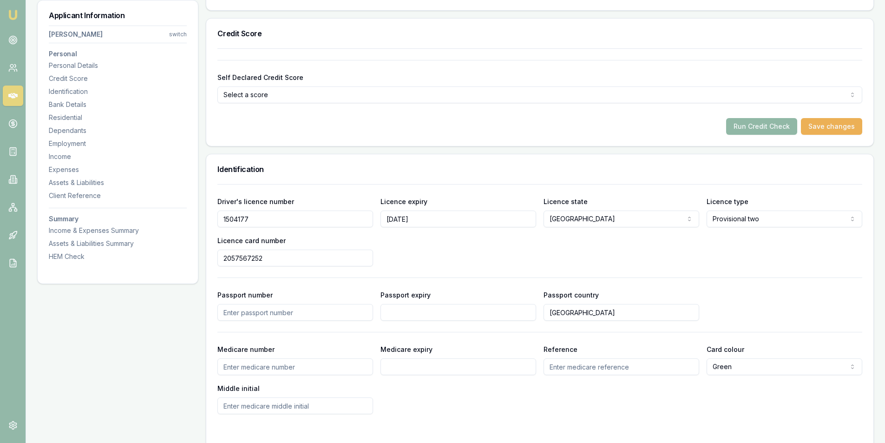
click at [740, 126] on button "Run Credit Check" at bounding box center [761, 126] width 71 height 17
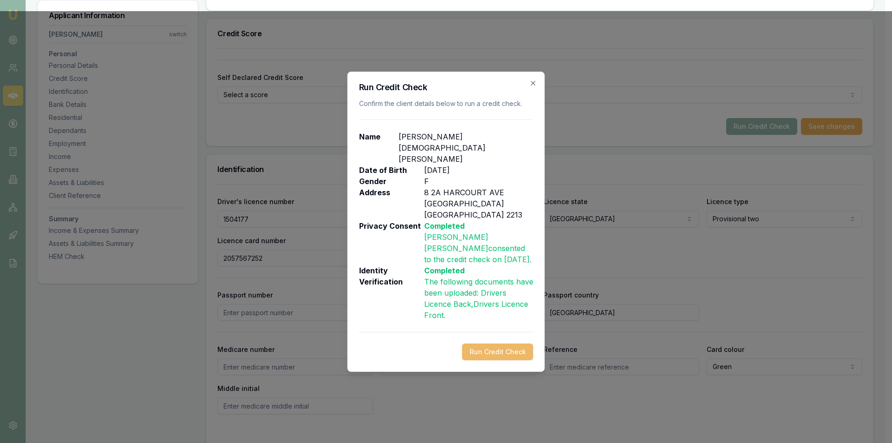
click at [488, 343] on button "Run Credit Check" at bounding box center [497, 351] width 71 height 17
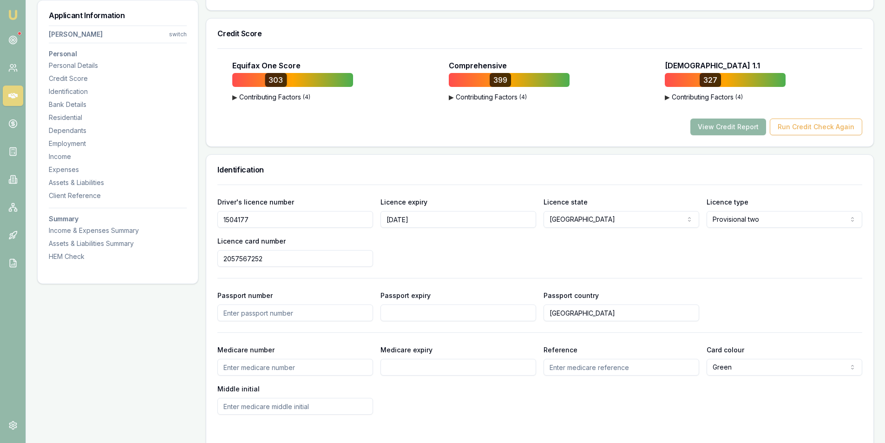
click at [737, 129] on button "View Credit Report" at bounding box center [728, 126] width 76 height 17
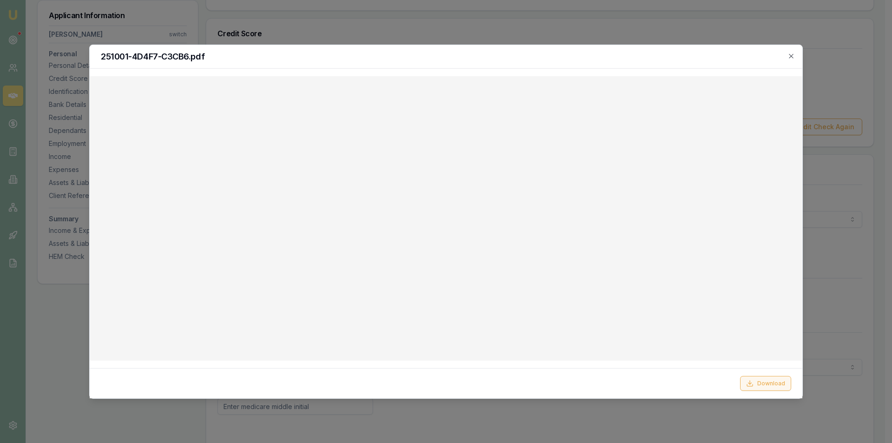
click at [757, 382] on button "Download" at bounding box center [765, 383] width 51 height 15
drag, startPoint x: 652, startPoint y: 48, endPoint x: 679, endPoint y: 49, distance: 27.0
click at [652, 49] on div "251001-4D4F7-C3CB6.pdf" at bounding box center [446, 57] width 713 height 24
click at [793, 57] on icon "button" at bounding box center [791, 55] width 7 height 7
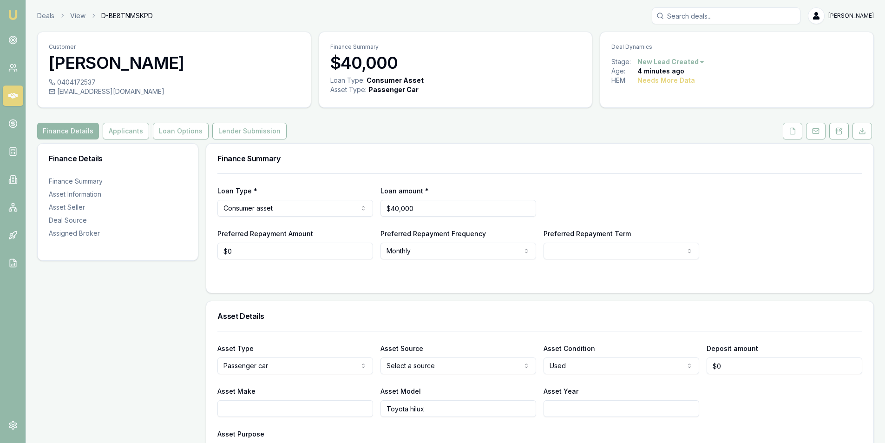
click at [124, 131] on button "Applicants" at bounding box center [126, 131] width 46 height 17
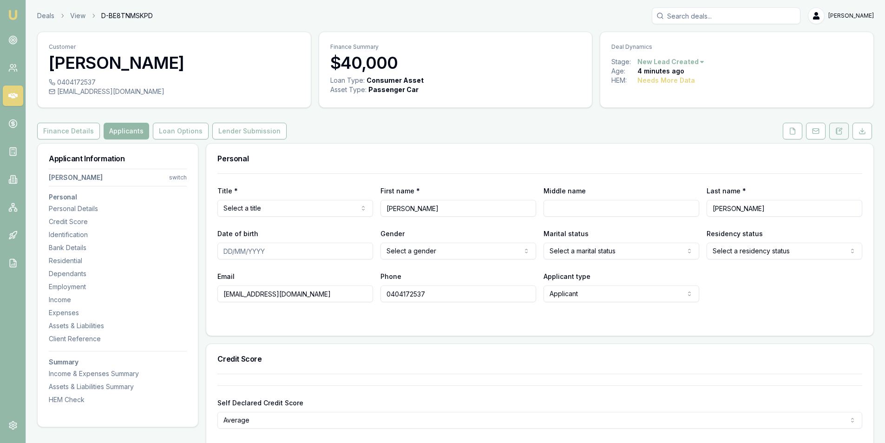
click at [836, 129] on icon at bounding box center [838, 130] width 7 height 7
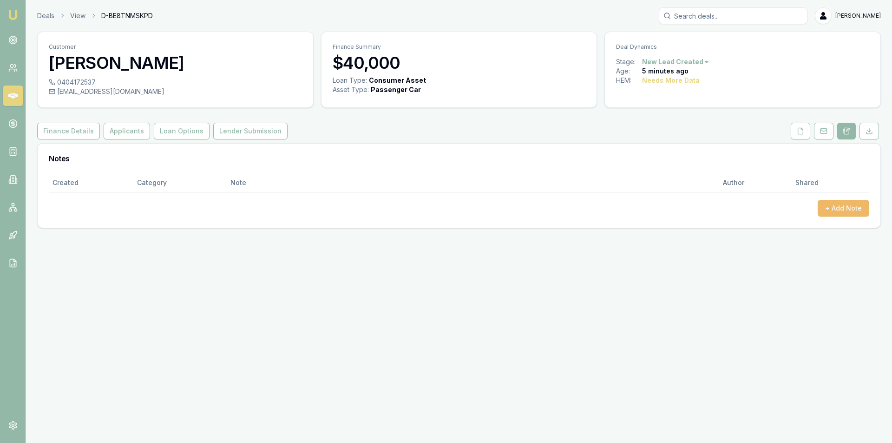
click at [833, 210] on button "+ Add Note" at bounding box center [844, 208] width 52 height 17
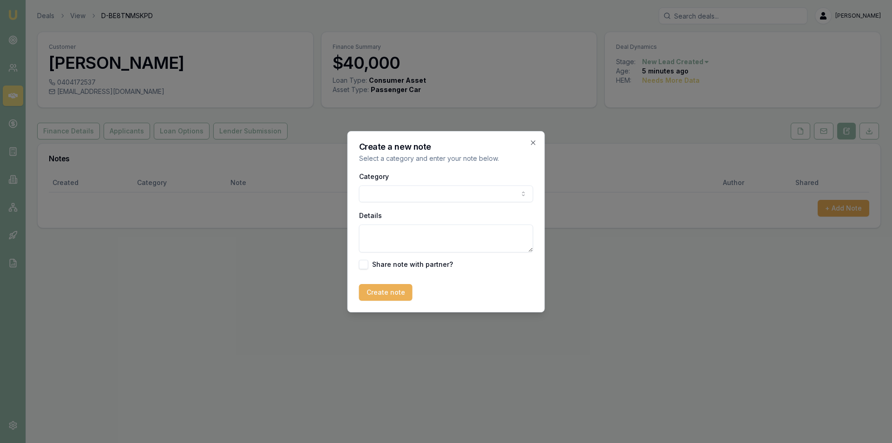
click at [466, 192] on body "Emu Broker Deals View D-BE8TNMSKPD [PERSON_NAME] Toggle Menu Customer [PERSON_N…" at bounding box center [446, 221] width 892 height 443
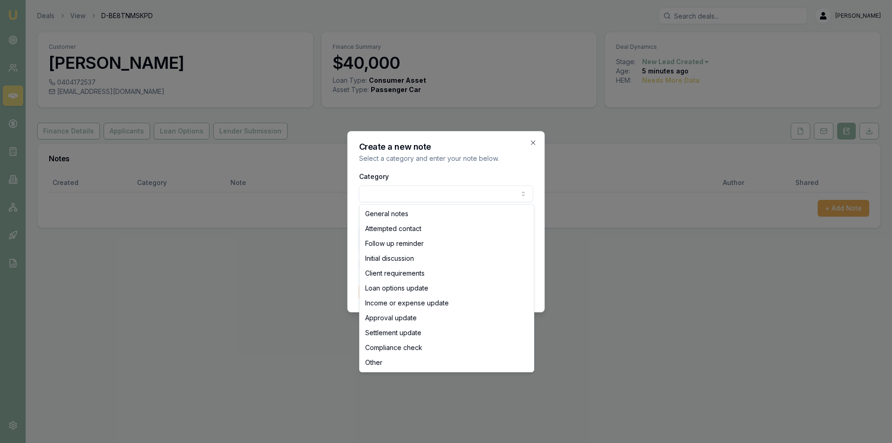
select select "ATTEMPTED_CONTACT"
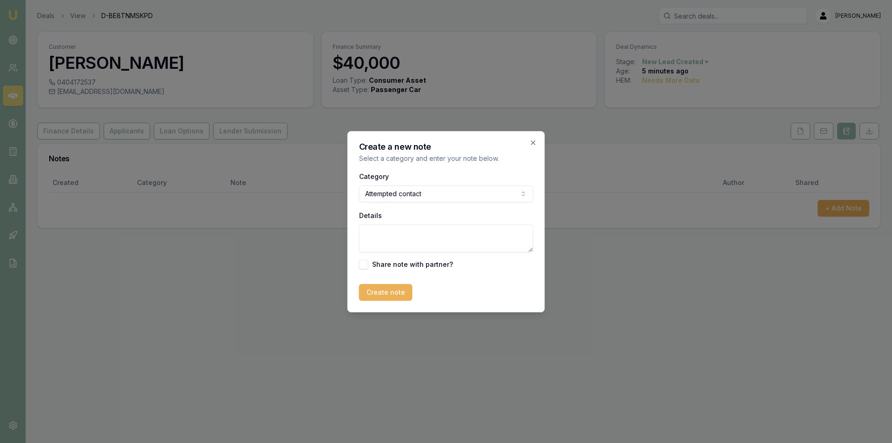
click at [405, 240] on textarea "Details" at bounding box center [446, 238] width 174 height 28
type textarea "lvm"
click at [396, 293] on button "Create note" at bounding box center [385, 292] width 53 height 17
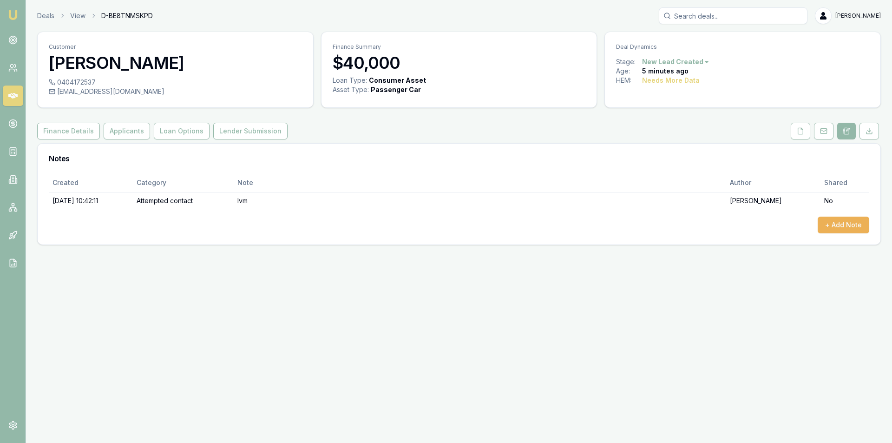
click at [360, 280] on div "Emu Broker Deals View D-BE8TNMSKPD Peter Sarris Toggle Menu Customer Charles Bo…" at bounding box center [446, 221] width 892 height 443
click at [20, 29] on nav "Emu Broker" at bounding box center [13, 140] width 26 height 281
click at [17, 35] on link at bounding box center [13, 40] width 20 height 20
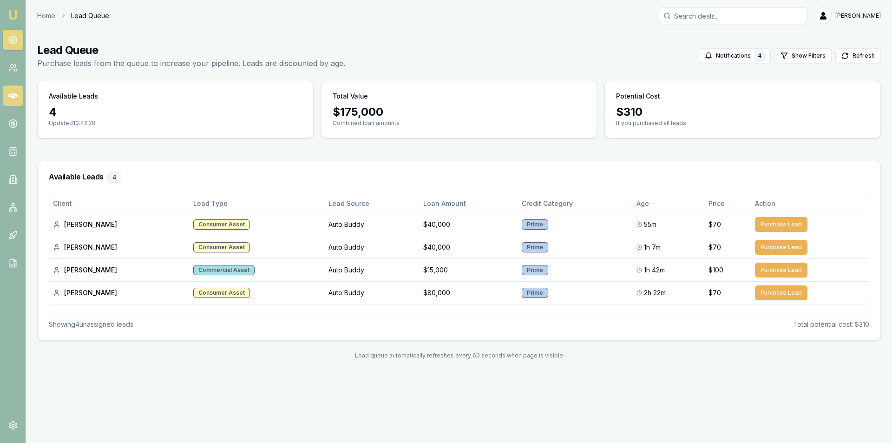
click at [13, 92] on icon at bounding box center [12, 95] width 9 height 9
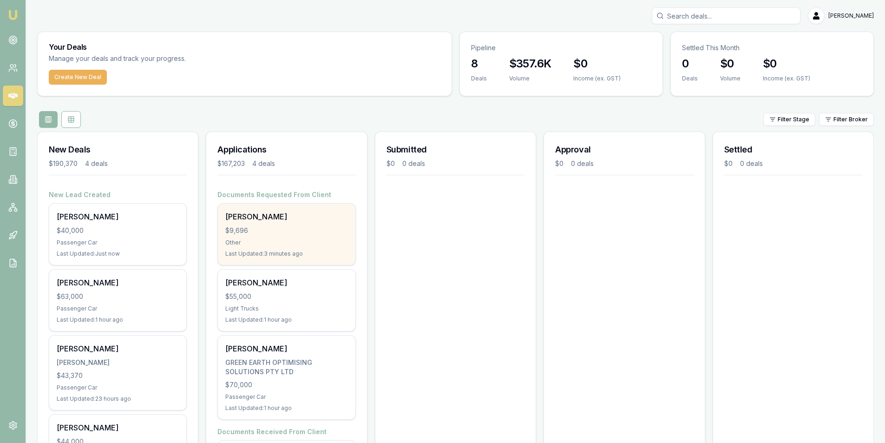
click at [283, 219] on div "[PERSON_NAME]" at bounding box center [286, 216] width 122 height 11
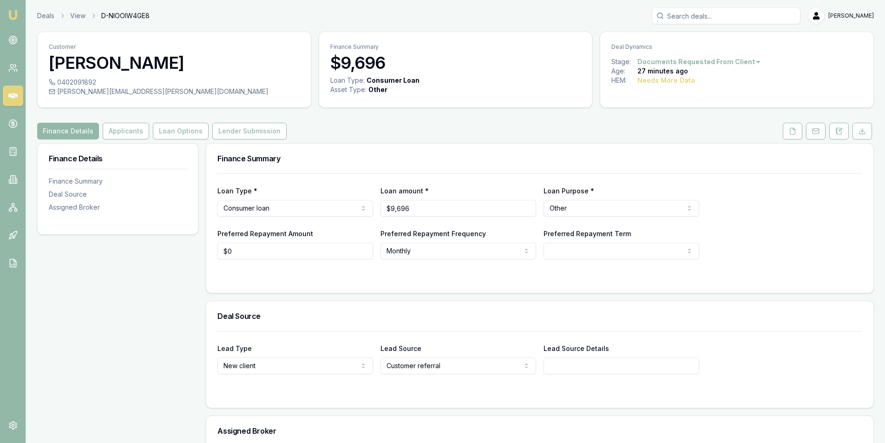
click at [740, 62] on html "Emu Broker Deals View D-NIOOIW4GE8 [PERSON_NAME] Toggle Menu Customer [PERSON_N…" at bounding box center [442, 221] width 885 height 443
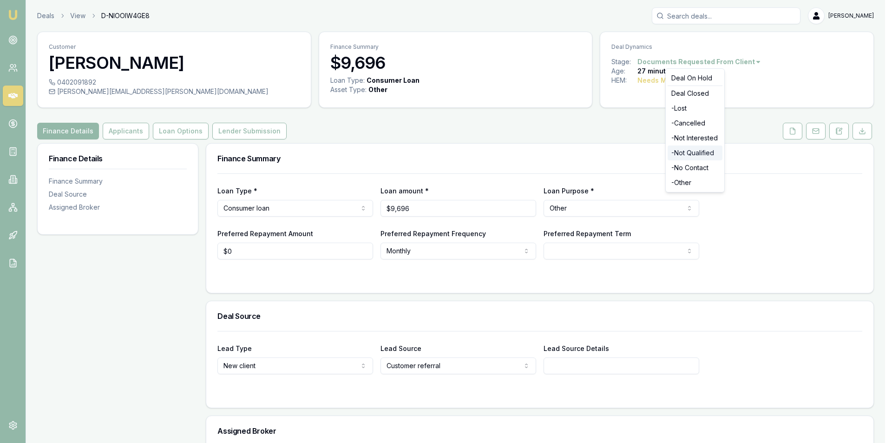
click at [694, 152] on div "- Not Qualified" at bounding box center [695, 152] width 55 height 15
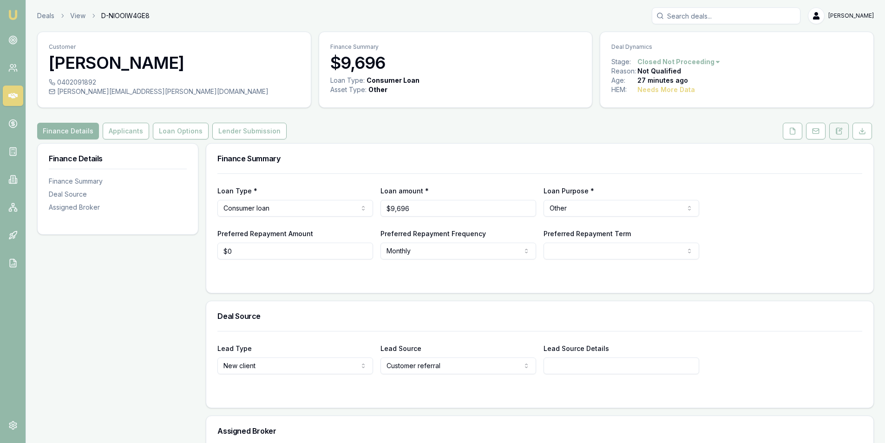
click at [833, 132] on button at bounding box center [839, 131] width 20 height 17
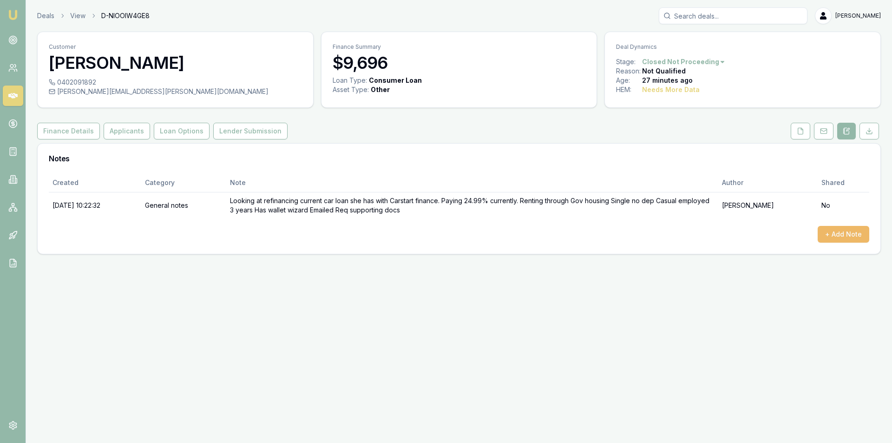
click at [834, 239] on button "+ Add Note" at bounding box center [844, 234] width 52 height 17
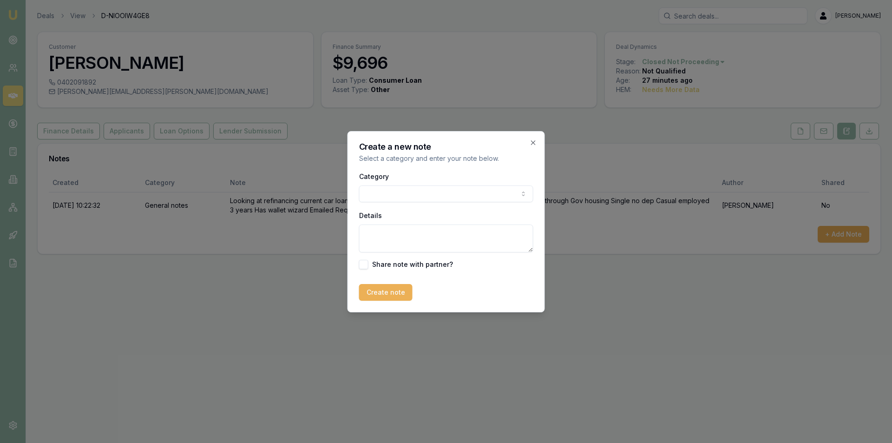
click at [397, 199] on body "Emu Broker Deals View D-NIOOIW4GE8 Peter Sarris Toggle Menu Customer Krystal Se…" at bounding box center [446, 221] width 892 height 443
click at [404, 247] on textarea "Details" at bounding box center [446, 238] width 174 height 28
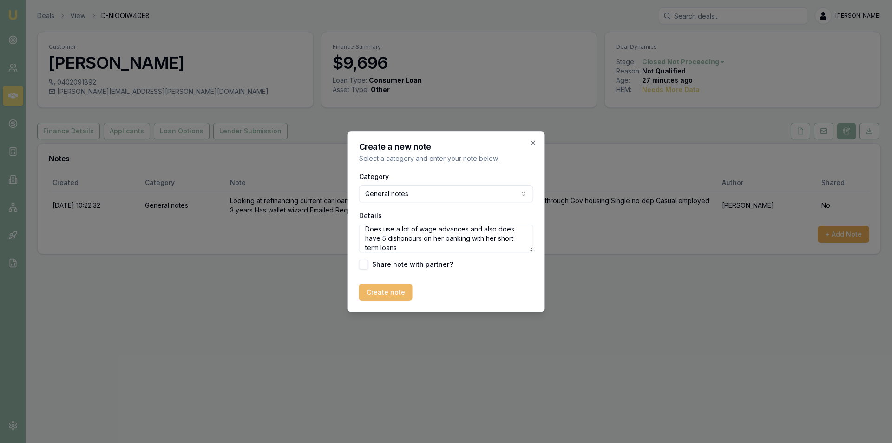
type textarea "unable to assist due to multiple unpaid defaults. Does use a lot of wage advanc…"
click at [390, 296] on button "Create note" at bounding box center [385, 292] width 53 height 17
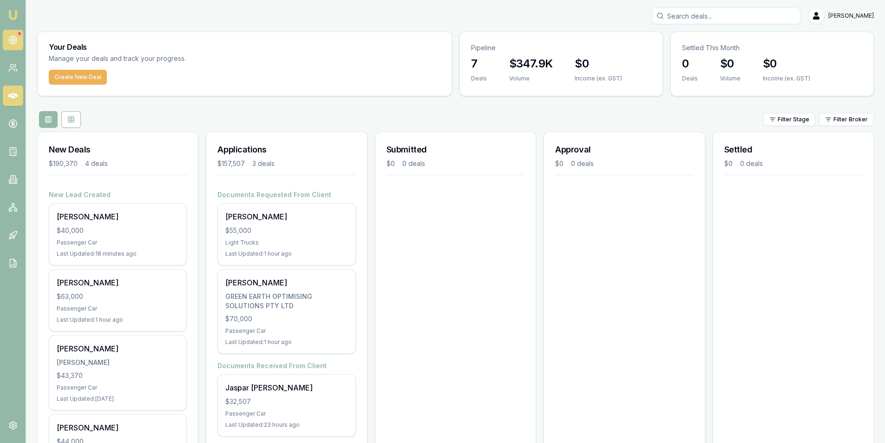
click at [19, 39] on link at bounding box center [13, 40] width 20 height 20
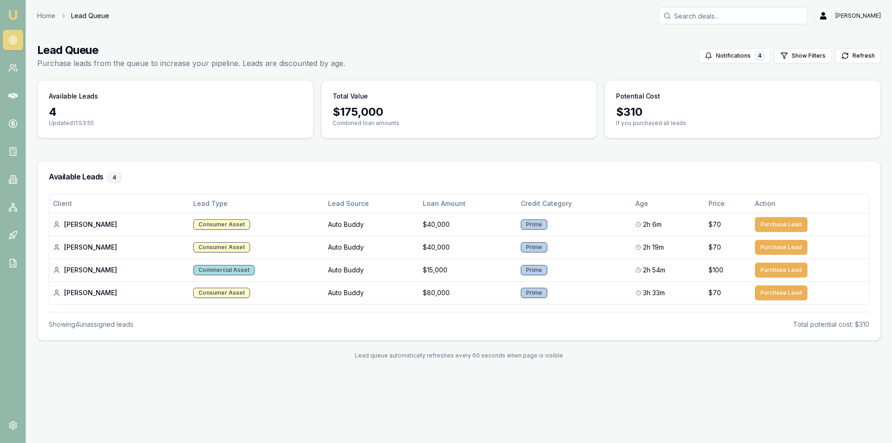
click at [14, 35] on icon at bounding box center [12, 39] width 9 height 9
